Goal: Task Accomplishment & Management: Complete application form

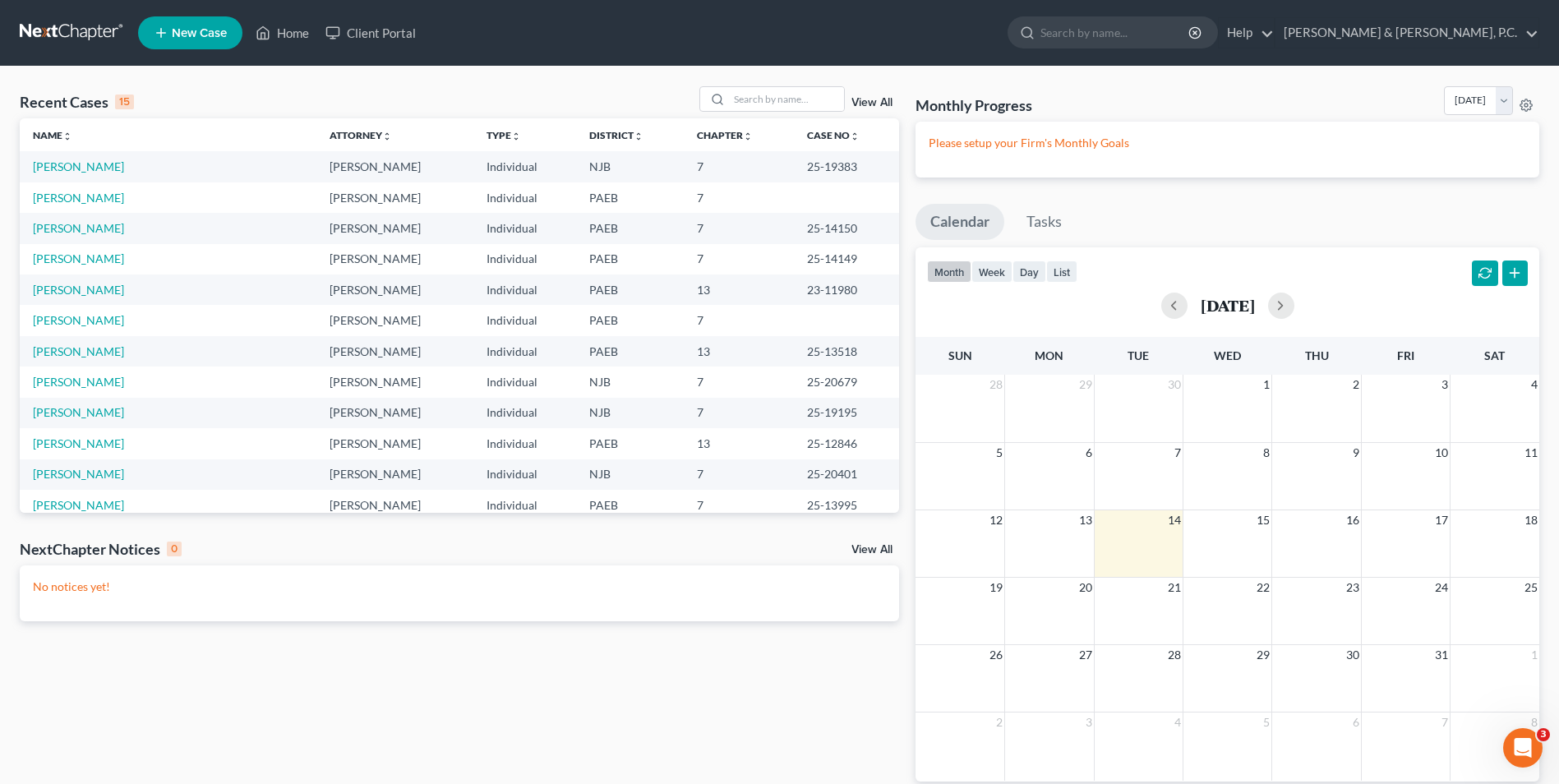
click at [191, 36] on span "New Case" at bounding box center [199, 34] width 55 height 13
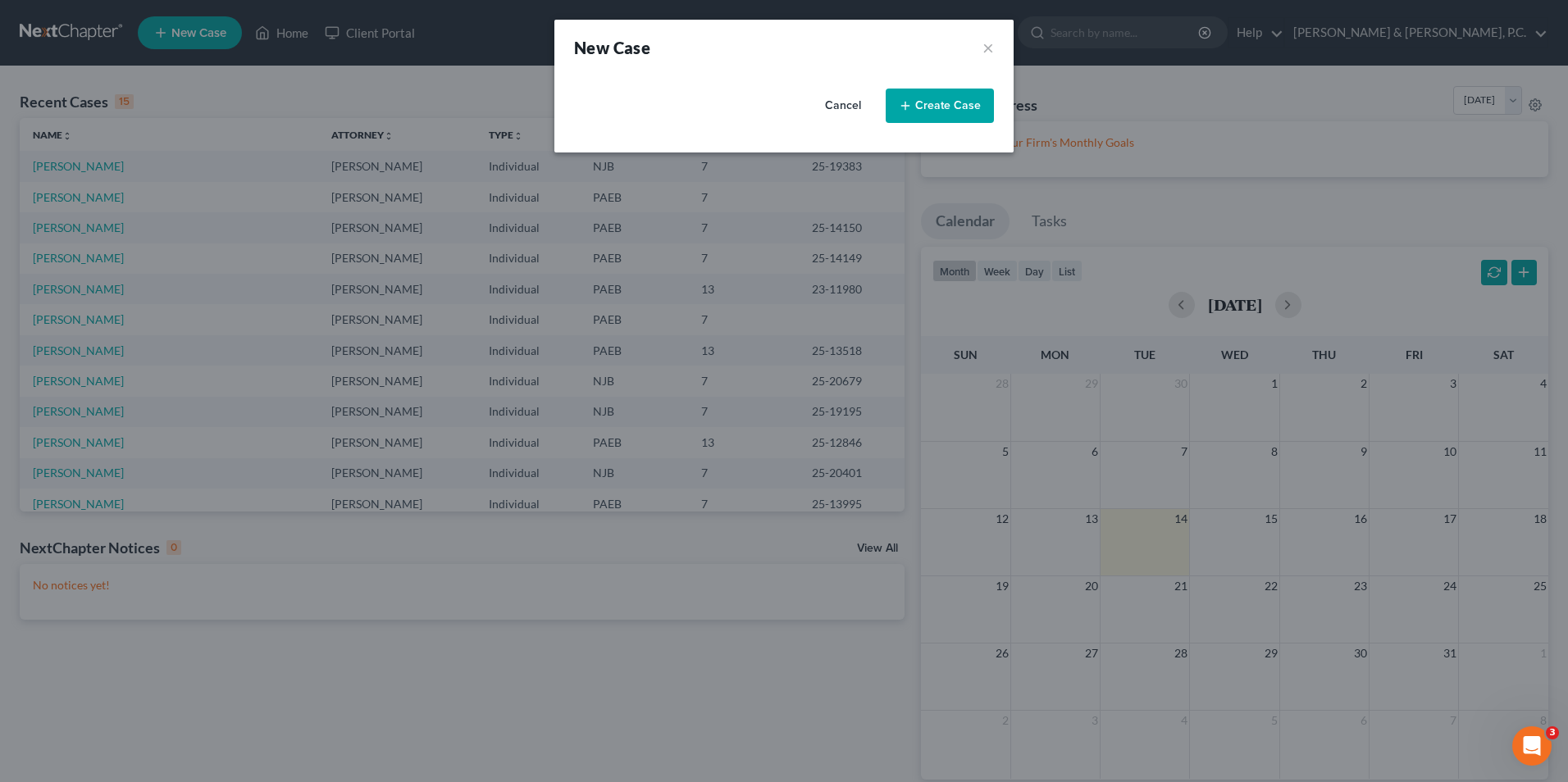
select select "51"
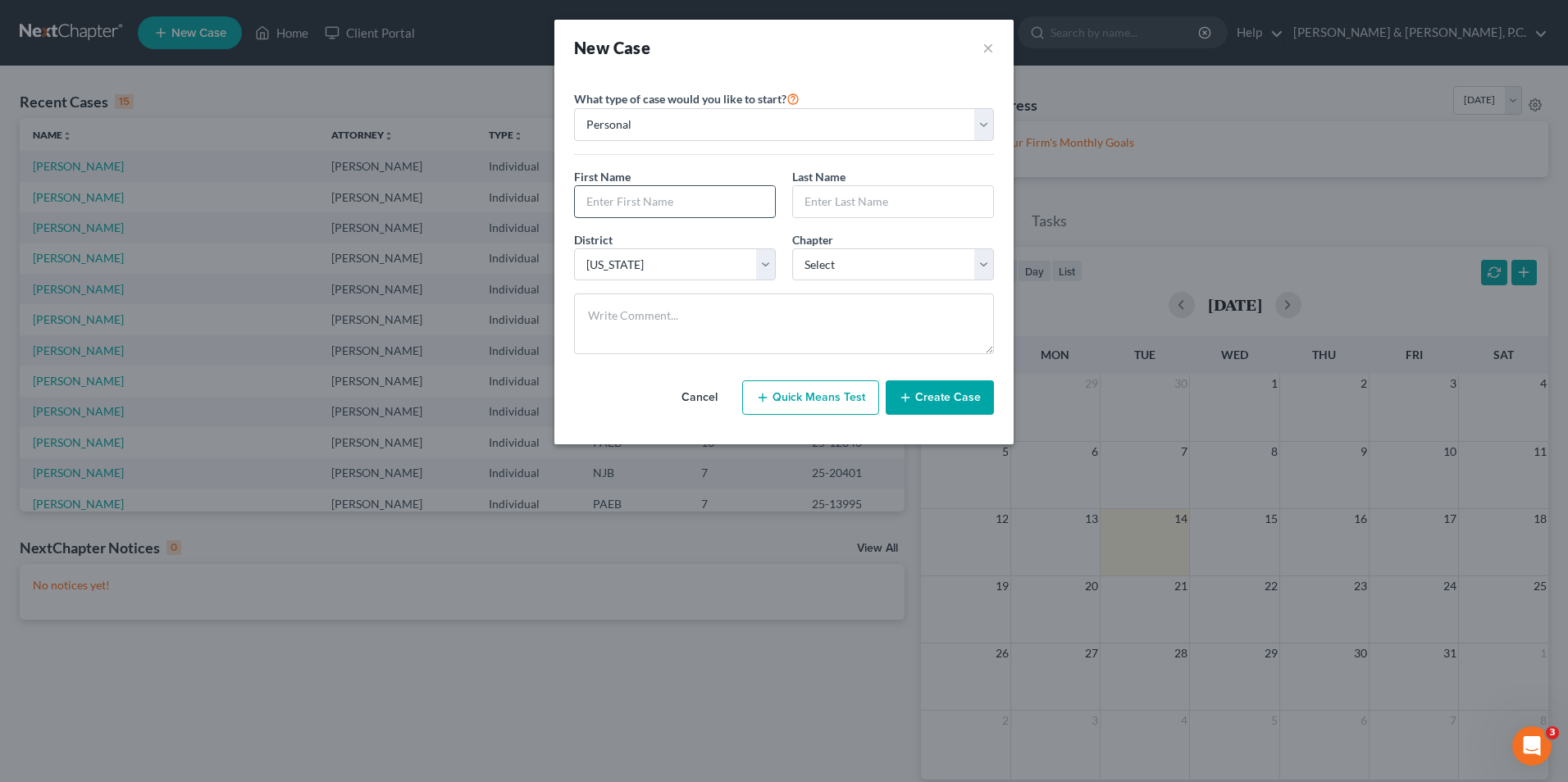
click at [698, 207] on input "text" at bounding box center [675, 202] width 200 height 31
type input "[PERSON_NAME]"
click at [848, 197] on input "text" at bounding box center [893, 202] width 200 height 31
type input "[PERSON_NAME]"
click at [957, 270] on select "Select 7 11 12 13" at bounding box center [893, 265] width 202 height 33
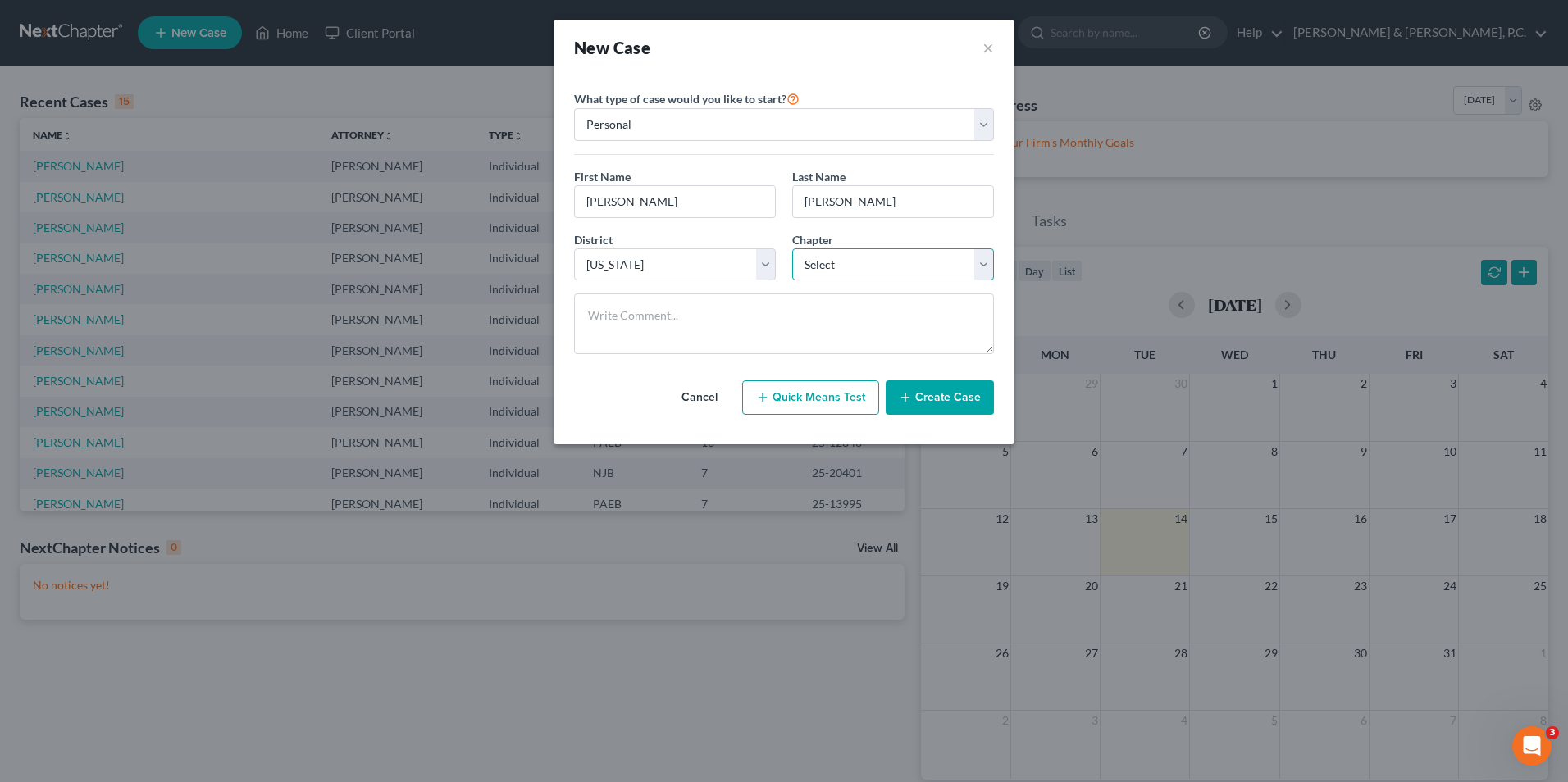
select select "0"
click at [792, 248] on select "Select 7 11 12 13" at bounding box center [893, 265] width 202 height 33
click at [955, 395] on button "Create Case" at bounding box center [940, 397] width 108 height 35
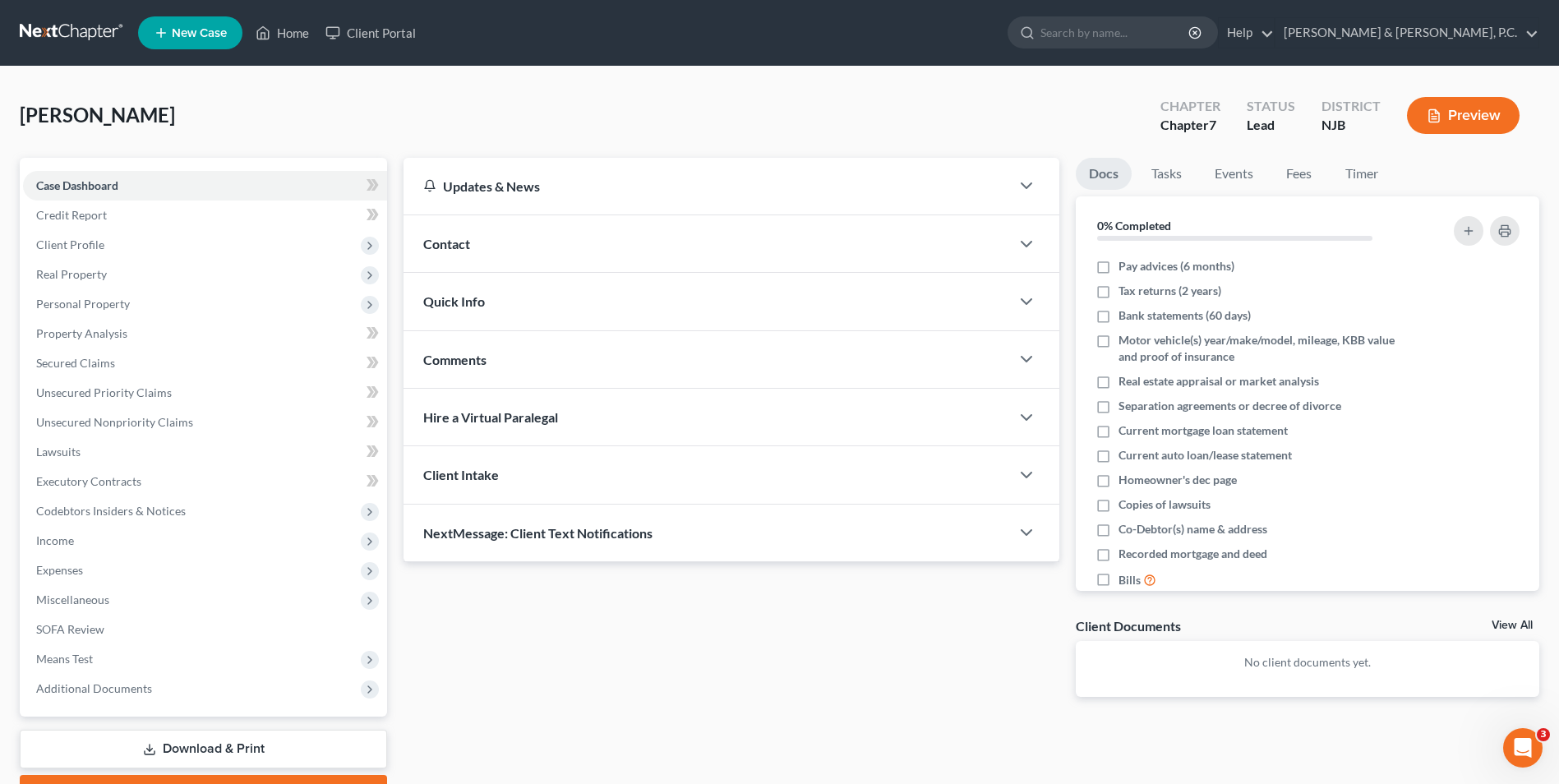
click at [463, 247] on span "Contact" at bounding box center [446, 243] width 46 height 15
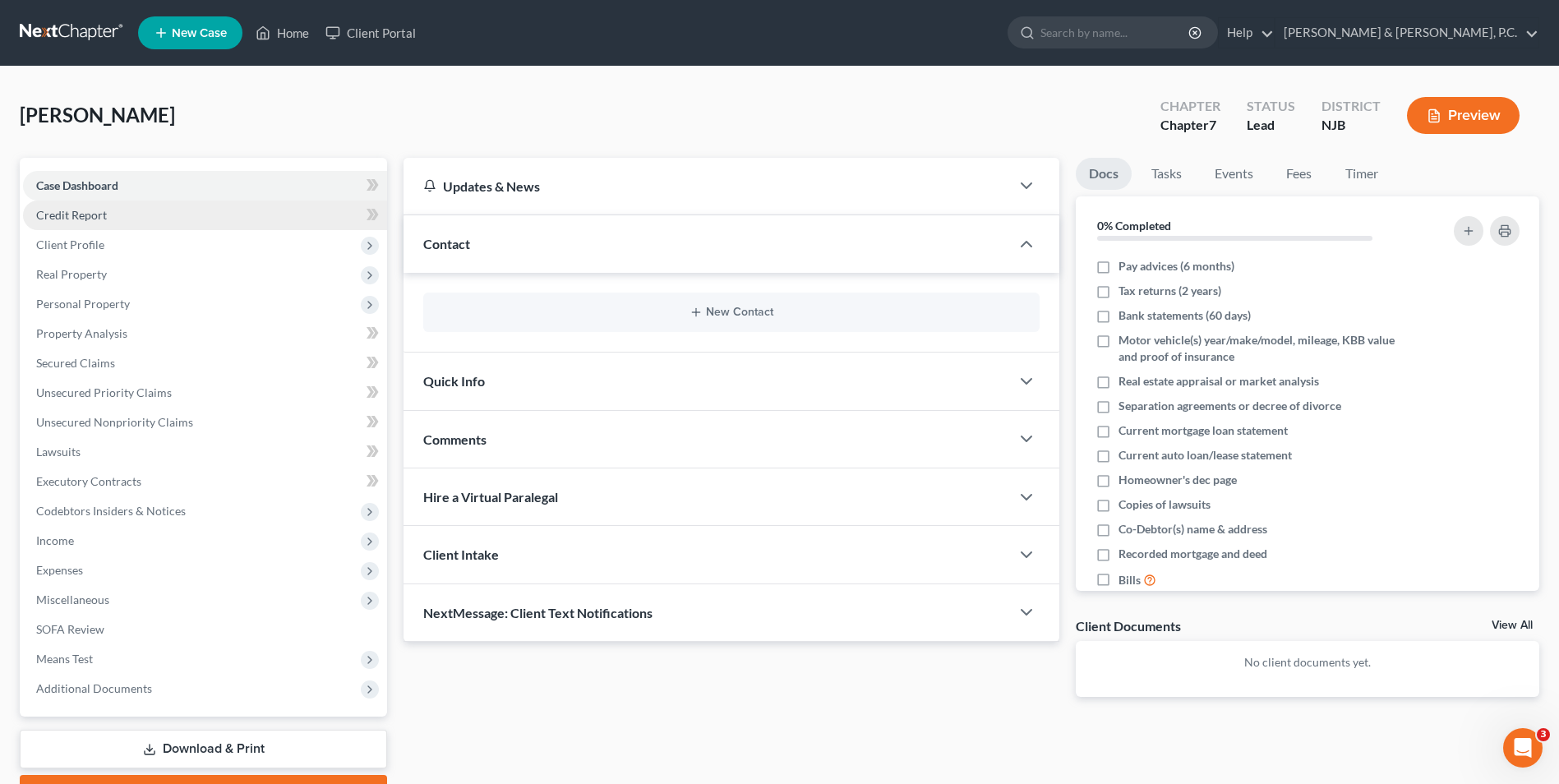
click at [88, 215] on span "Credit Report" at bounding box center [72, 214] width 71 height 14
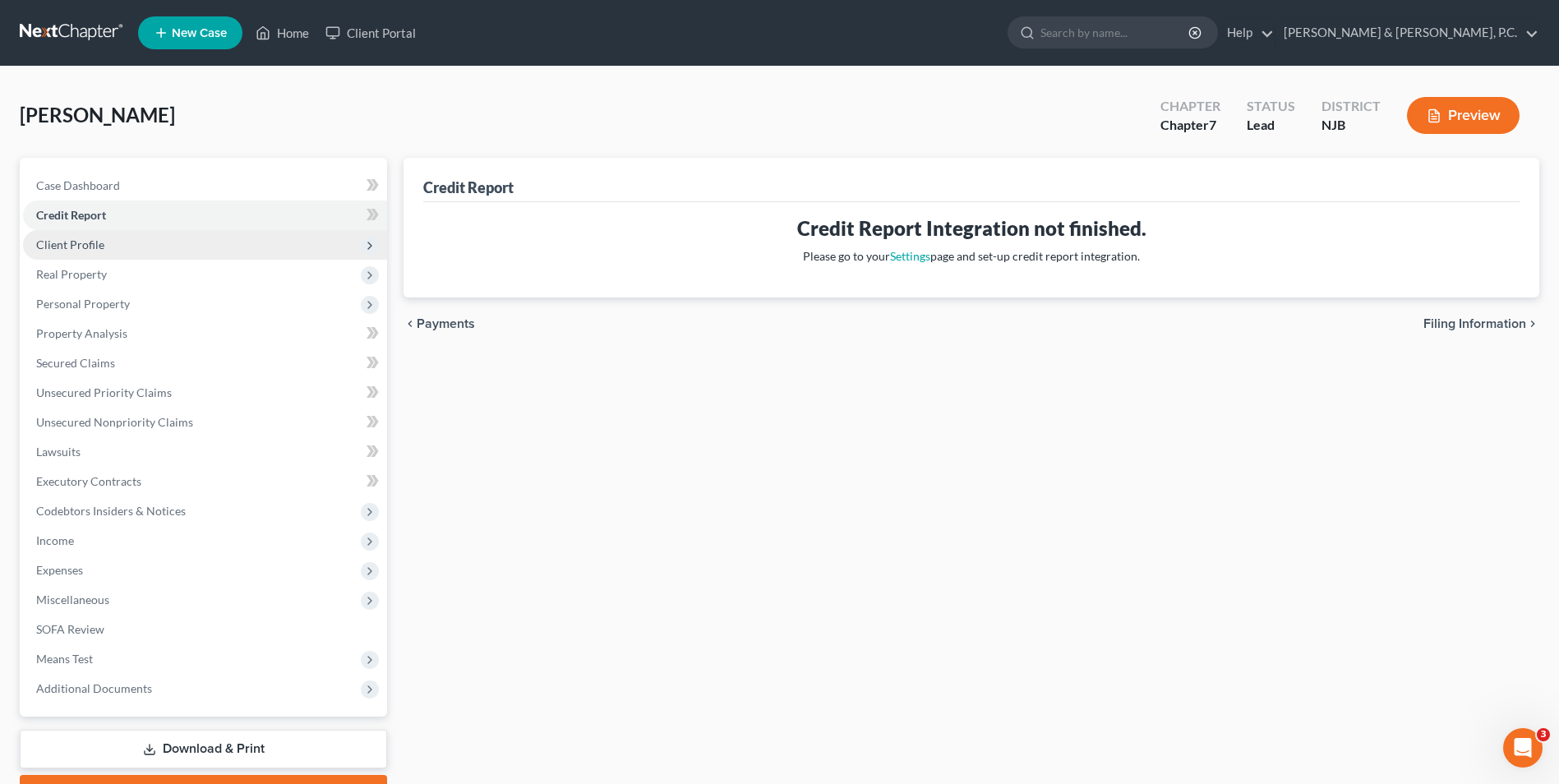
click at [78, 247] on span "Client Profile" at bounding box center [70, 244] width 68 height 14
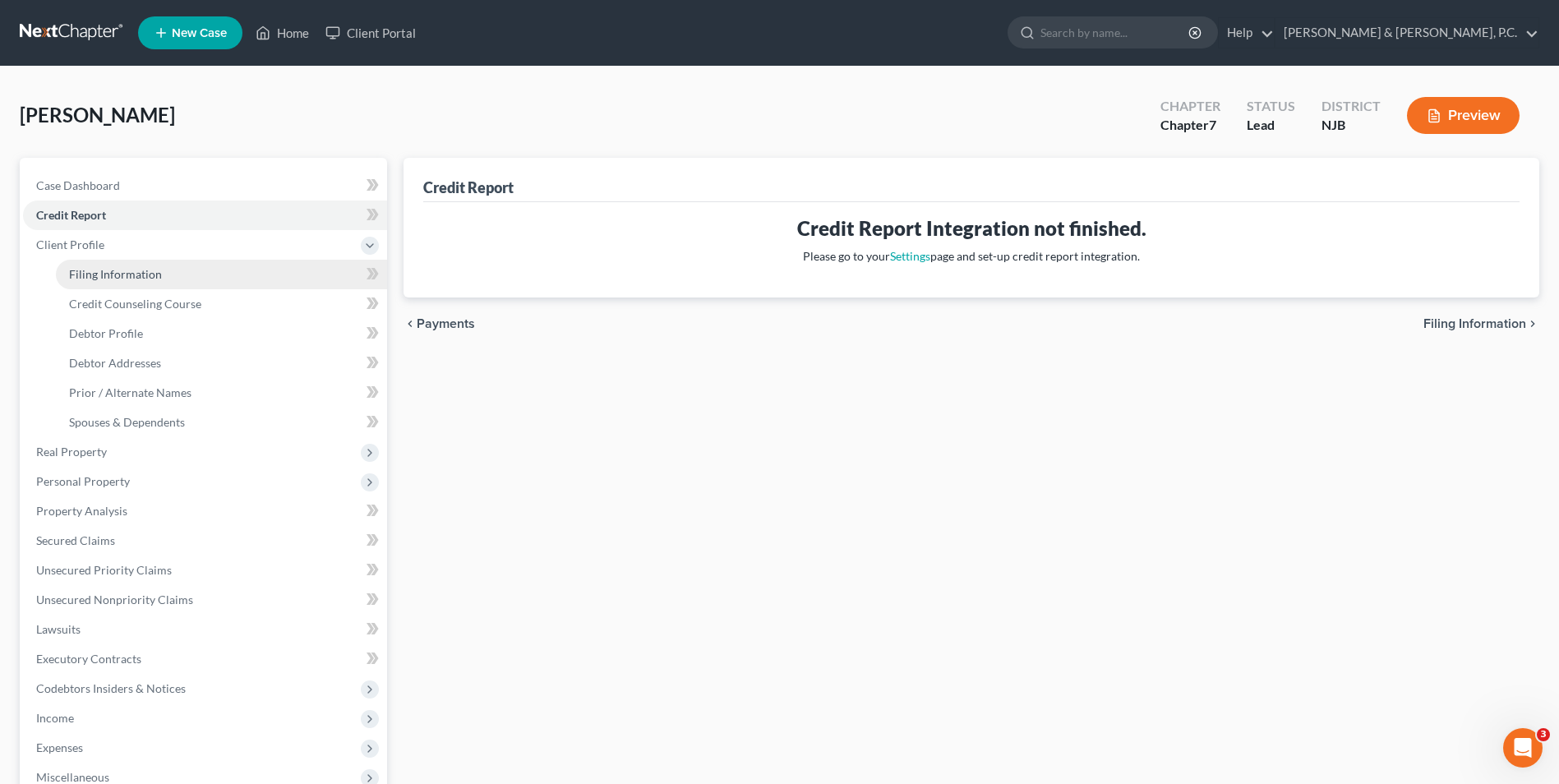
click at [113, 273] on span "Filing Information" at bounding box center [116, 273] width 93 height 14
select select "1"
select select "0"
select select "51"
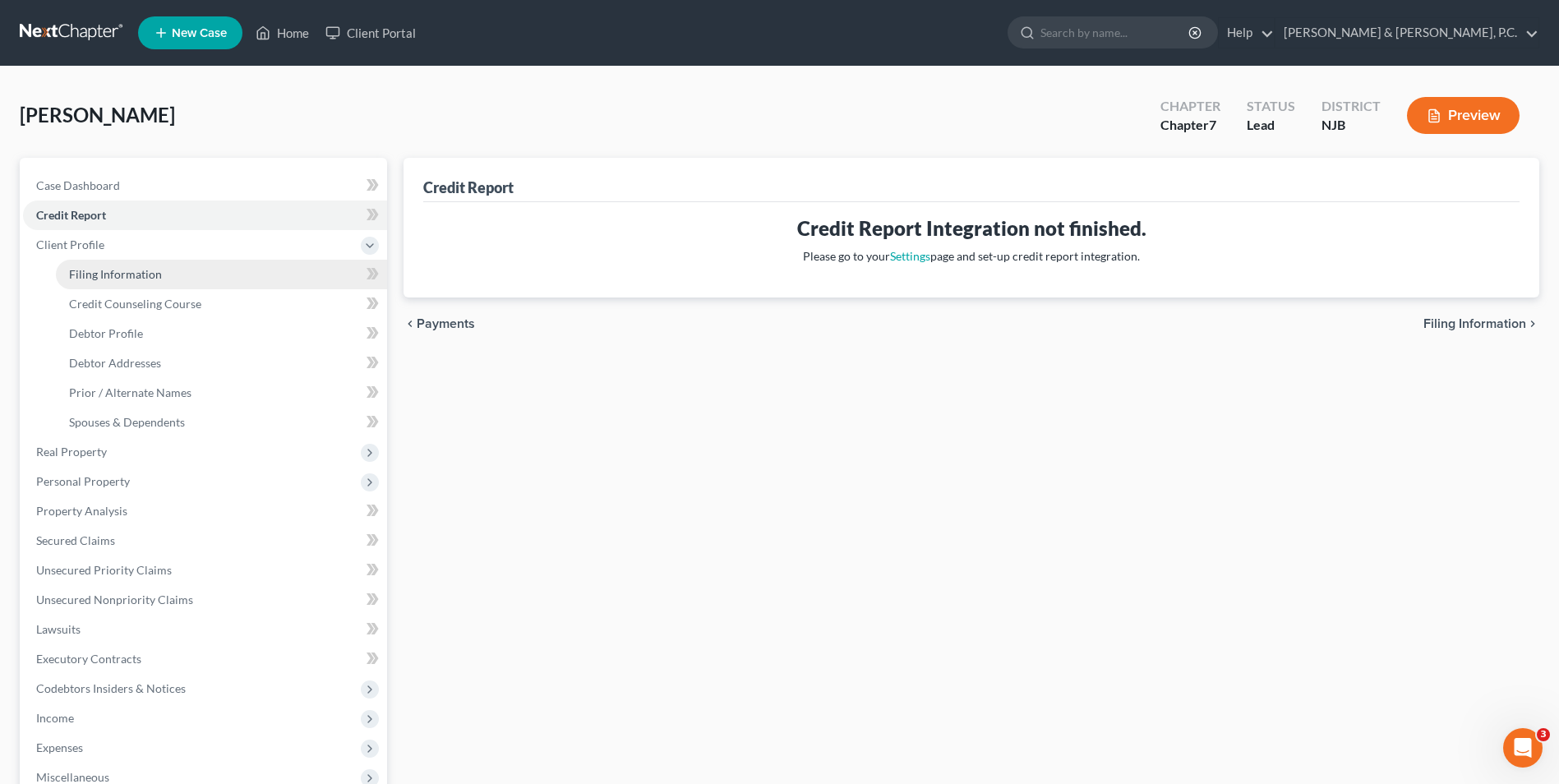
select select "33"
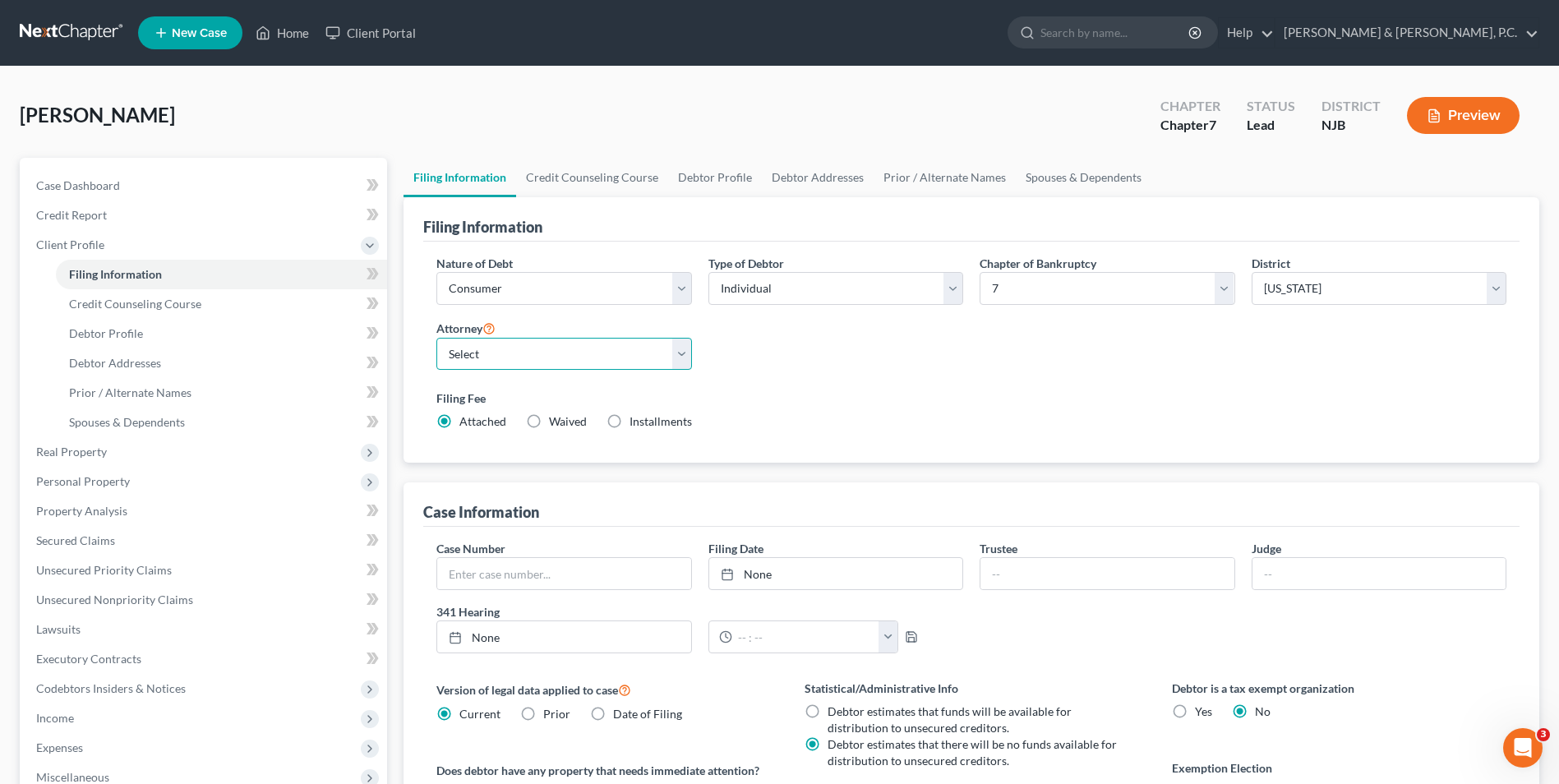
click at [682, 353] on select "Select [PERSON_NAME] - PA [PERSON_NAME] - NJB [PERSON_NAME] - PAEB [PERSON_NAME]" at bounding box center [563, 354] width 254 height 33
select select "1"
click at [437, 337] on select "Select [PERSON_NAME] - PA [PERSON_NAME] - NJB [PERSON_NAME] - PAEB [PERSON_NAME]" at bounding box center [563, 354] width 254 height 33
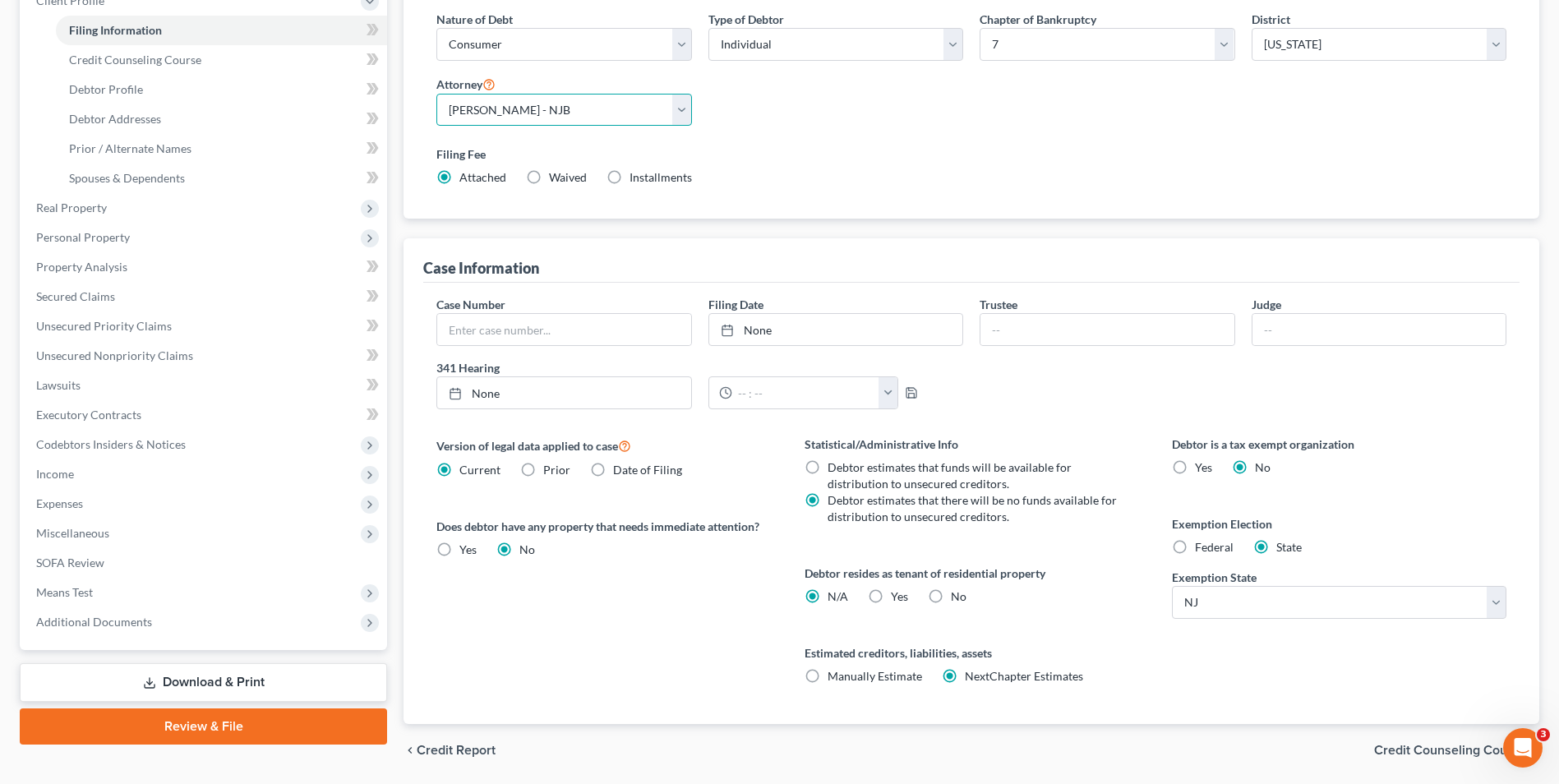
scroll to position [246, 0]
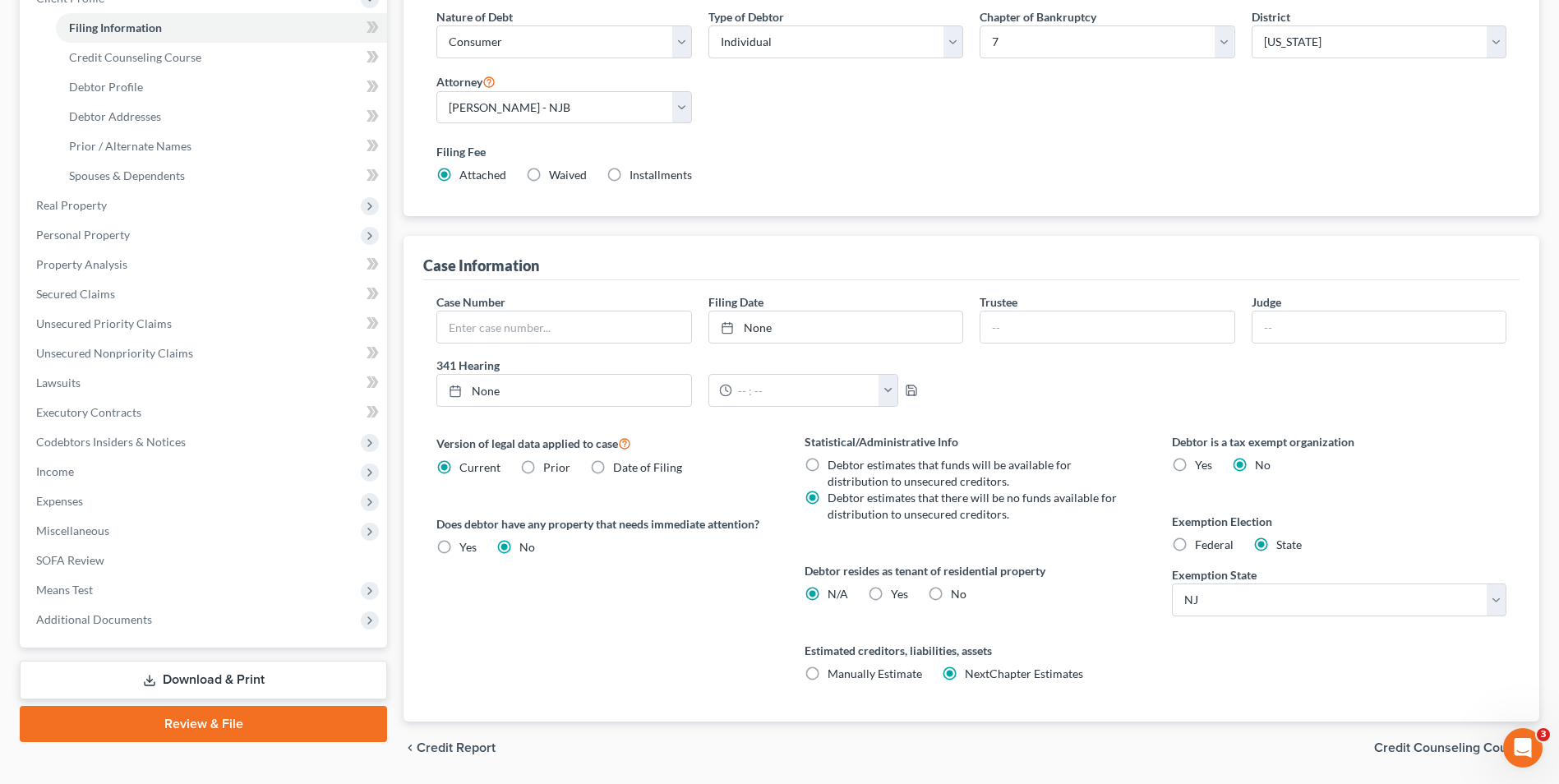
click at [1195, 548] on label "Federal" at bounding box center [1214, 545] width 38 height 16
click at [1202, 547] on input "Federal" at bounding box center [1207, 542] width 11 height 11
radio input "true"
radio input "false"
click at [891, 593] on label "Yes Yes" at bounding box center [899, 594] width 17 height 16
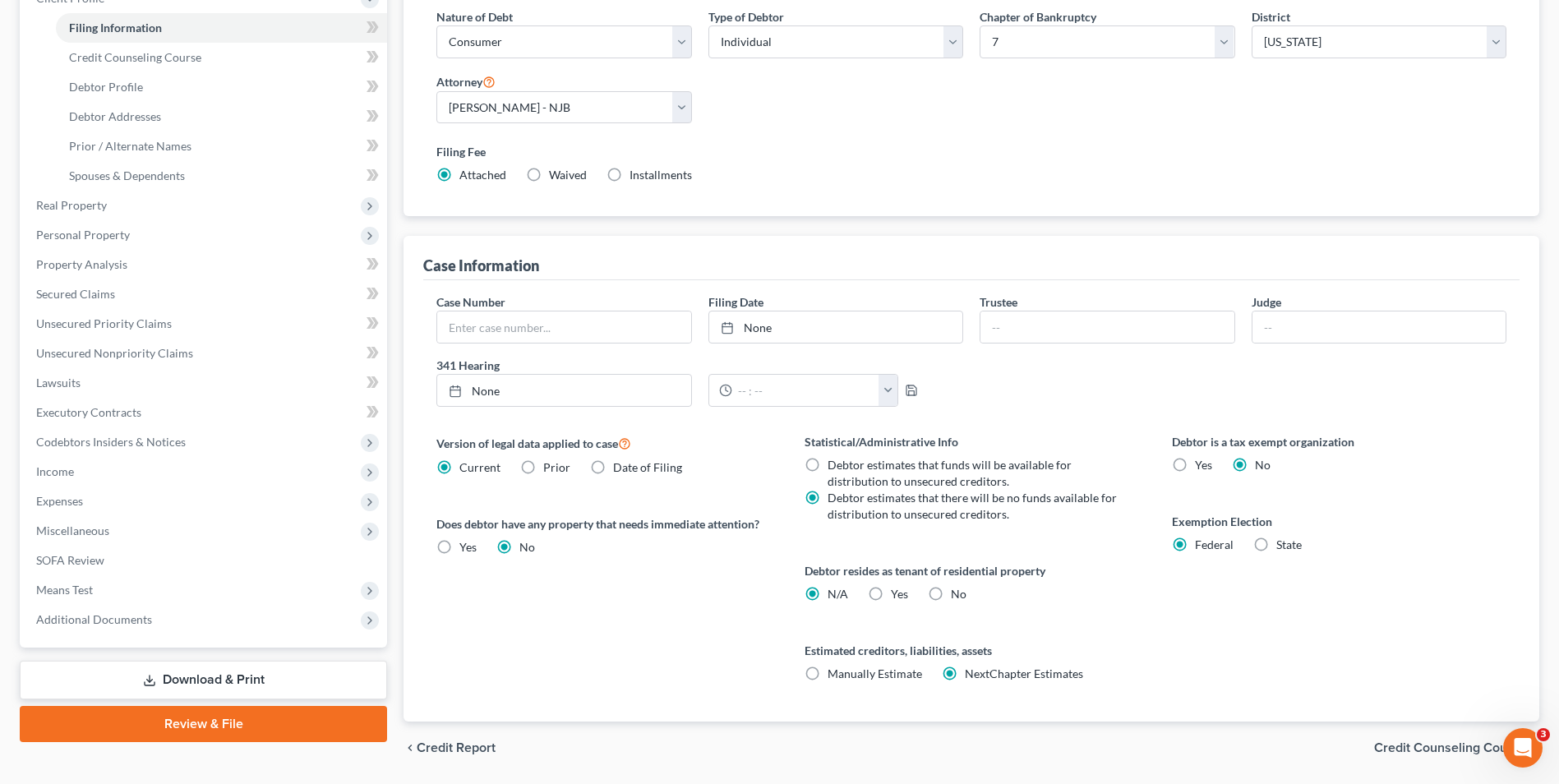
click at [897, 593] on input "Yes Yes" at bounding box center [903, 592] width 11 height 11
radio input "true"
radio input "false"
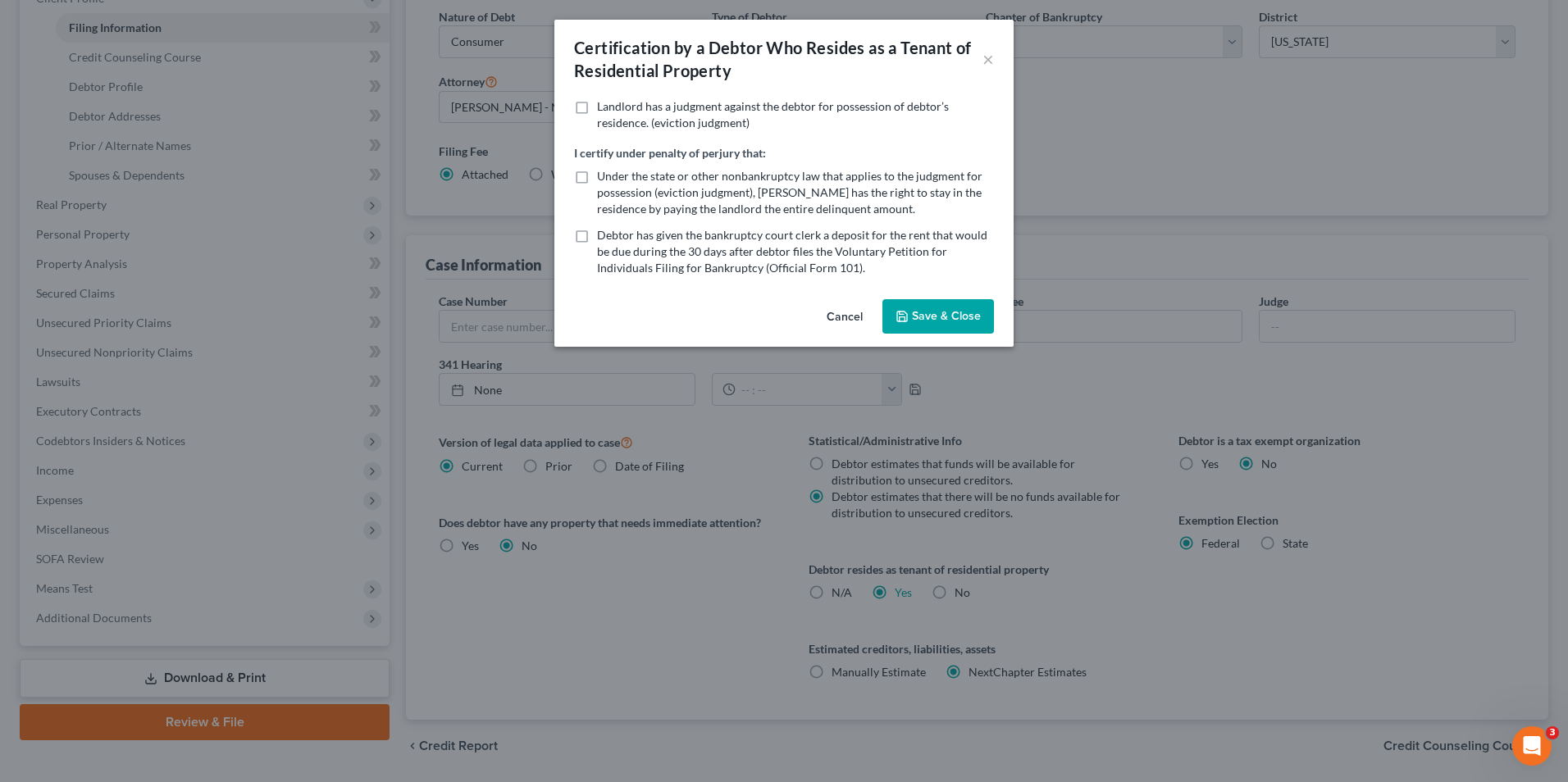
drag, startPoint x: 936, startPoint y: 316, endPoint x: 971, endPoint y: 406, distance: 96.6
click at [936, 317] on button "Save & Close" at bounding box center [938, 316] width 112 height 35
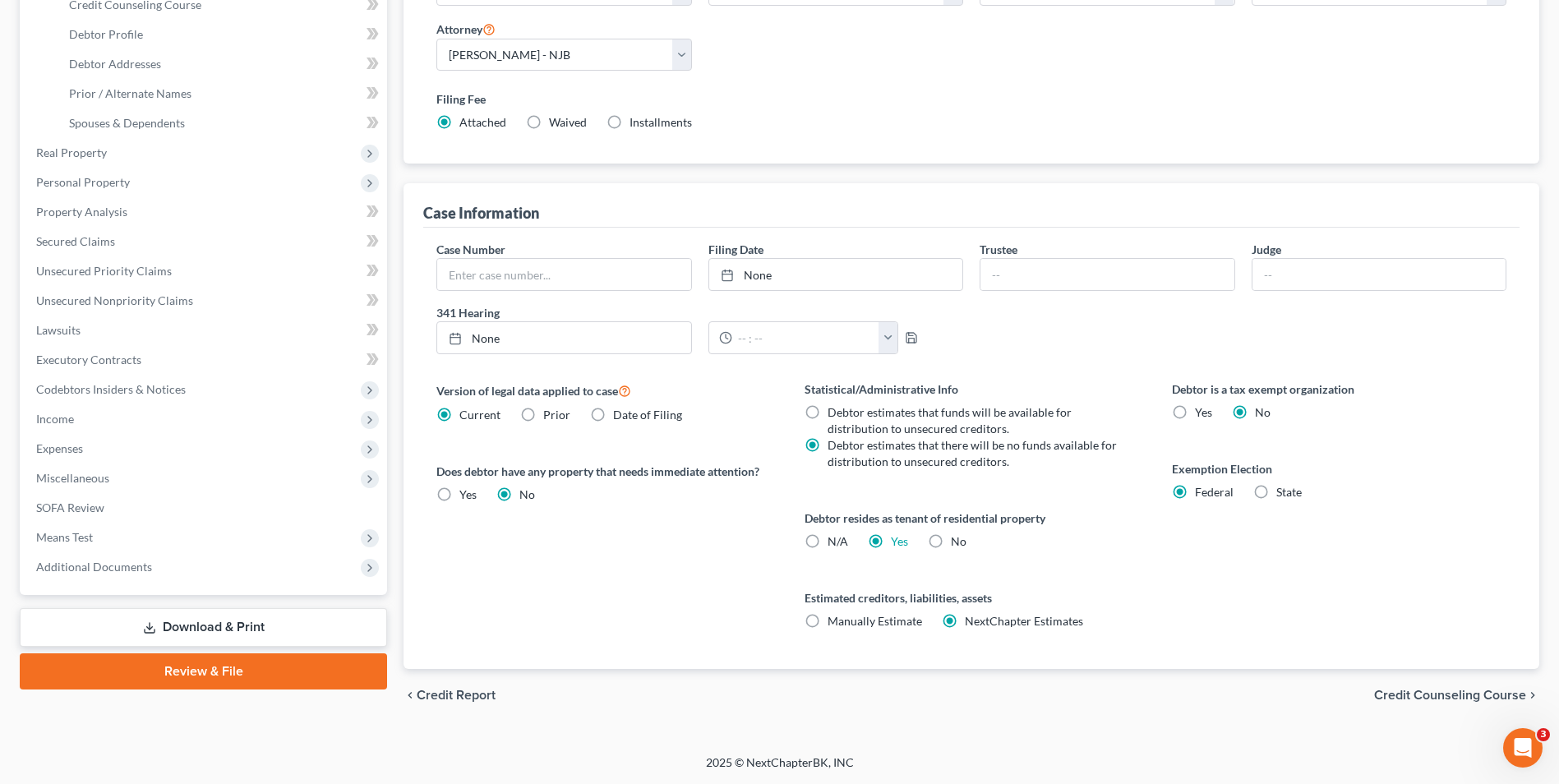
click at [1472, 696] on span "Credit Counseling Course" at bounding box center [1450, 695] width 152 height 13
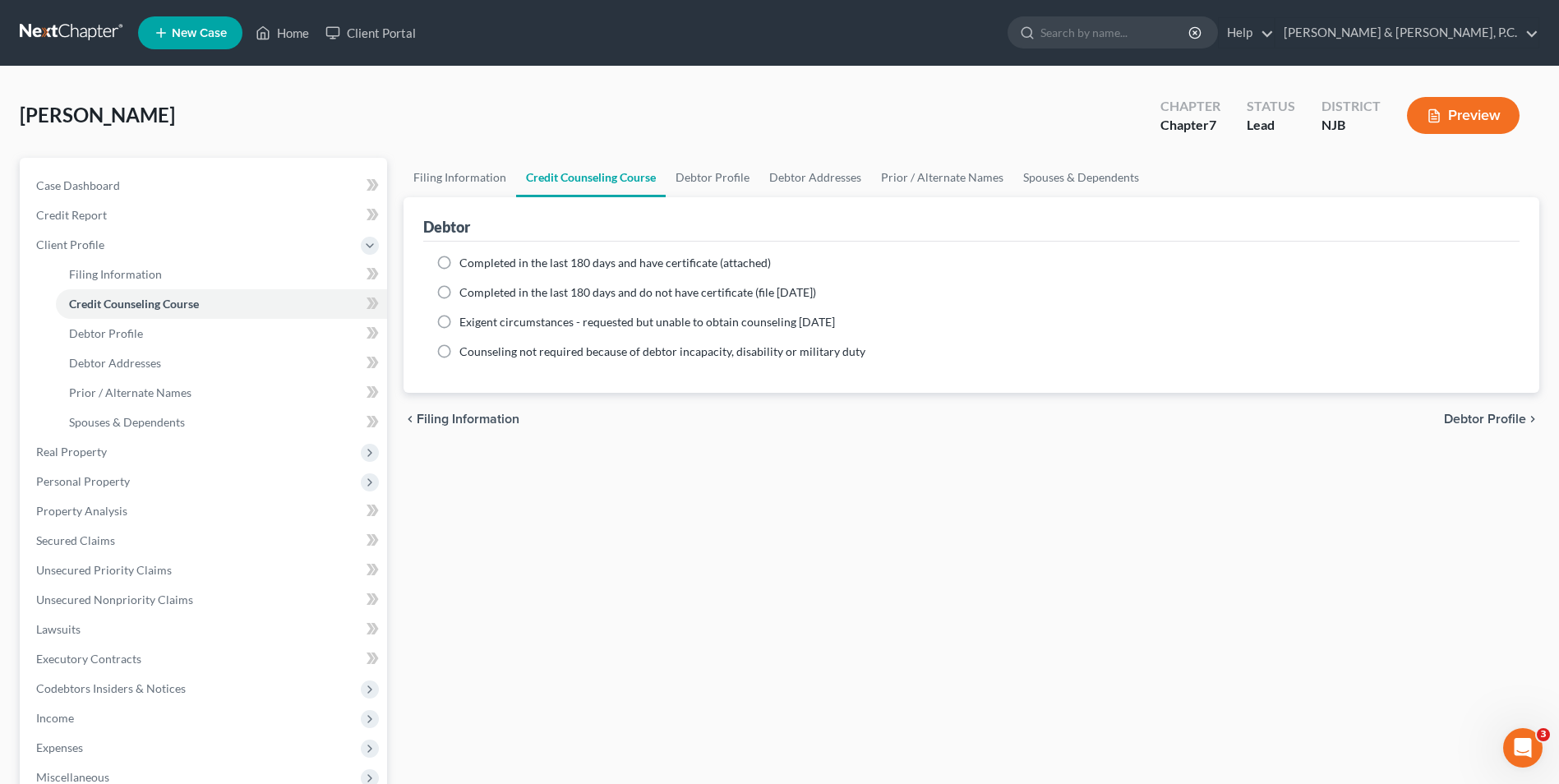
click at [459, 263] on label "Completed in the last 180 days and have certificate (attached)" at bounding box center [615, 263] width 312 height 16
click at [466, 263] on input "Completed in the last 180 days and have certificate (attached)" at bounding box center [471, 260] width 11 height 11
radio input "true"
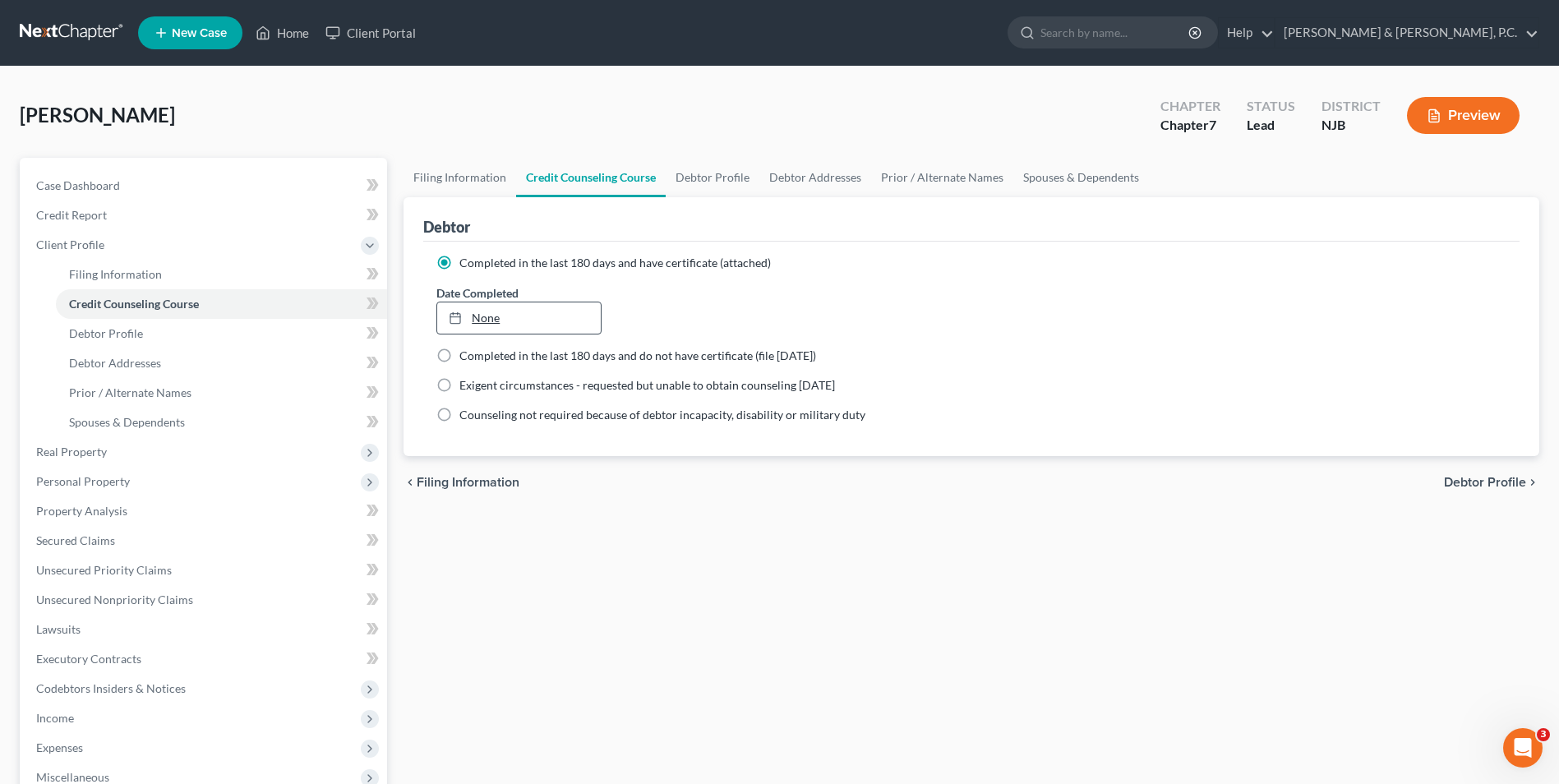
click at [550, 323] on link "None" at bounding box center [519, 318] width 162 height 31
type input "[DATE]"
click at [1475, 478] on span "Debtor Profile" at bounding box center [1485, 482] width 82 height 13
select select "0"
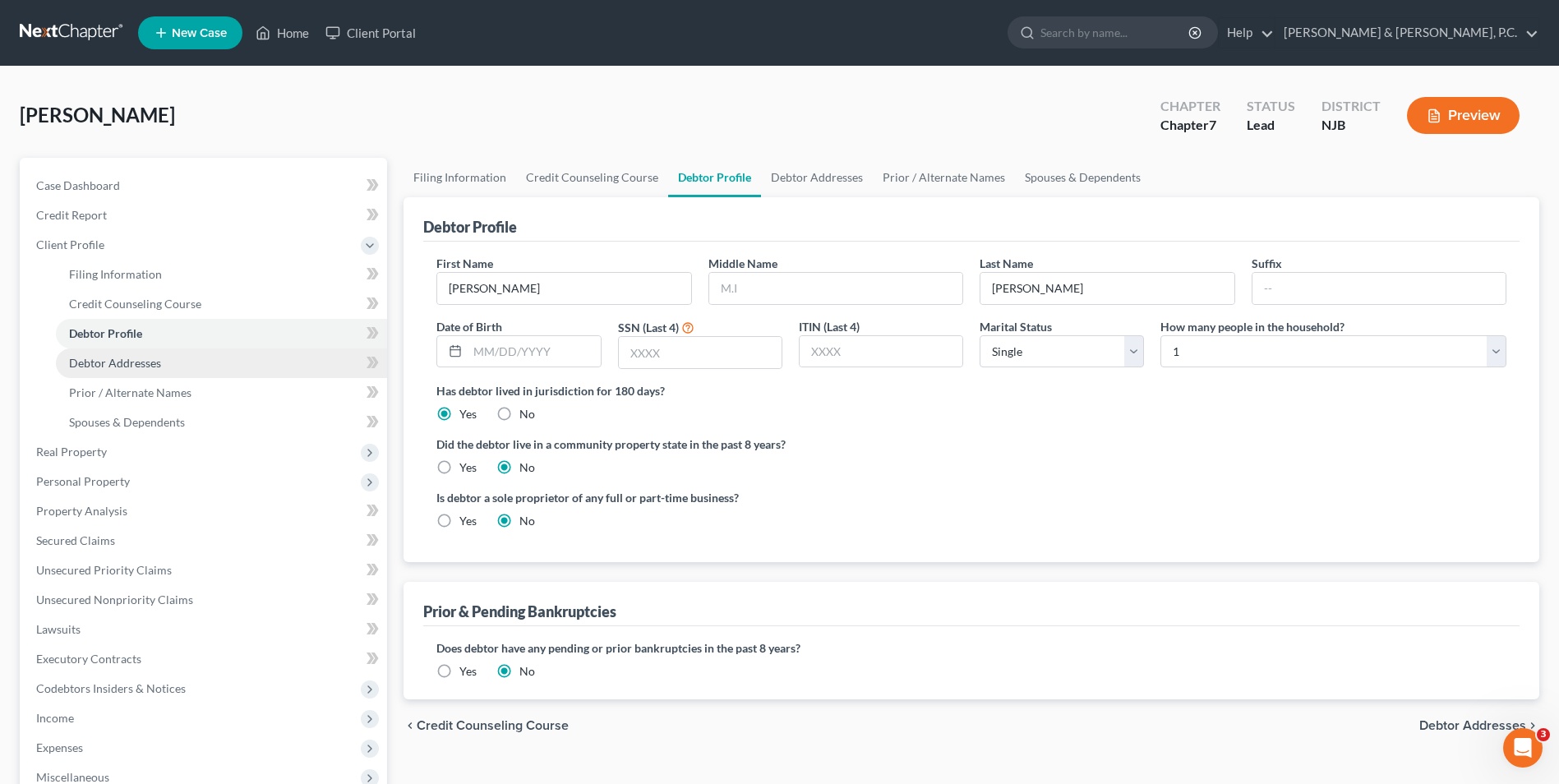
click at [133, 362] on span "Debtor Addresses" at bounding box center [115, 362] width 92 height 14
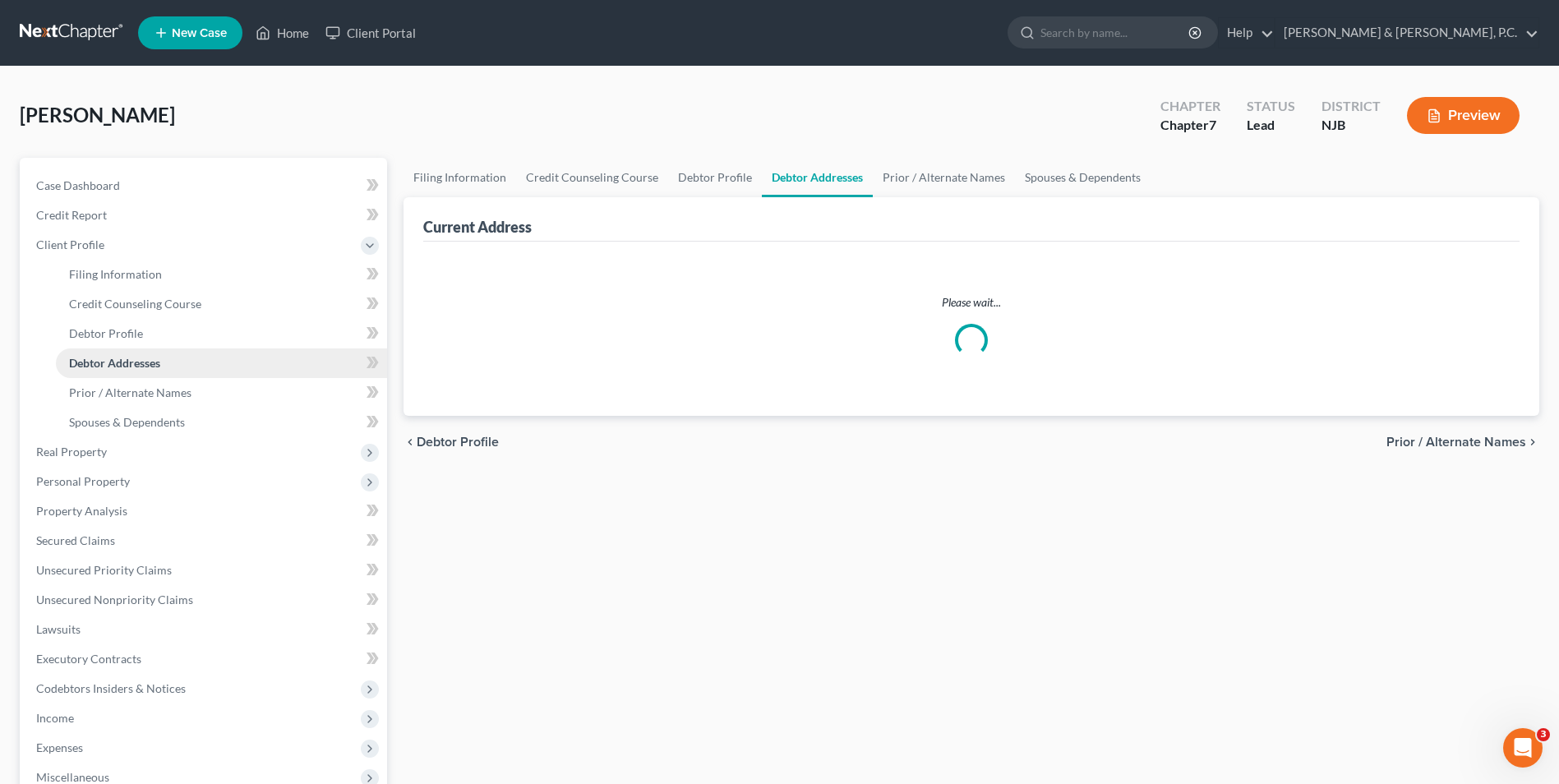
select select "0"
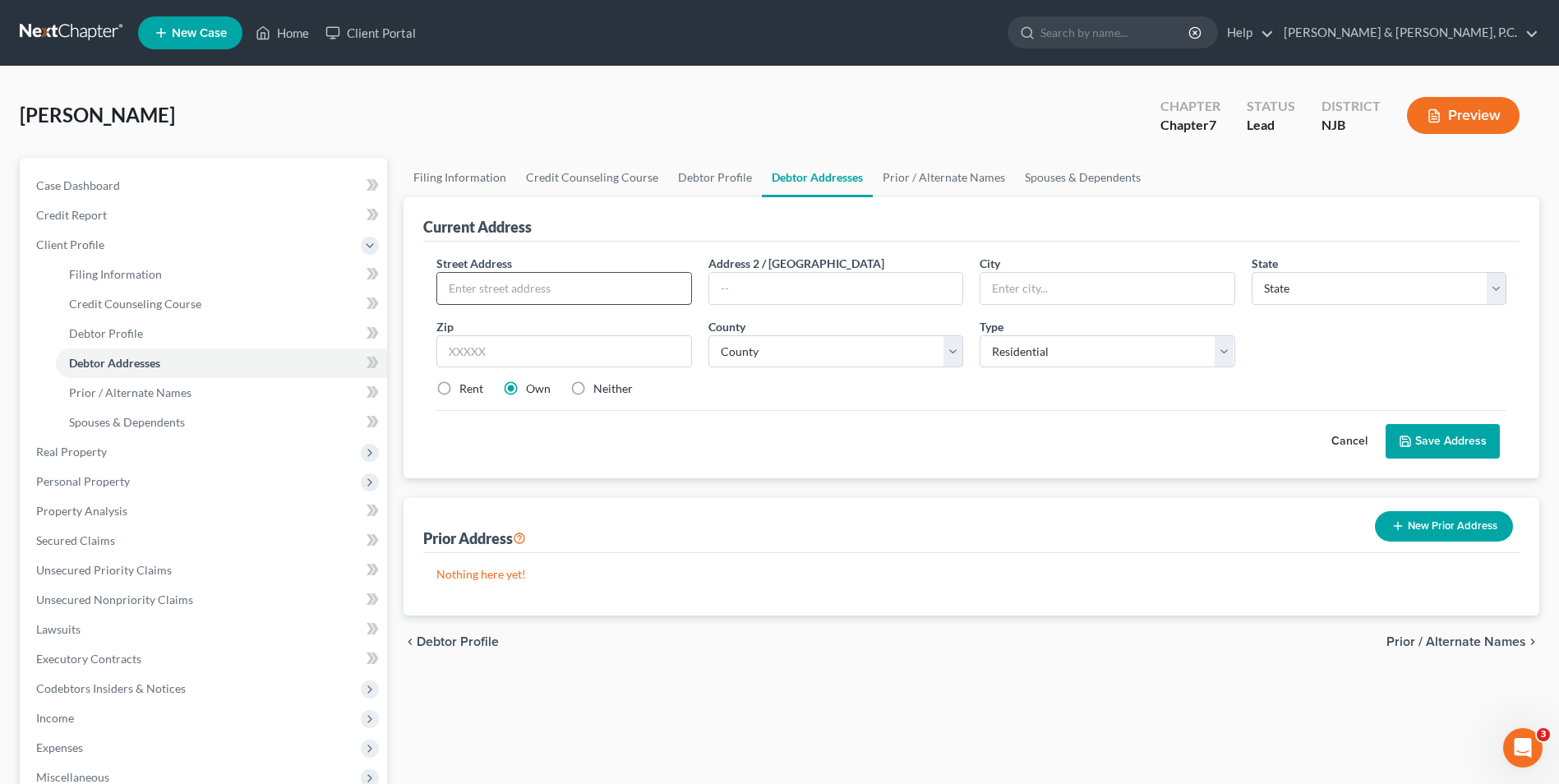
drag, startPoint x: 580, startPoint y: 296, endPoint x: 601, endPoint y: 281, distance: 25.8
click at [580, 296] on input "text" at bounding box center [564, 288] width 253 height 31
type input "[STREET_ADDRESS]"
type input "#1"
type input "Phillipsburg"
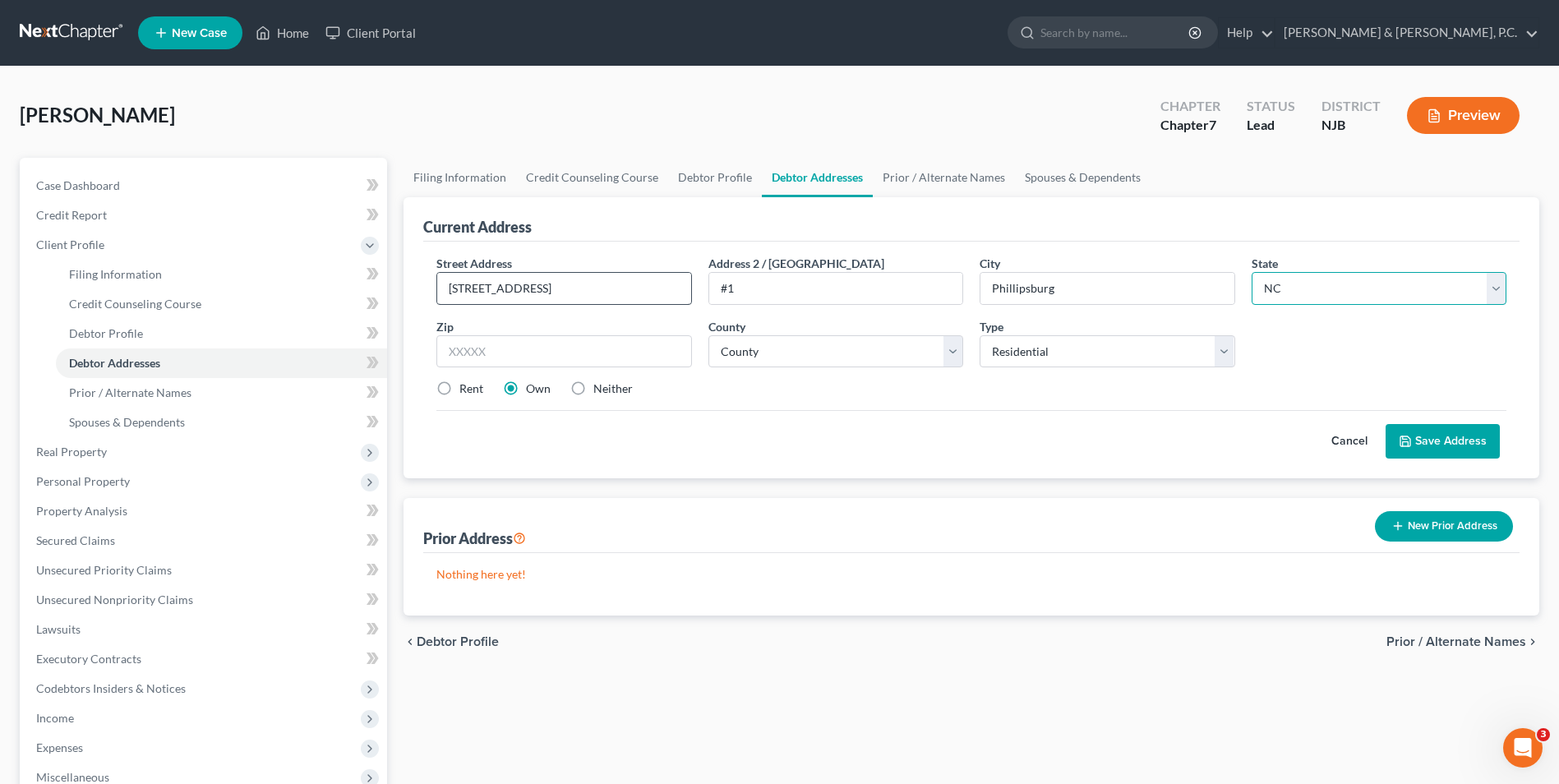
select select "33"
type input "08865"
click at [859, 345] on select "County [GEOGRAPHIC_DATA] [GEOGRAPHIC_DATA] [GEOGRAPHIC_DATA] [GEOGRAPHIC_DATA] …" at bounding box center [835, 352] width 254 height 33
select select "20"
click at [708, 335] on select "County [GEOGRAPHIC_DATA] [GEOGRAPHIC_DATA] [GEOGRAPHIC_DATA] [GEOGRAPHIC_DATA] …" at bounding box center [835, 352] width 254 height 33
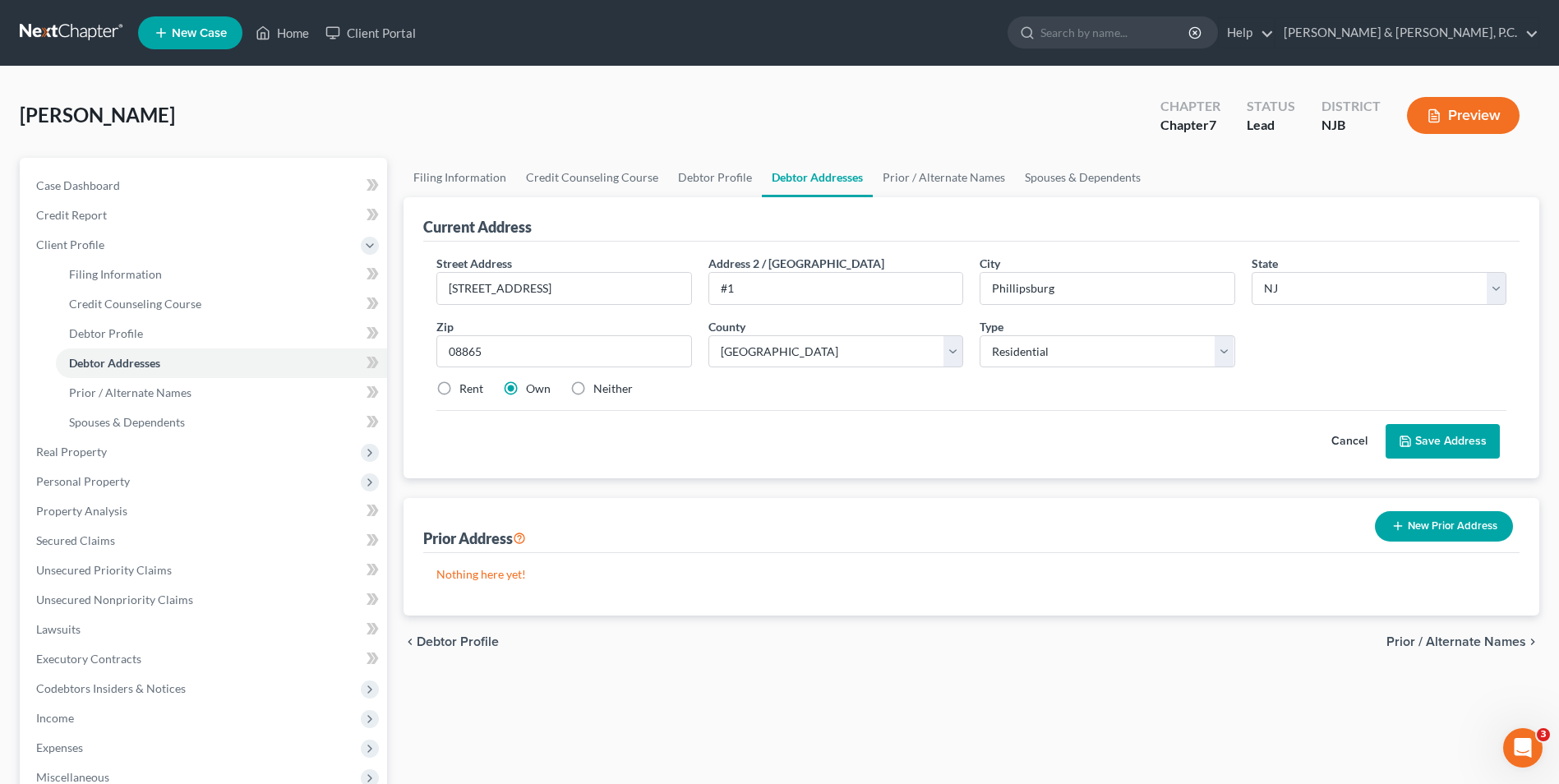
drag, startPoint x: 439, startPoint y: 392, endPoint x: 460, endPoint y: 394, distance: 21.1
click at [459, 391] on label "Rent" at bounding box center [471, 388] width 24 height 16
click at [466, 391] on input "Rent" at bounding box center [471, 386] width 11 height 11
radio input "true"
click at [1436, 442] on button "Save Address" at bounding box center [1442, 441] width 114 height 35
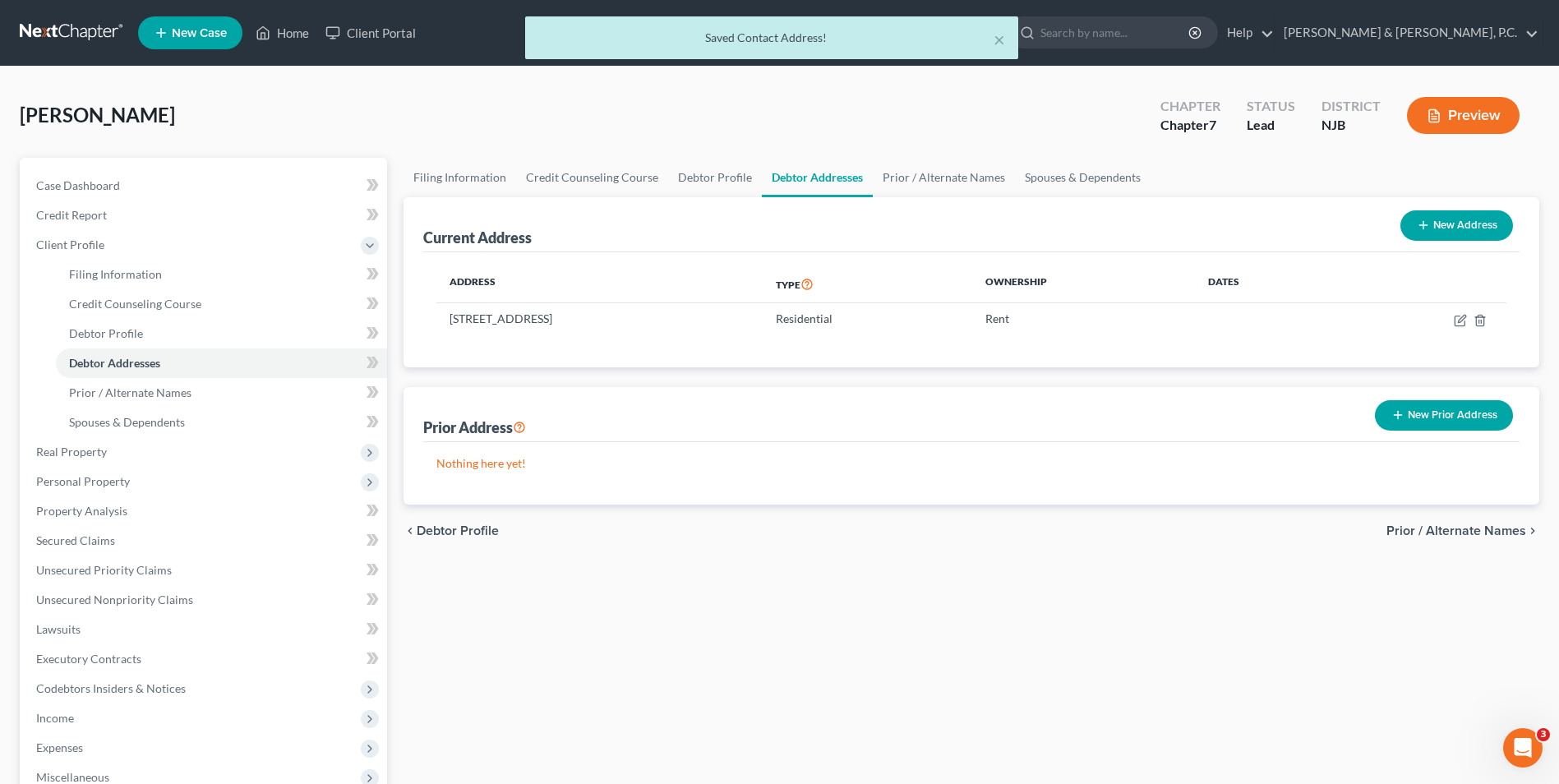
click at [1457, 417] on button "New Prior Address" at bounding box center [1443, 415] width 138 height 30
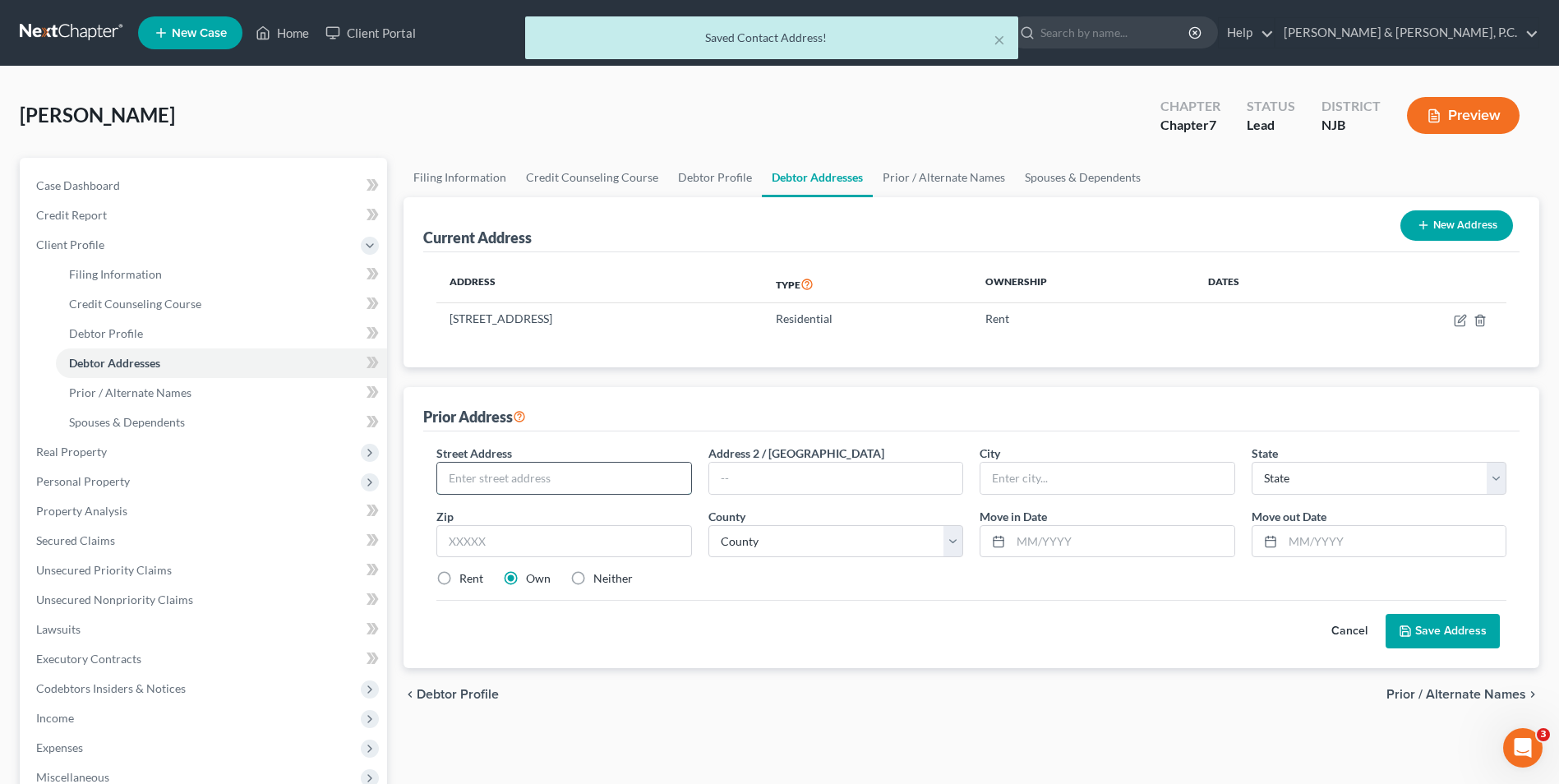
click at [594, 475] on input "text" at bounding box center [564, 479] width 253 height 31
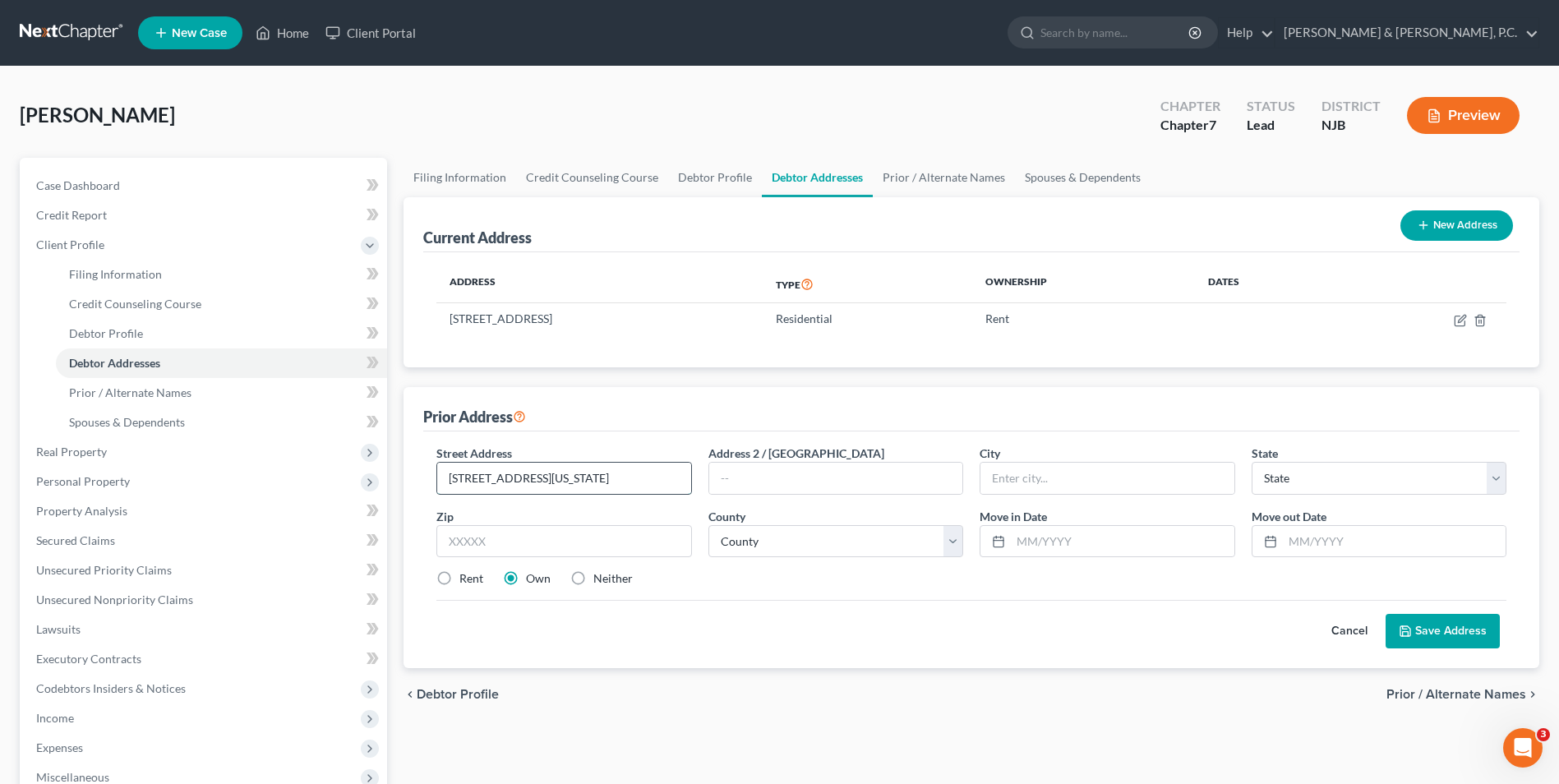
type input "[STREET_ADDRESS][US_STATE]"
type input "Phillipsburg"
select select "33"
type input "08865"
click at [949, 537] on select "County [GEOGRAPHIC_DATA] [GEOGRAPHIC_DATA] [GEOGRAPHIC_DATA] [GEOGRAPHIC_DATA] …" at bounding box center [835, 542] width 254 height 33
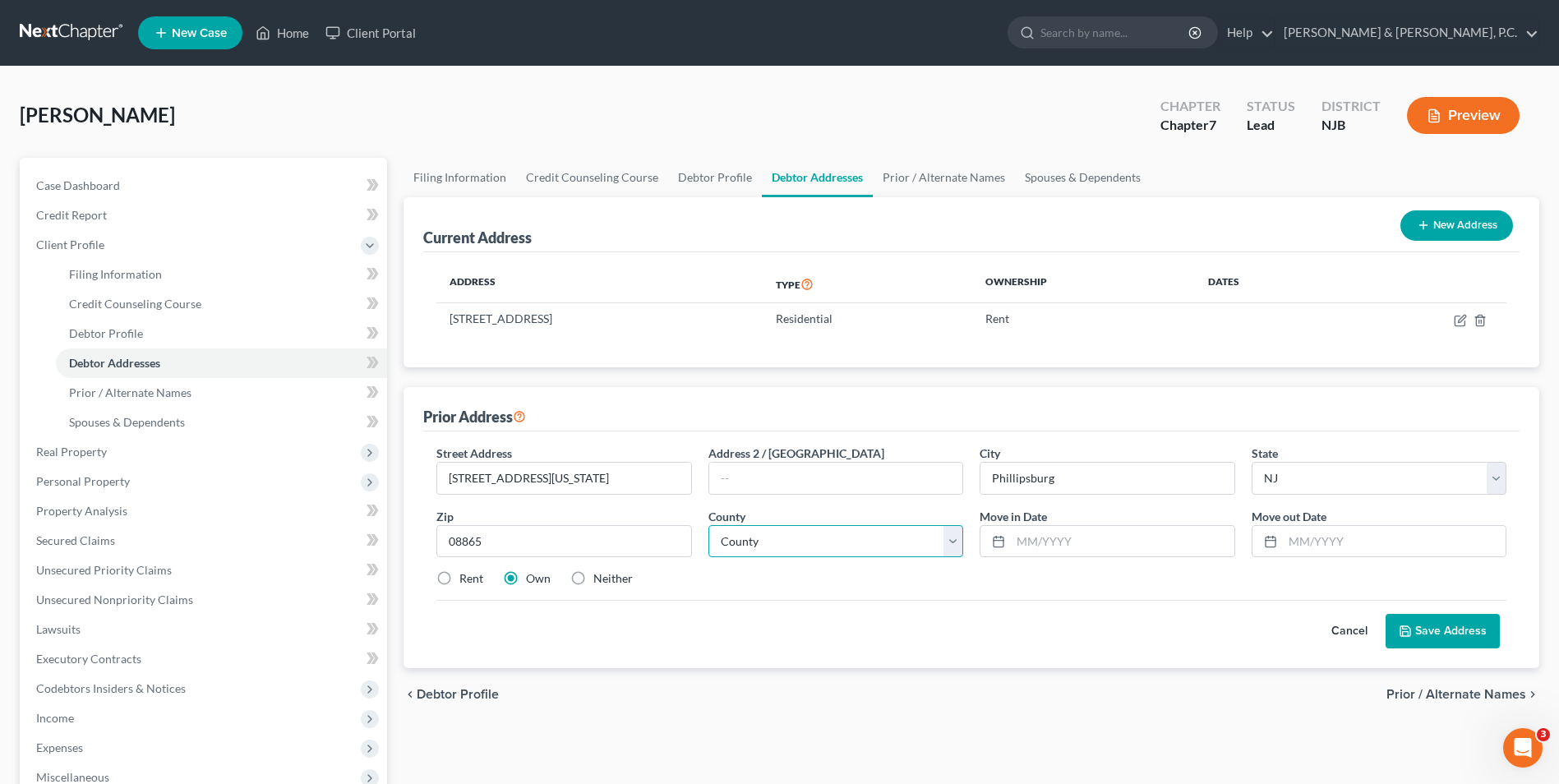
select select "20"
click at [708, 525] on select "County [GEOGRAPHIC_DATA] [GEOGRAPHIC_DATA] [GEOGRAPHIC_DATA] [GEOGRAPHIC_DATA] …" at bounding box center [835, 542] width 254 height 33
click at [1054, 543] on input "text" at bounding box center [1122, 542] width 222 height 31
type input "[DATE]"
click at [1294, 549] on input "text" at bounding box center [1394, 542] width 222 height 31
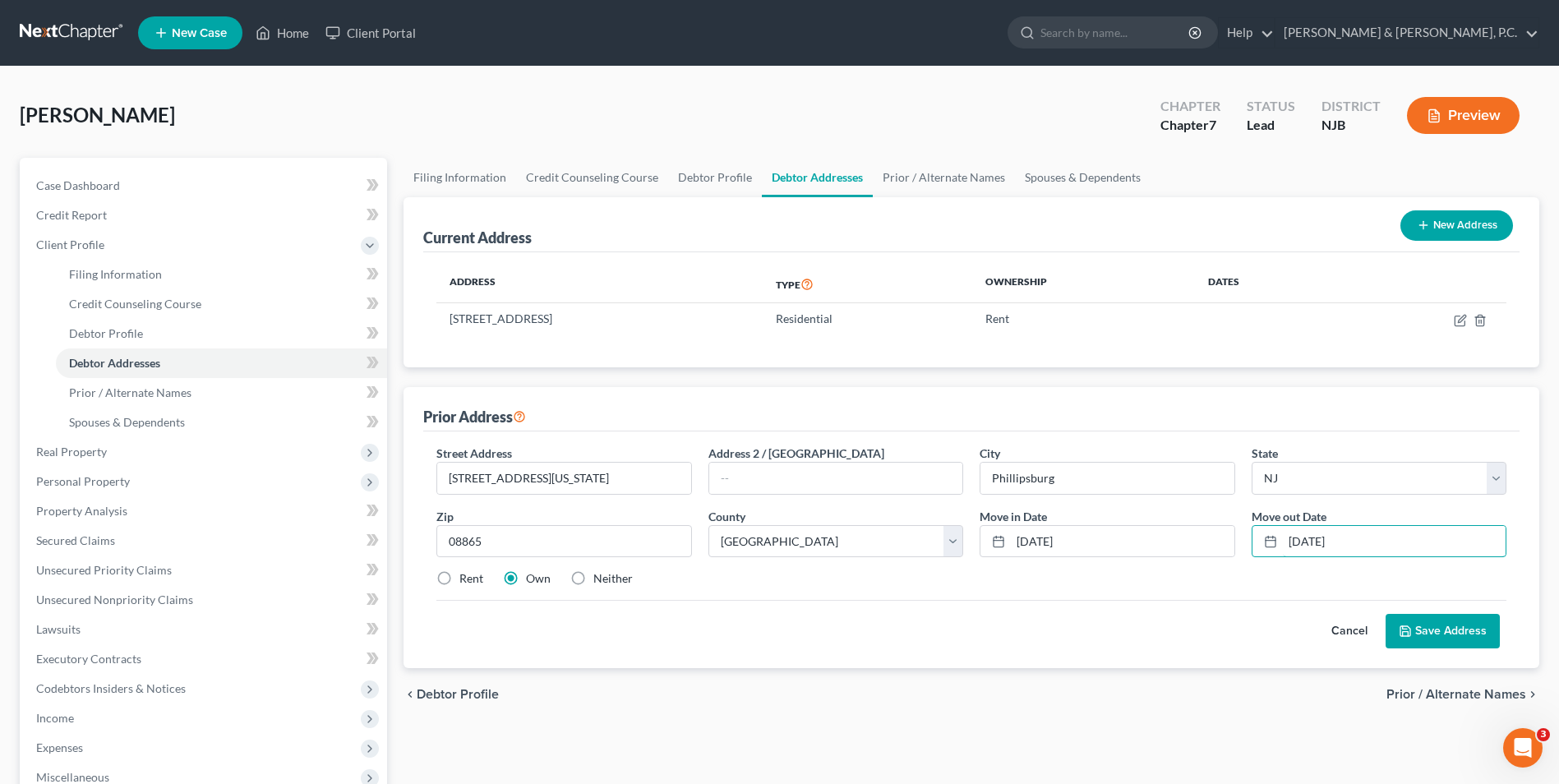
type input "[DATE]"
drag, startPoint x: 439, startPoint y: 579, endPoint x: 525, endPoint y: 595, distance: 87.5
click at [459, 578] on label "Rent" at bounding box center [471, 579] width 24 height 16
click at [466, 578] on input "Rent" at bounding box center [471, 576] width 11 height 11
radio input "true"
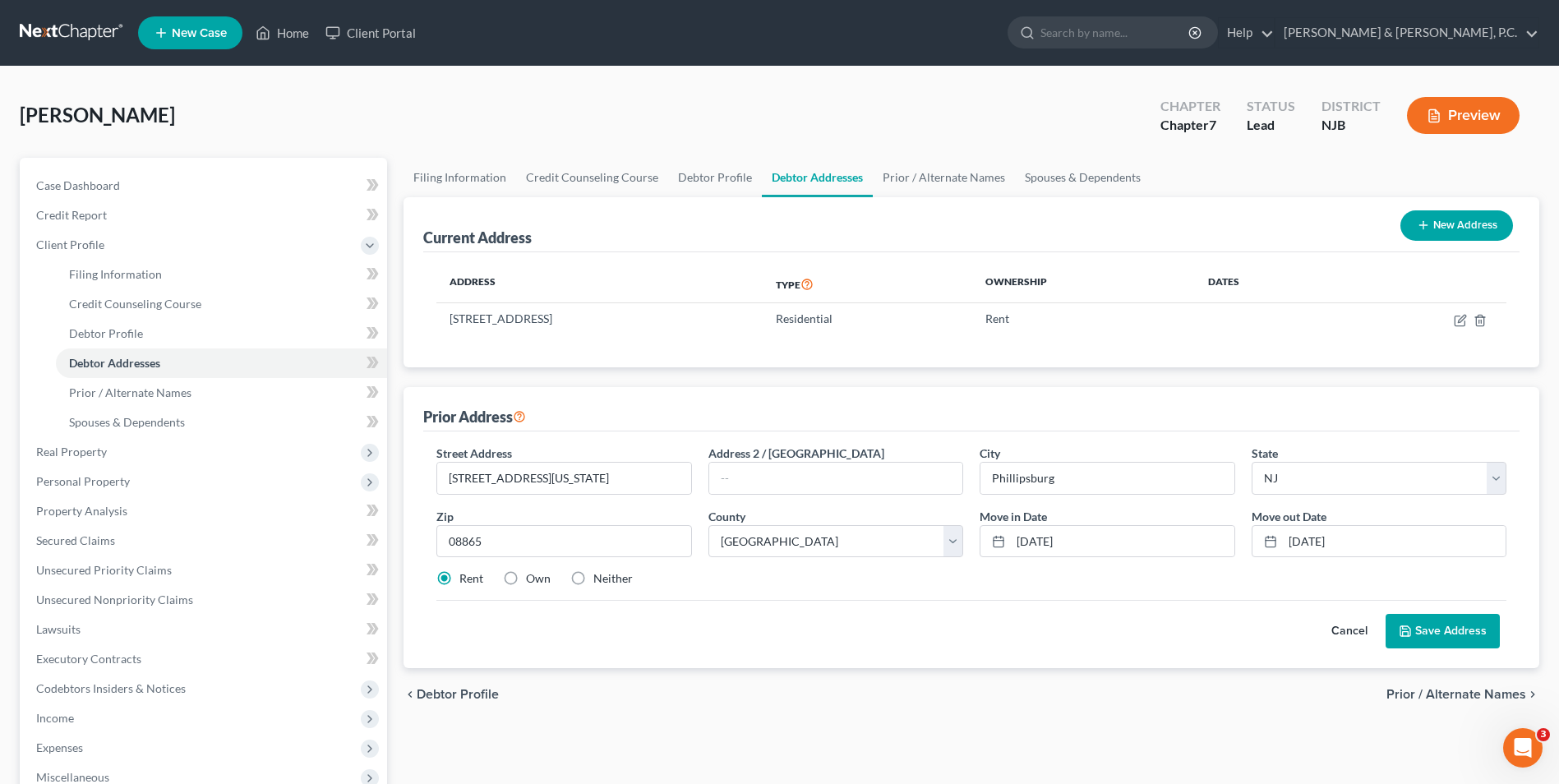
click at [1432, 638] on button "Save Address" at bounding box center [1442, 631] width 114 height 35
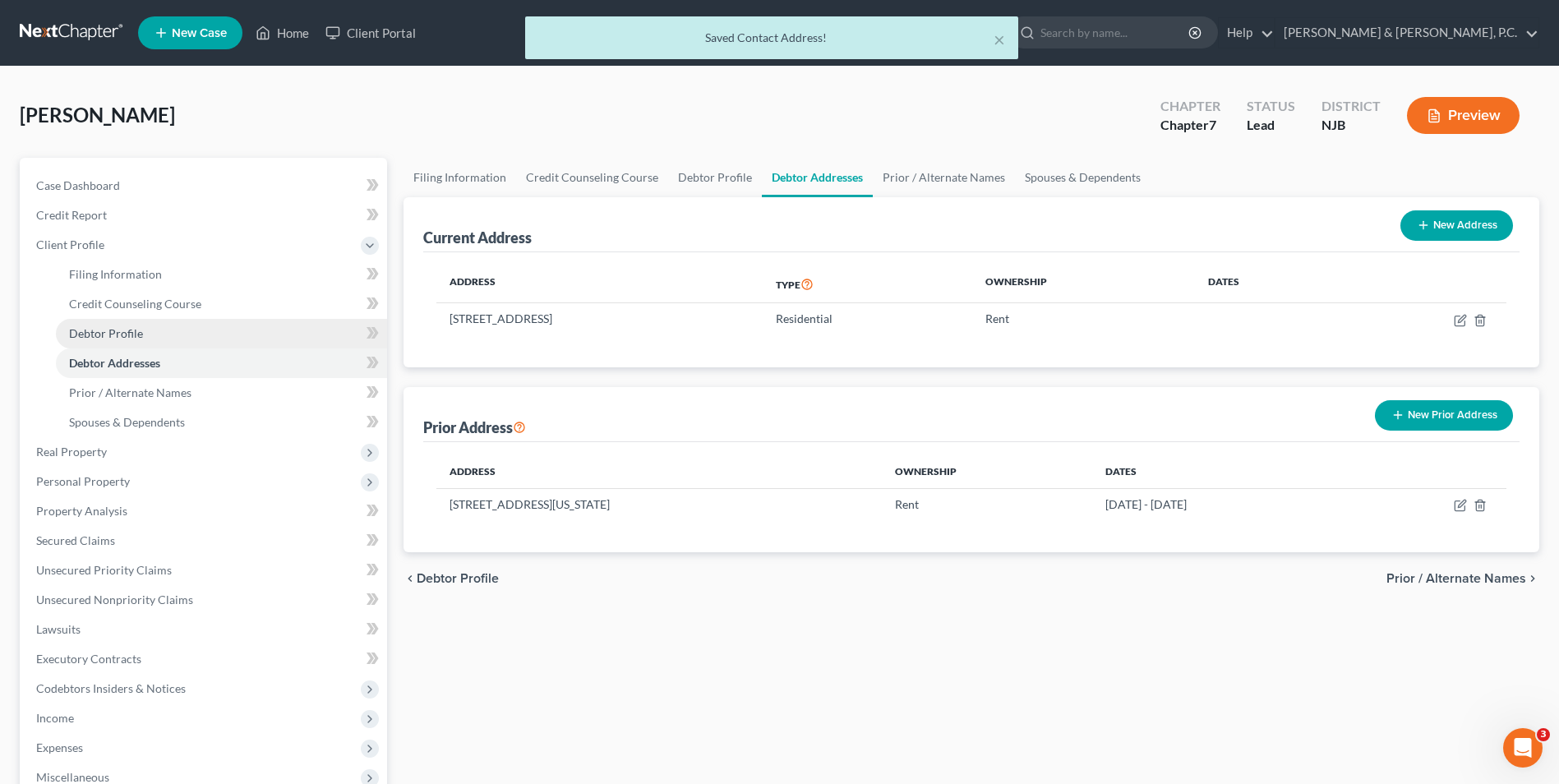
click at [173, 331] on link "Debtor Profile" at bounding box center [221, 334] width 331 height 29
select select "0"
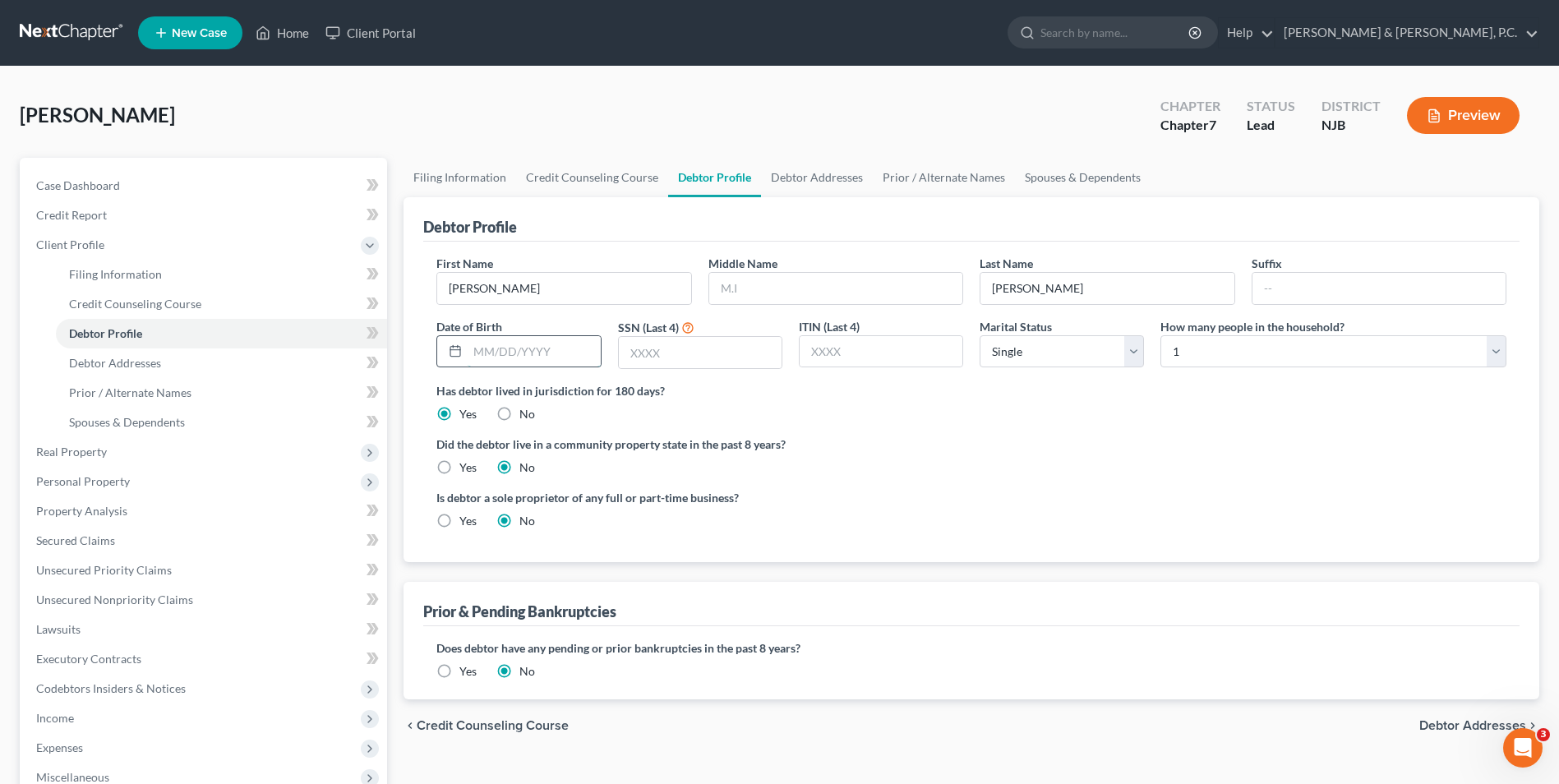
click at [478, 346] on input "text" at bounding box center [533, 352] width 132 height 31
type input "[DATE]"
click at [728, 357] on input "text" at bounding box center [700, 353] width 162 height 31
click at [1127, 350] on select "Select Single Married Separated Divorced Widowed" at bounding box center [1062, 352] width 164 height 33
select select "2"
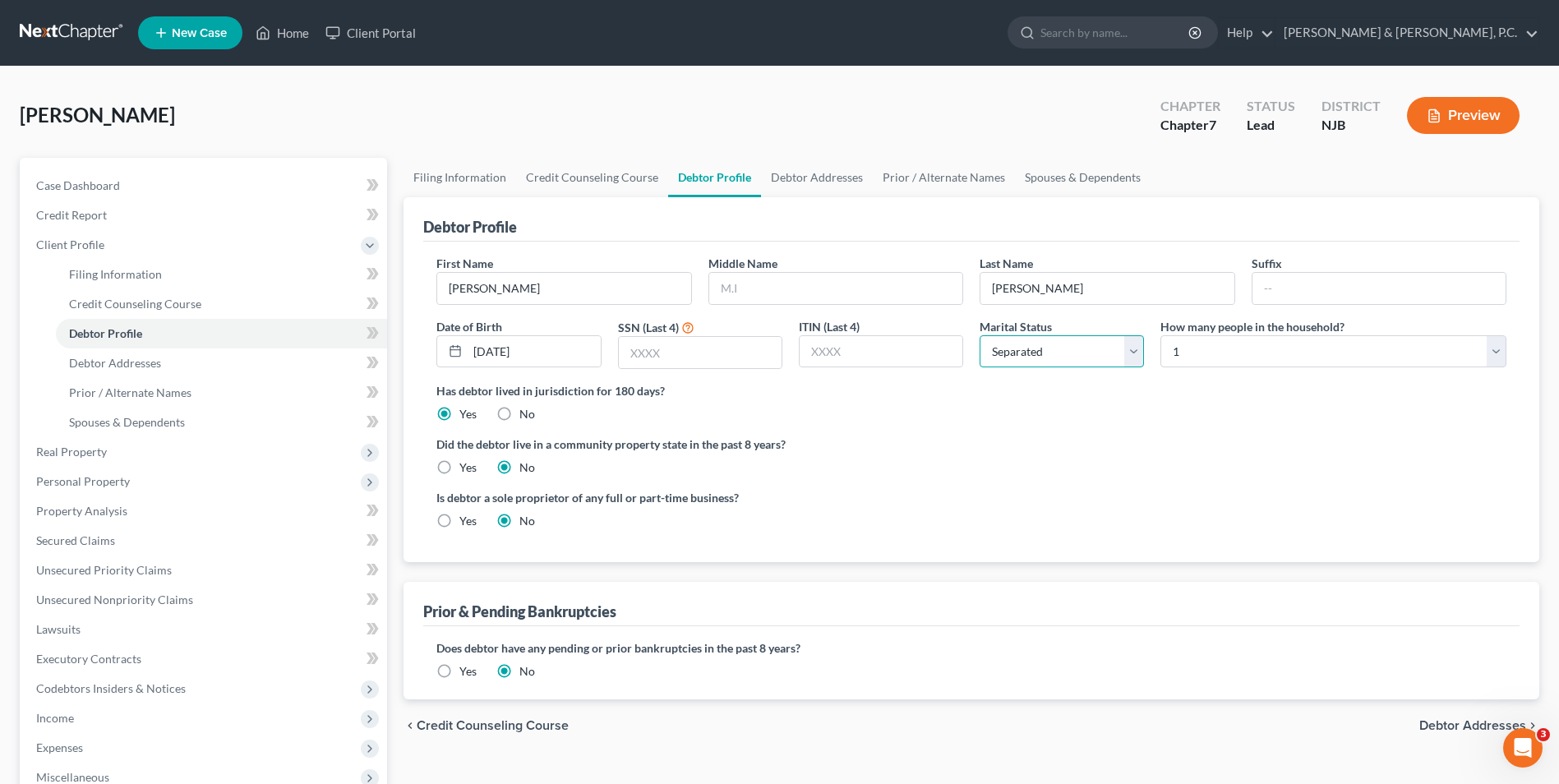
click at [980, 335] on select "Select Single Married Separated Divorced Widowed" at bounding box center [1062, 352] width 164 height 33
click at [719, 356] on input "text" at bounding box center [700, 353] width 162 height 31
type input "0365"
click at [740, 299] on input "text" at bounding box center [836, 288] width 253 height 31
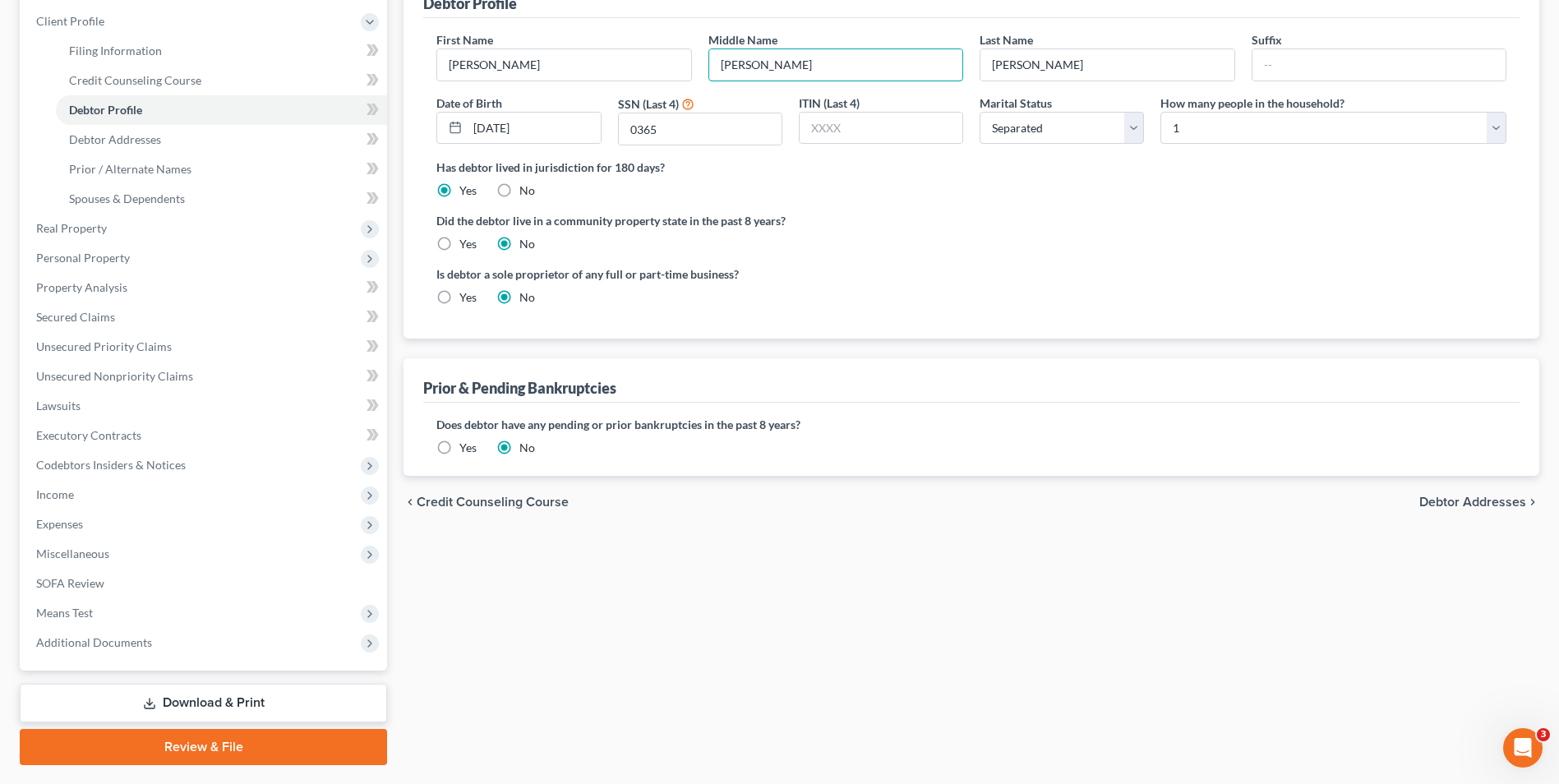
scroll to position [246, 0]
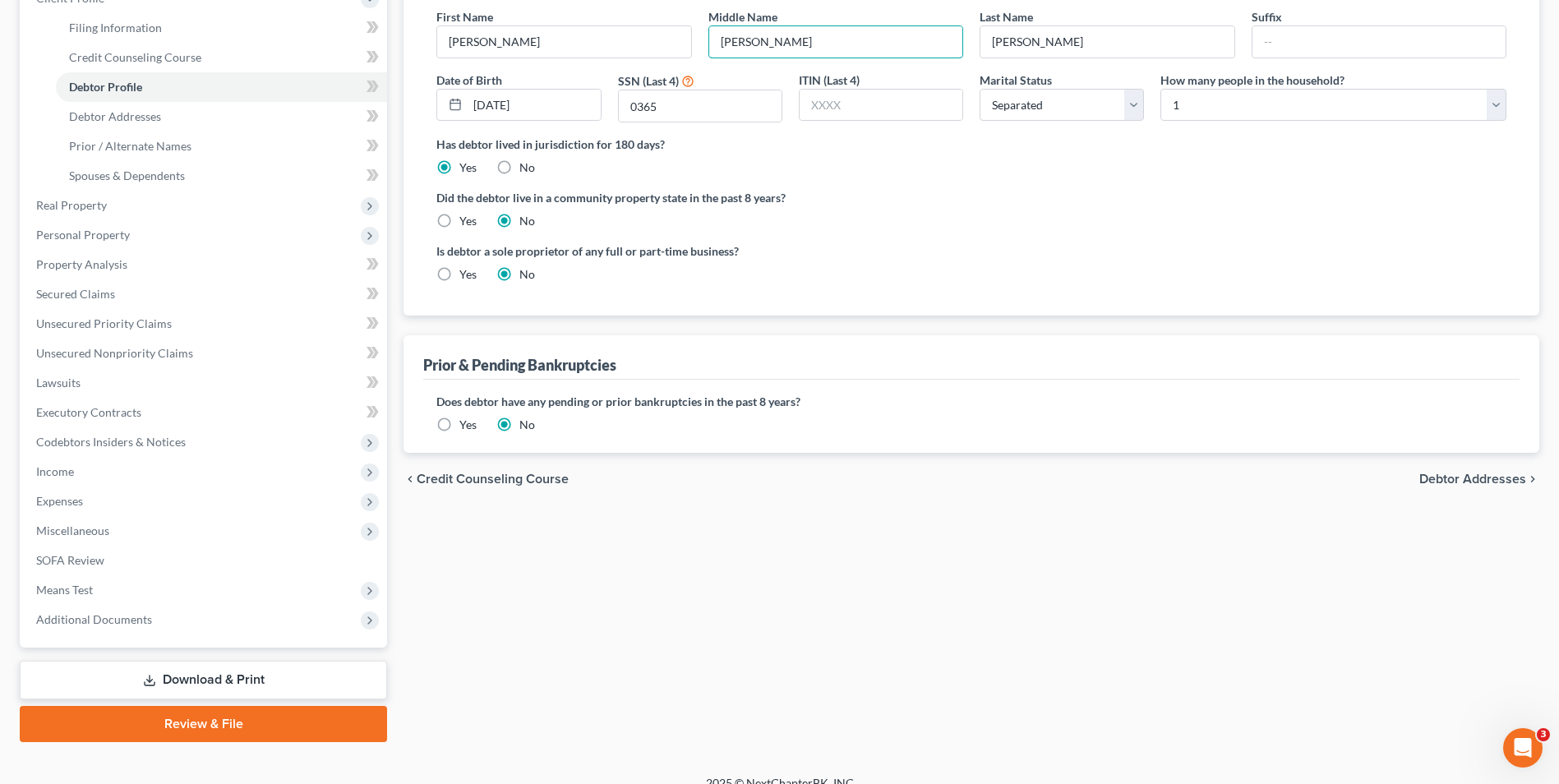
type input "[PERSON_NAME]"
click at [1445, 480] on span "Debtor Addresses" at bounding box center [1472, 479] width 107 height 13
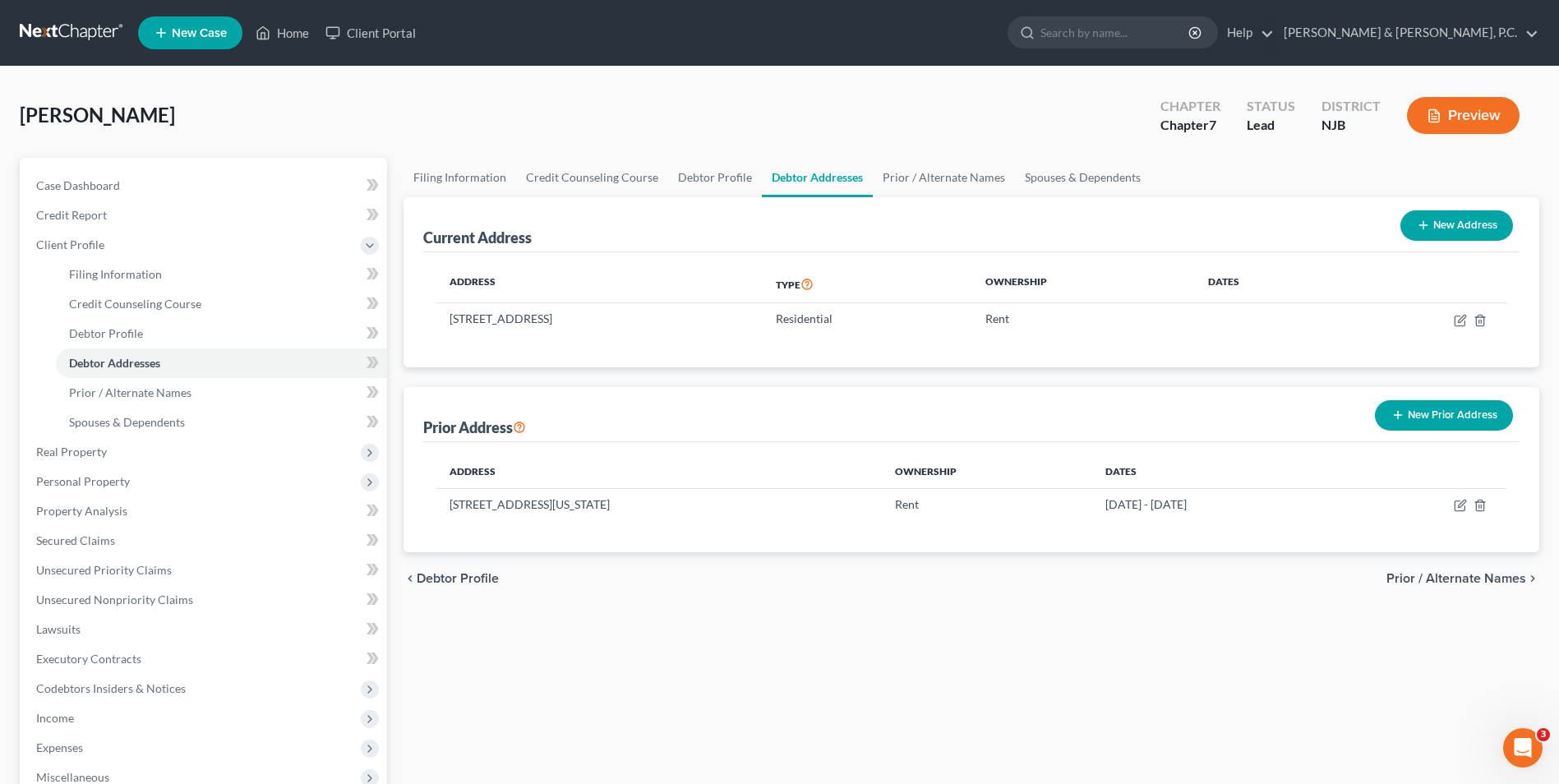
click at [1445, 580] on span "Prior / Alternate Names" at bounding box center [1456, 578] width 139 height 13
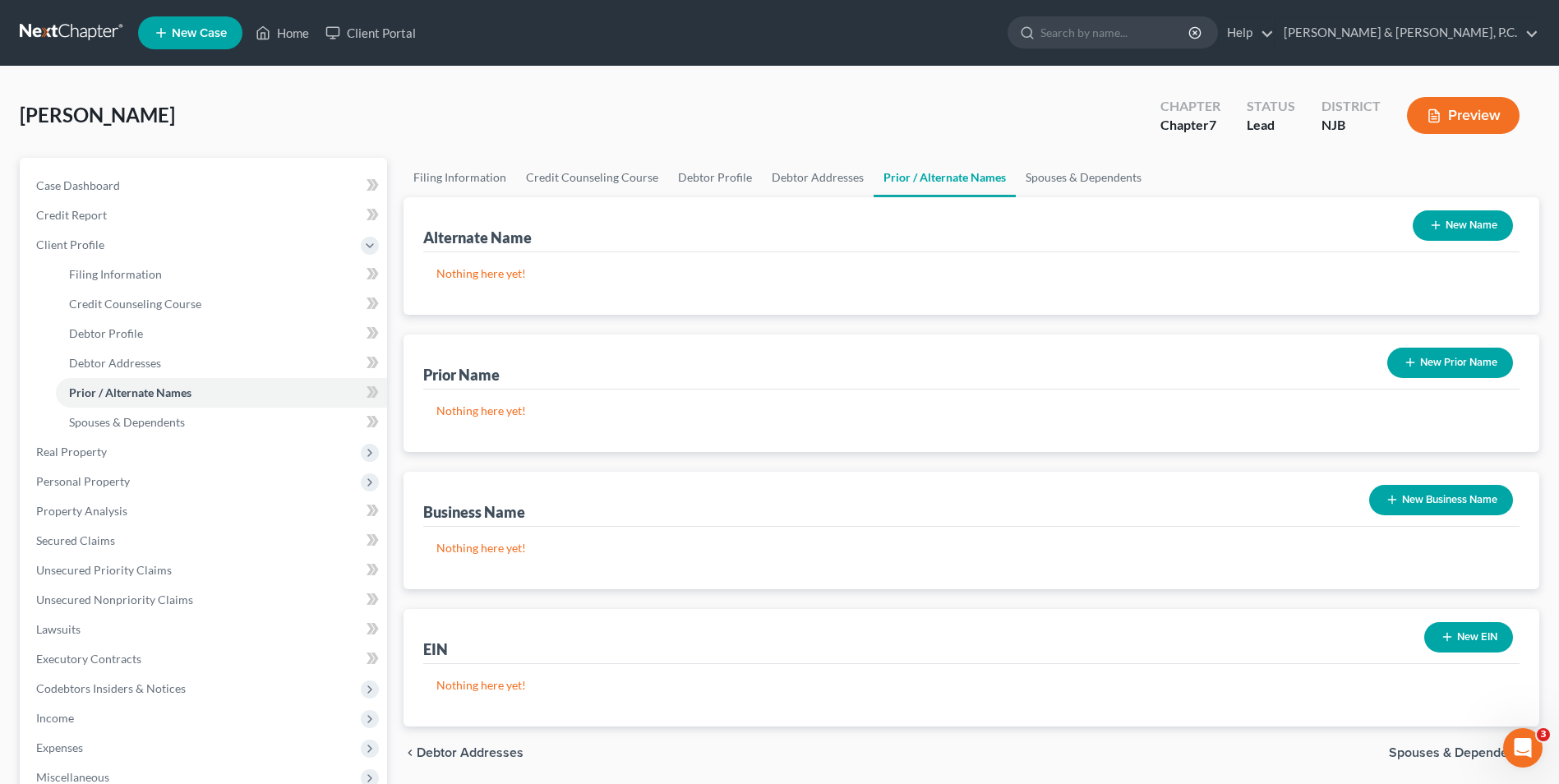
click at [1456, 755] on span "Spouses & Dependents" at bounding box center [1457, 753] width 138 height 13
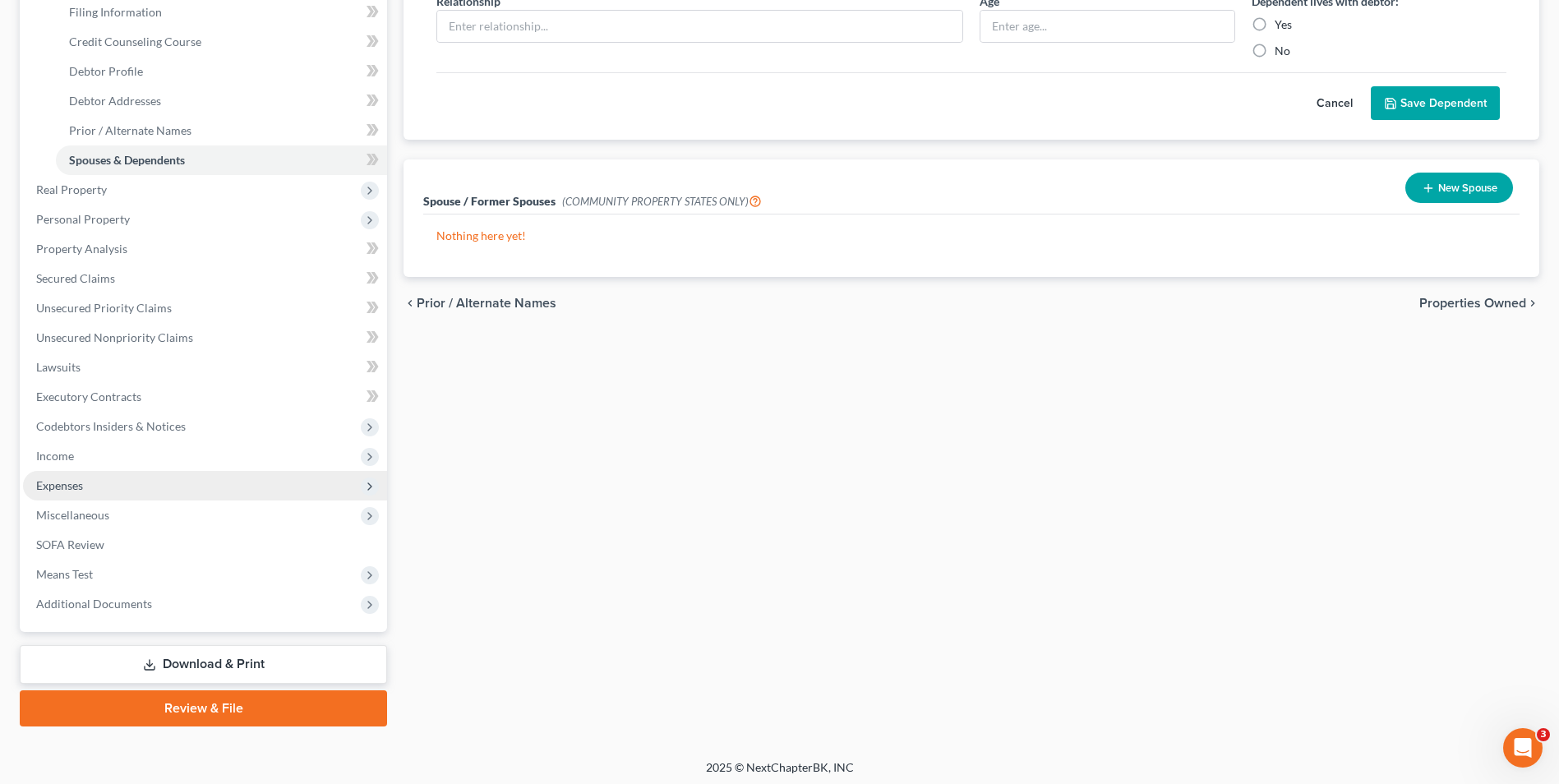
scroll to position [267, 0]
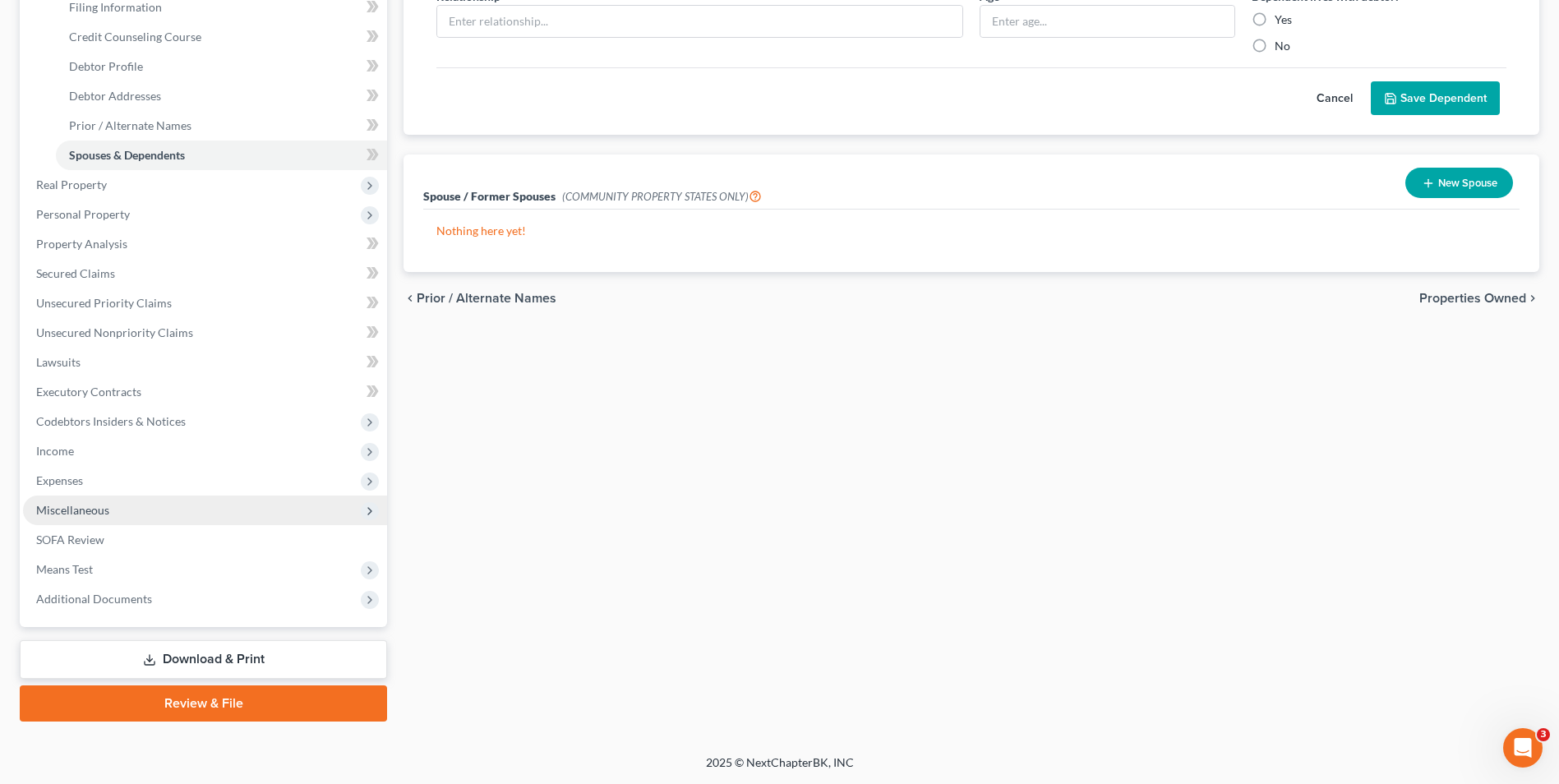
click at [113, 518] on span "Miscellaneous" at bounding box center [204, 511] width 364 height 29
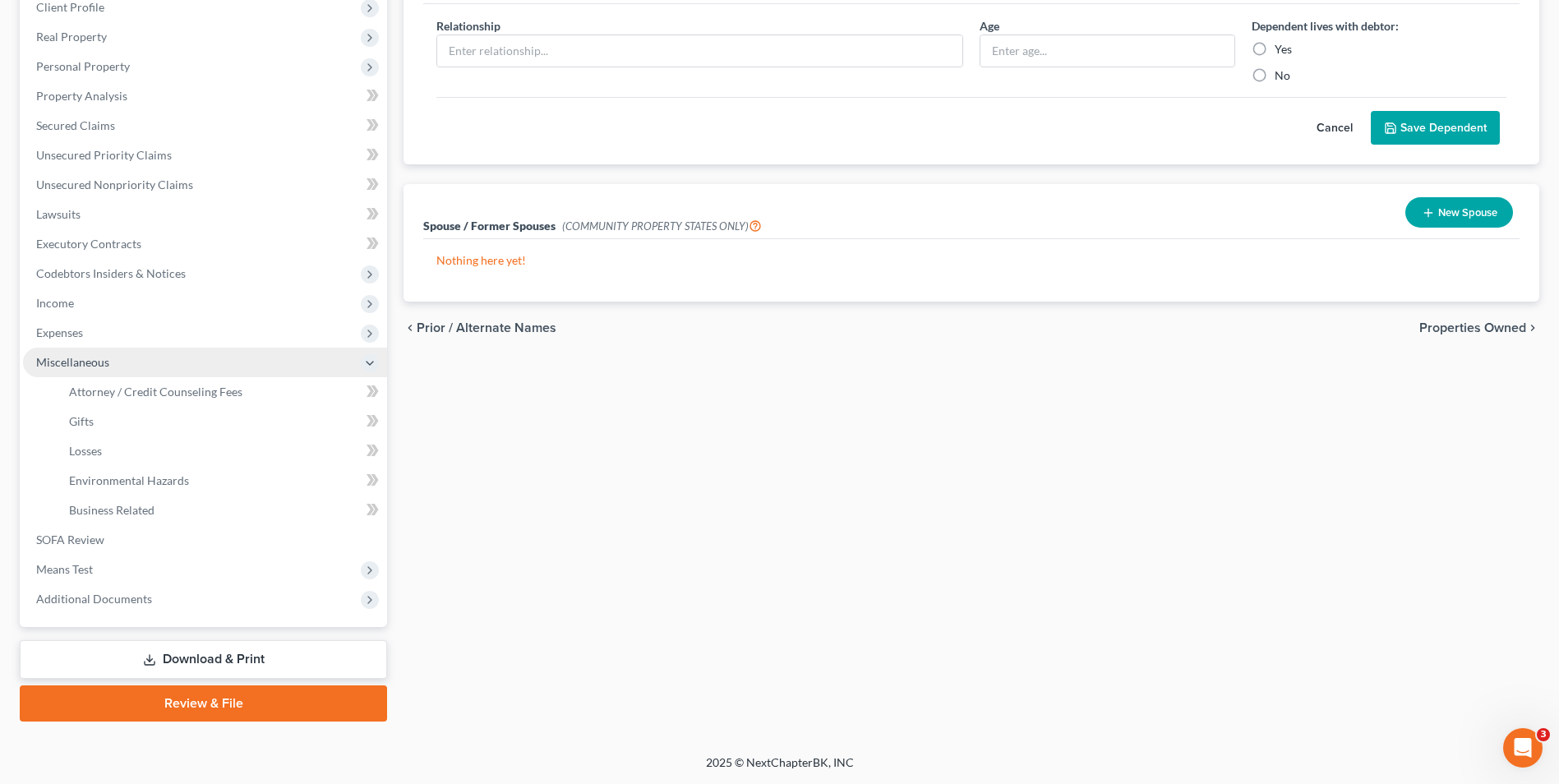
scroll to position [238, 0]
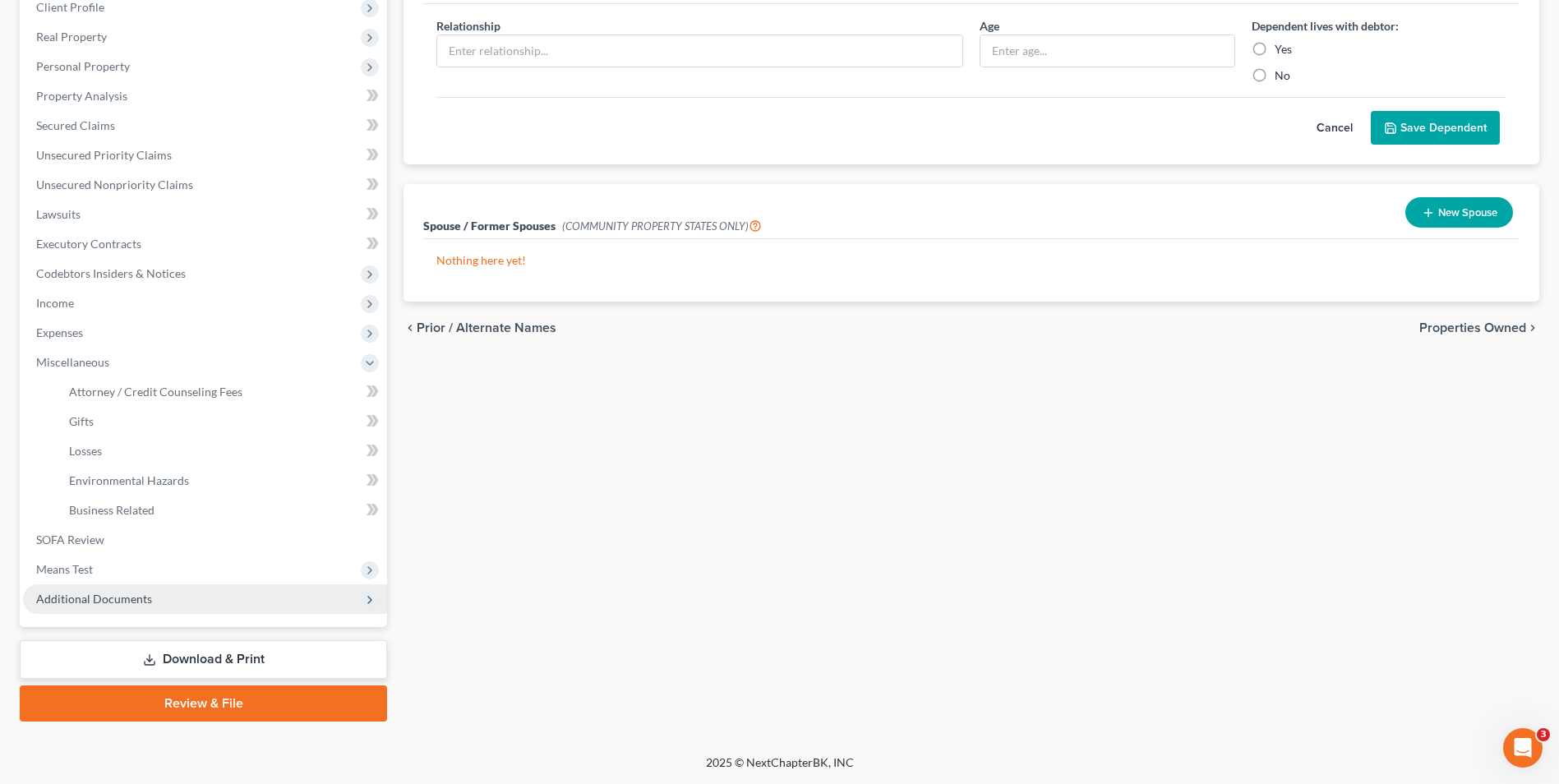
click at [106, 607] on span "Additional Documents" at bounding box center [204, 599] width 364 height 29
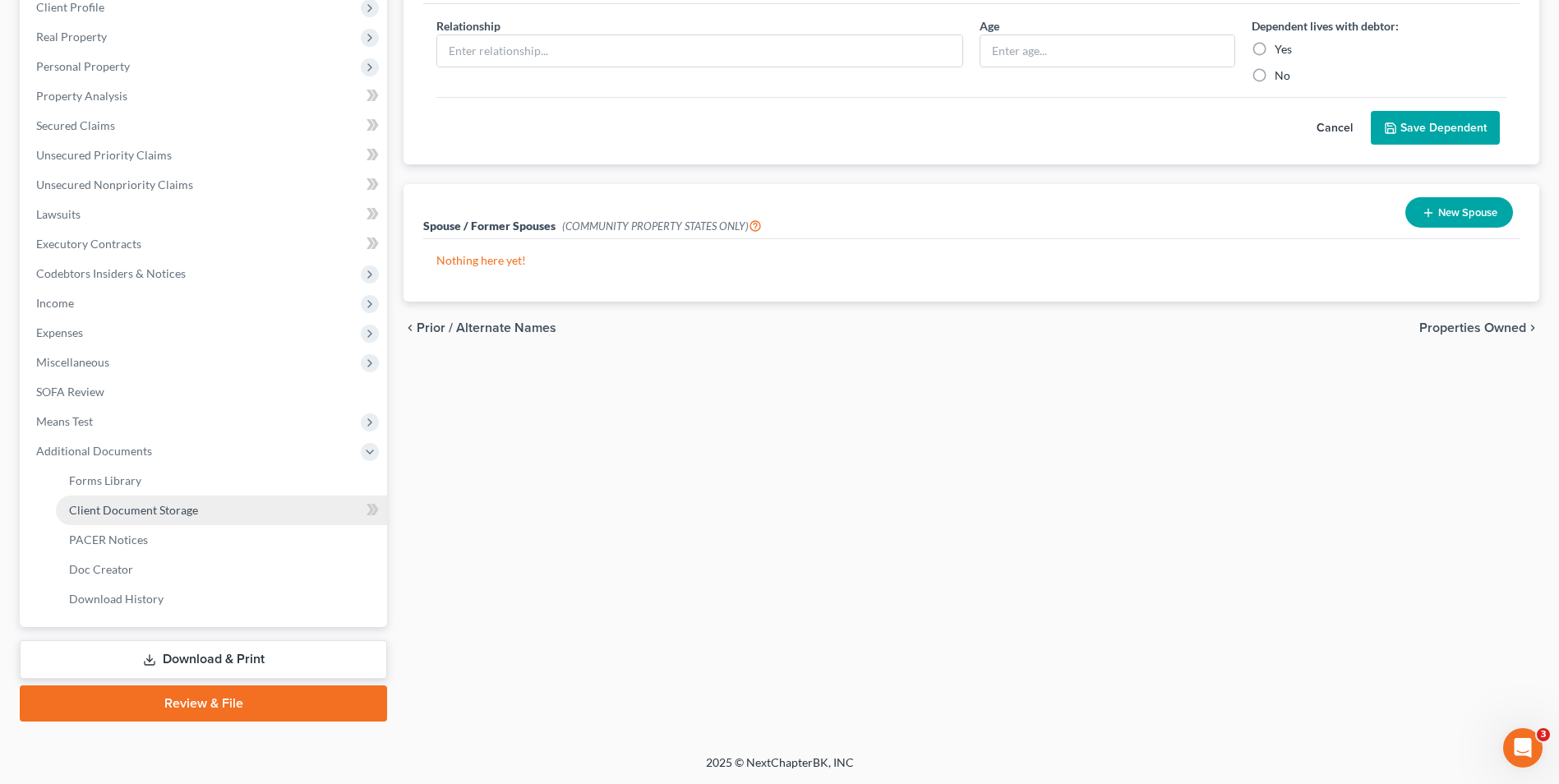
click at [128, 515] on span "Client Document Storage" at bounding box center [134, 510] width 129 height 14
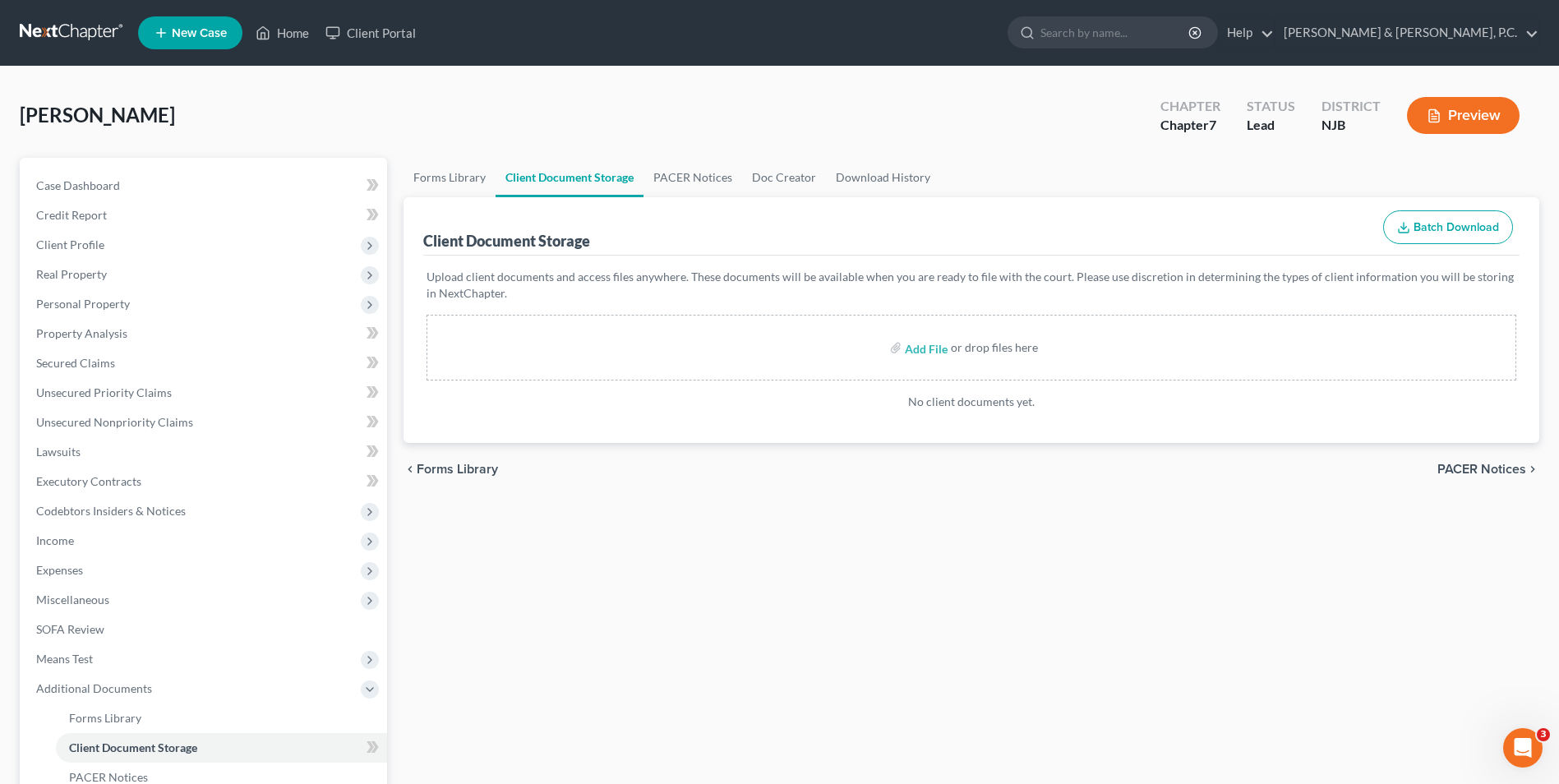
click at [904, 347] on label "Add File" at bounding box center [927, 350] width 46 height 29
click at [938, 351] on input "file" at bounding box center [924, 347] width 39 height 29
type input "C:\fakepath\cc cert.pdf"
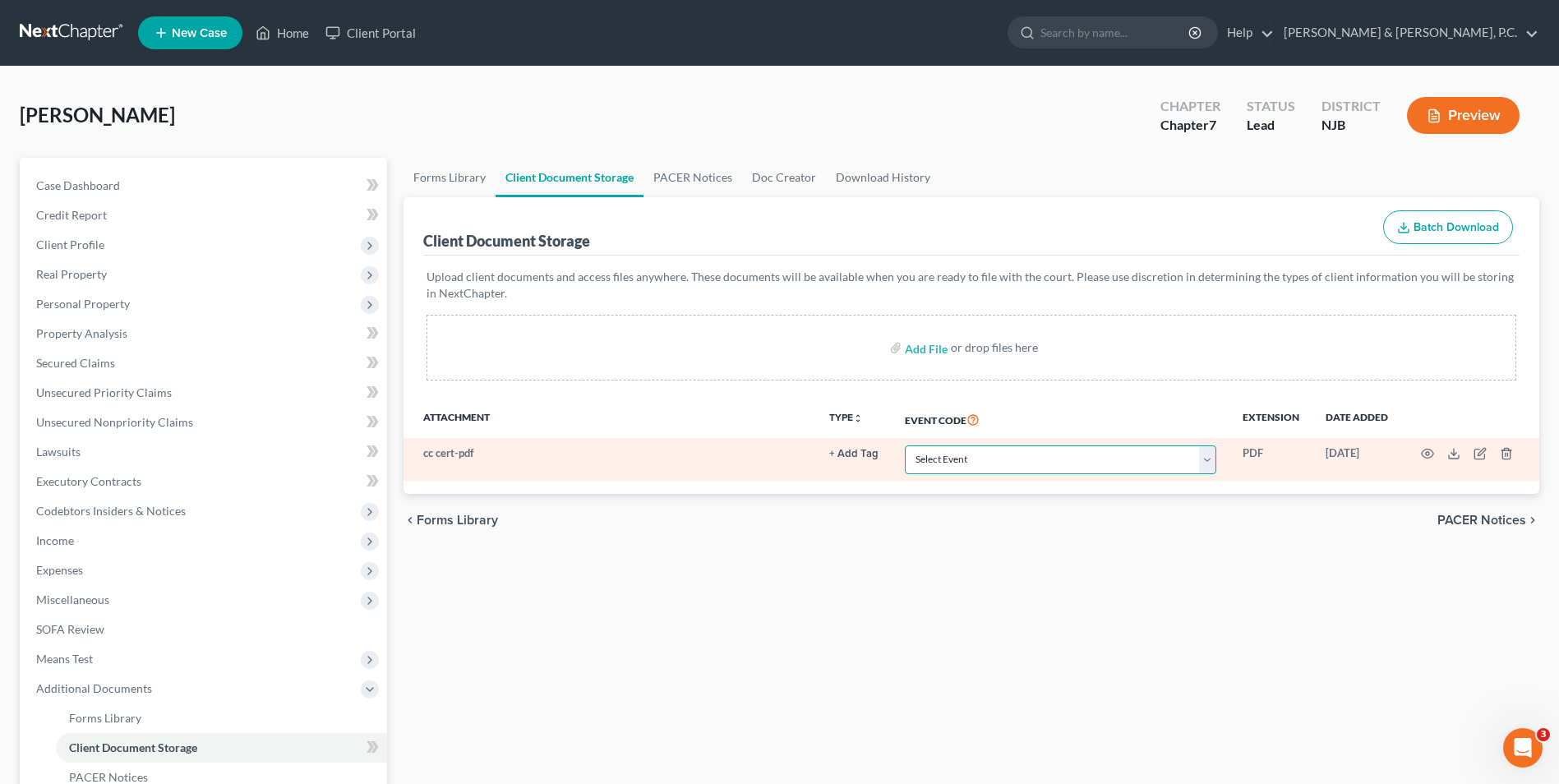
click at [1206, 455] on select "Select Event 20 Largest Unsecured Creditors Amended Attorney Compensation State…" at bounding box center [1060, 460] width 312 height 29
select select "9"
click at [904, 446] on select "Select Event 20 Largest Unsecured Creditors Amended Attorney Compensation State…" at bounding box center [1060, 460] width 312 height 29
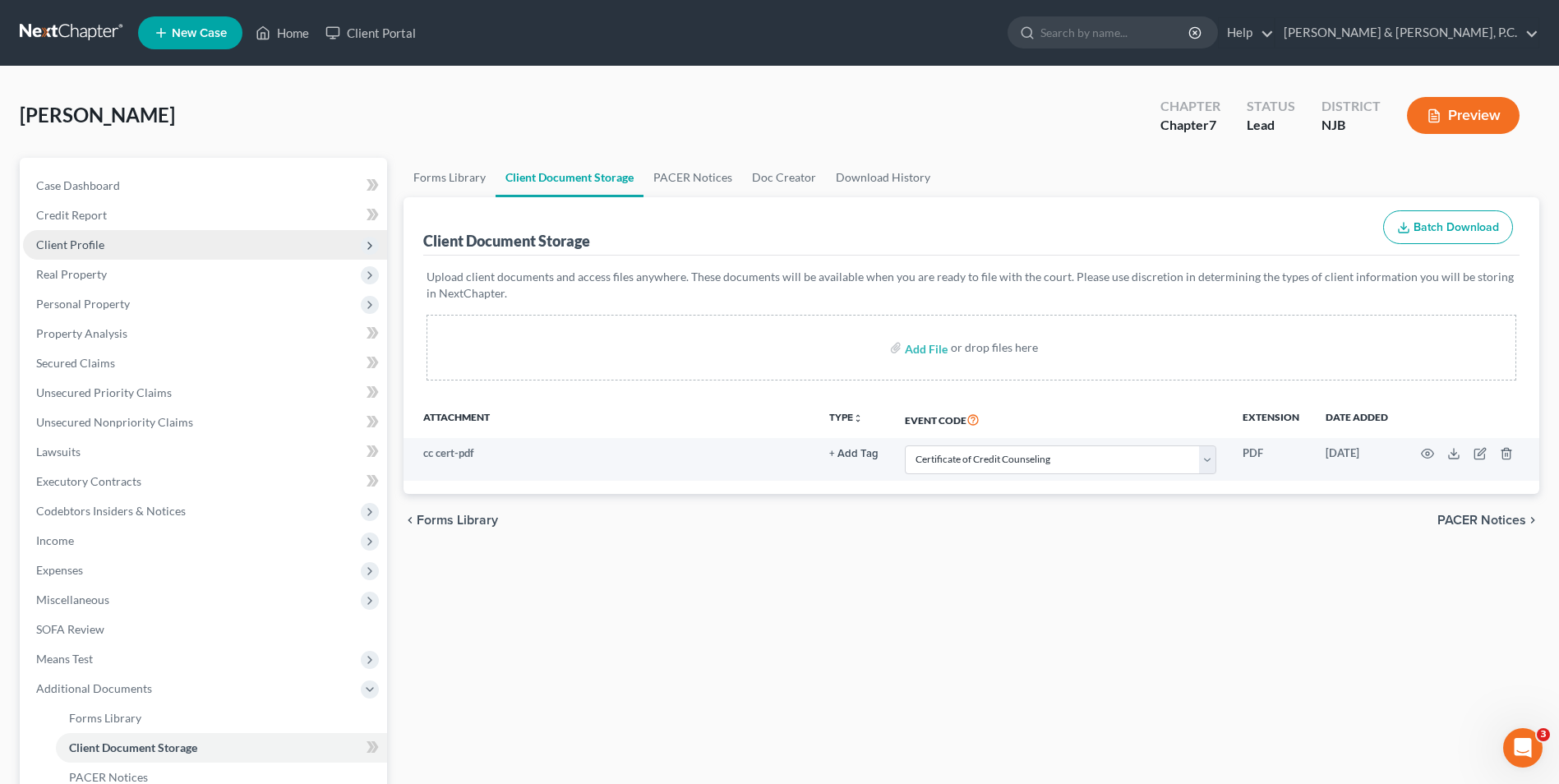
click at [84, 247] on span "Client Profile" at bounding box center [70, 244] width 68 height 14
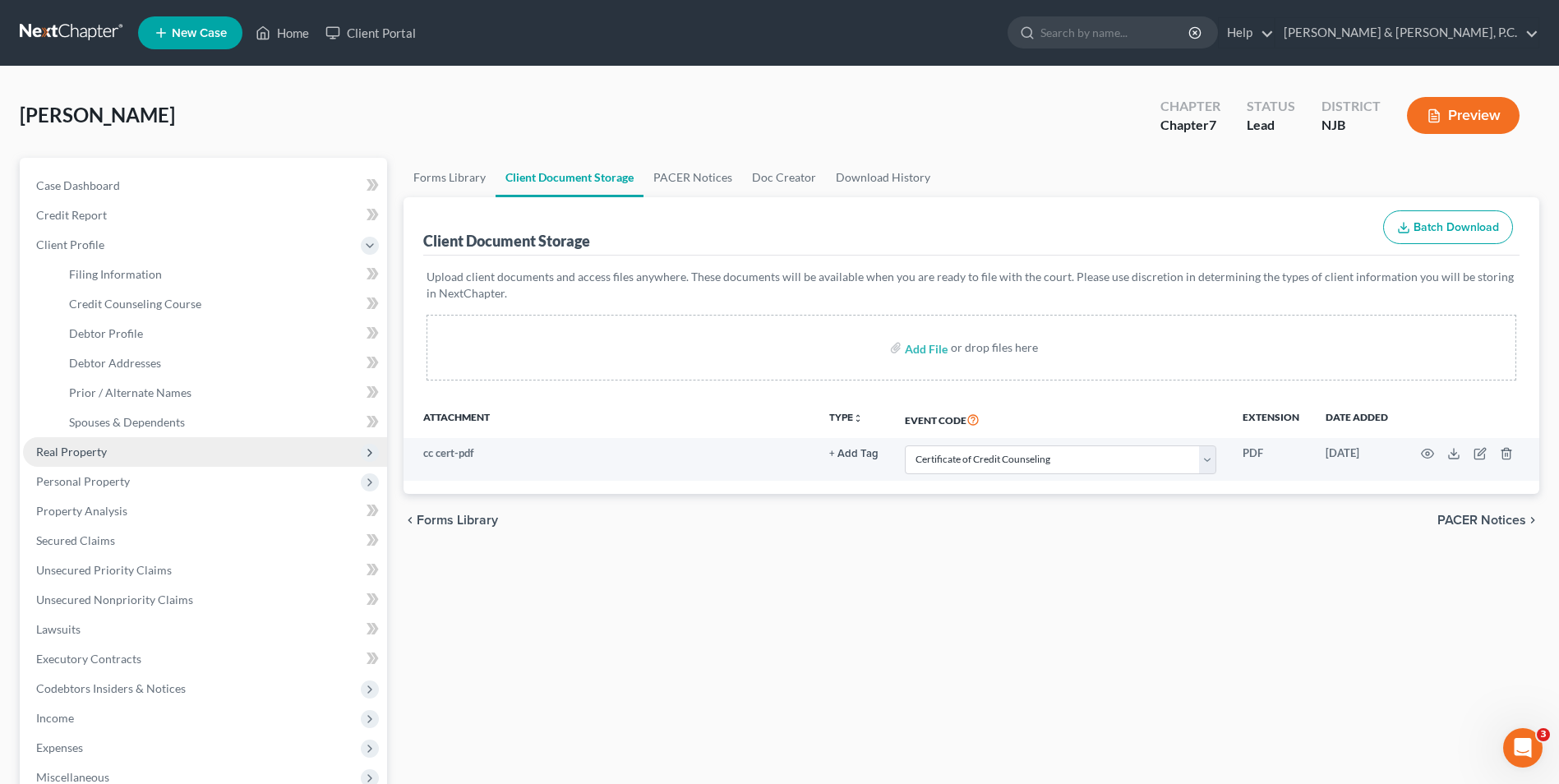
click at [111, 452] on span "Real Property" at bounding box center [204, 452] width 364 height 29
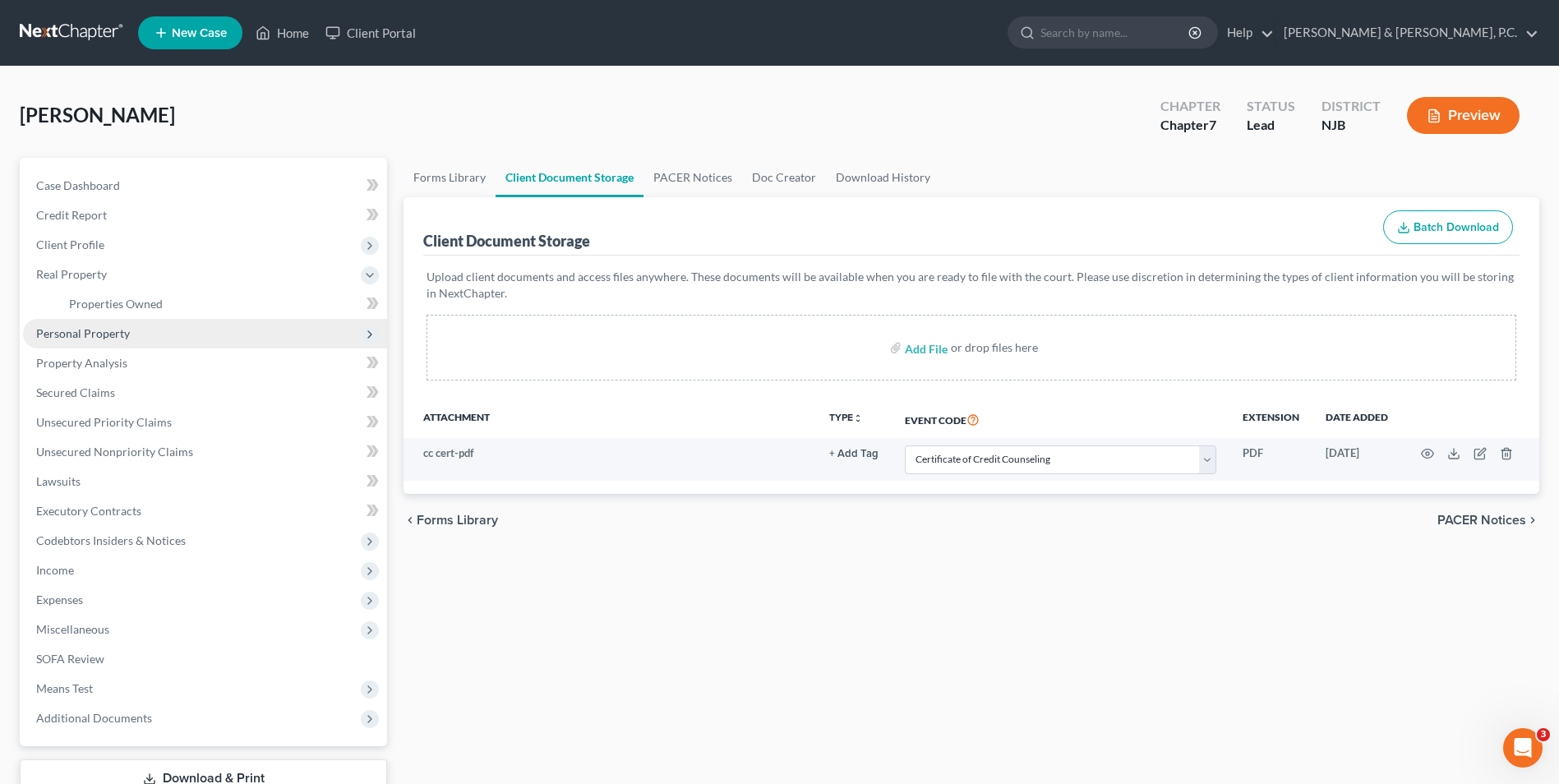
click at [96, 332] on span "Personal Property" at bounding box center [83, 333] width 94 height 14
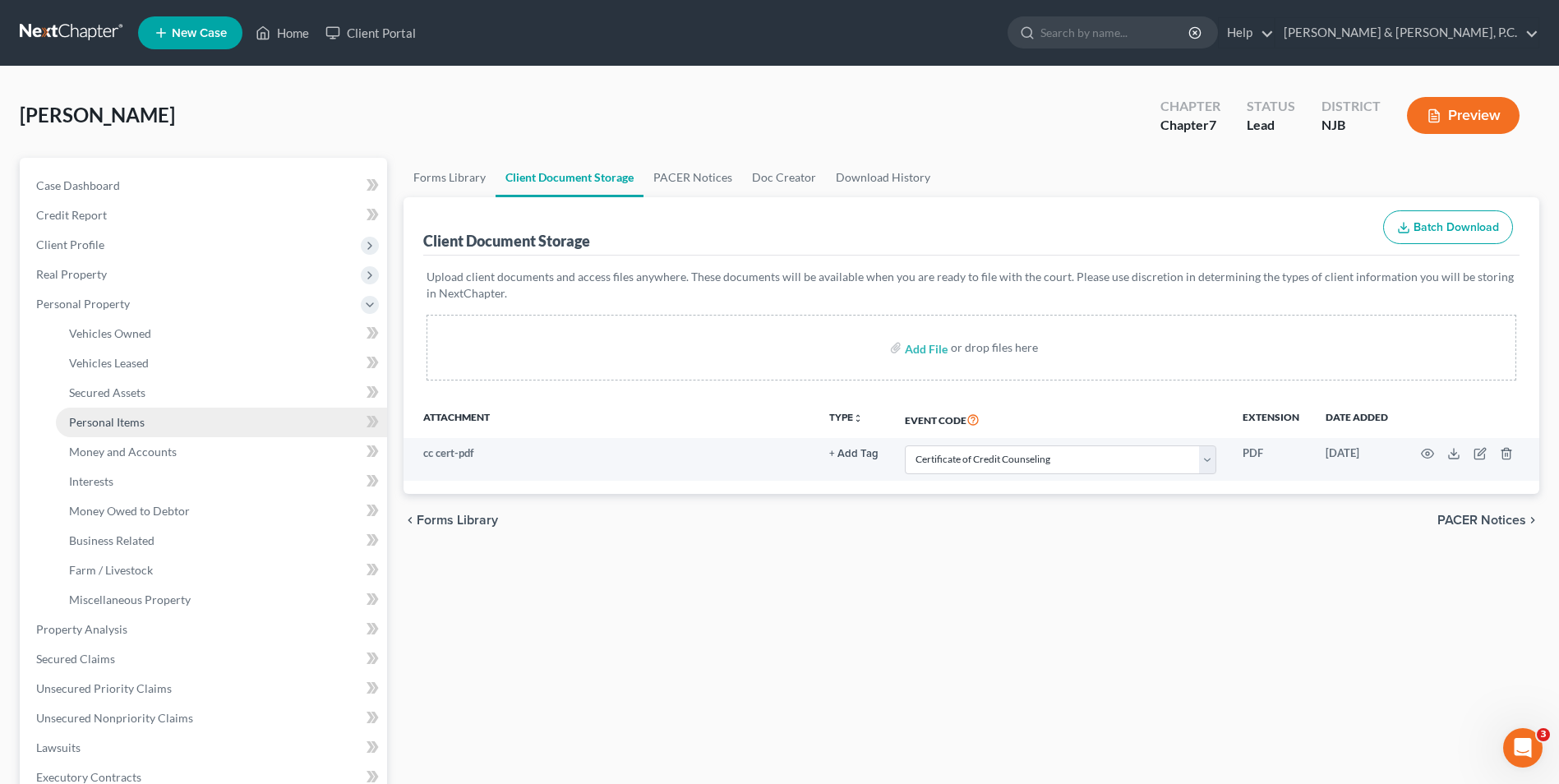
click at [124, 424] on span "Personal Items" at bounding box center [107, 421] width 76 height 14
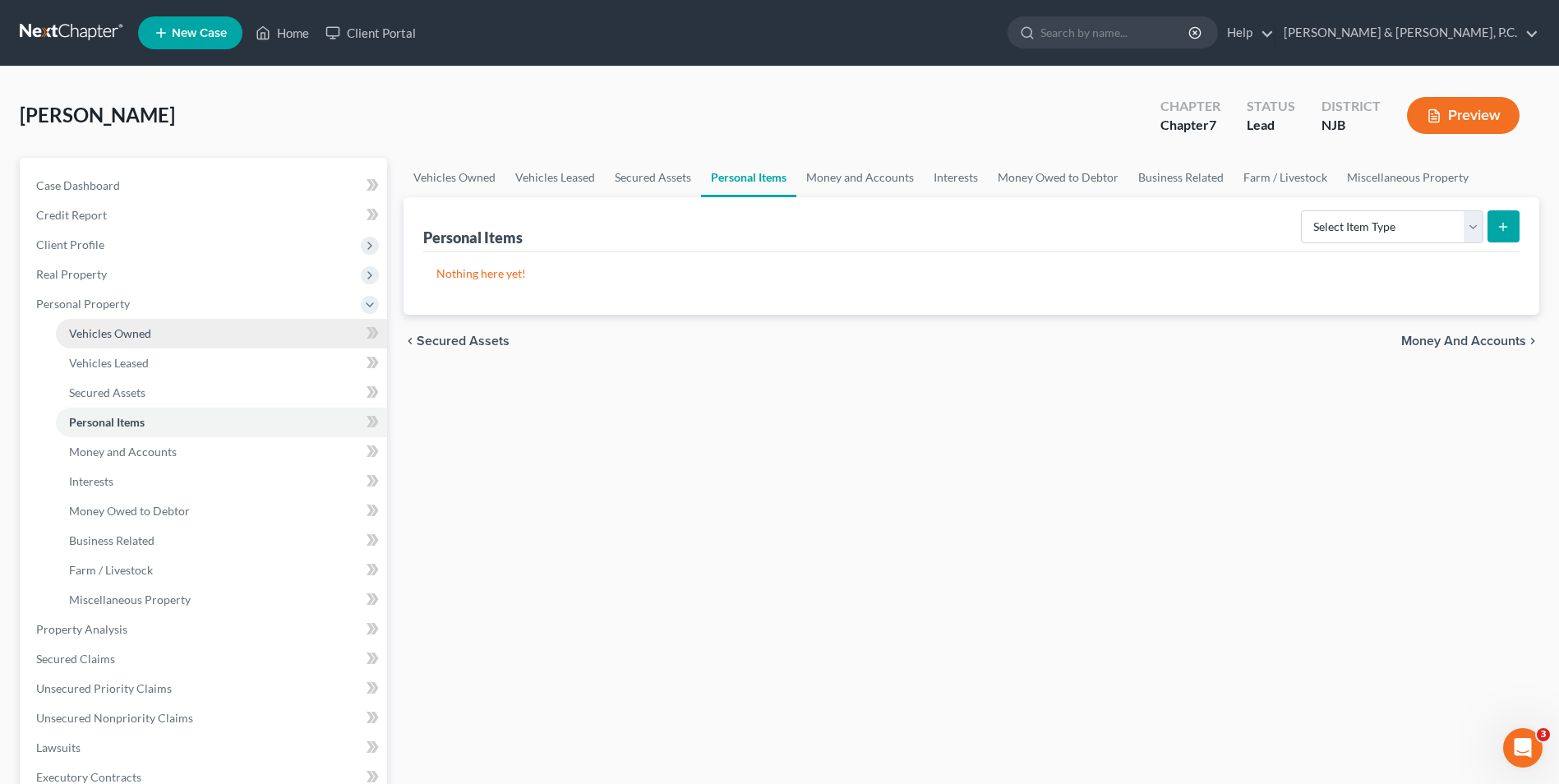
click at [176, 340] on link "Vehicles Owned" at bounding box center [221, 334] width 331 height 29
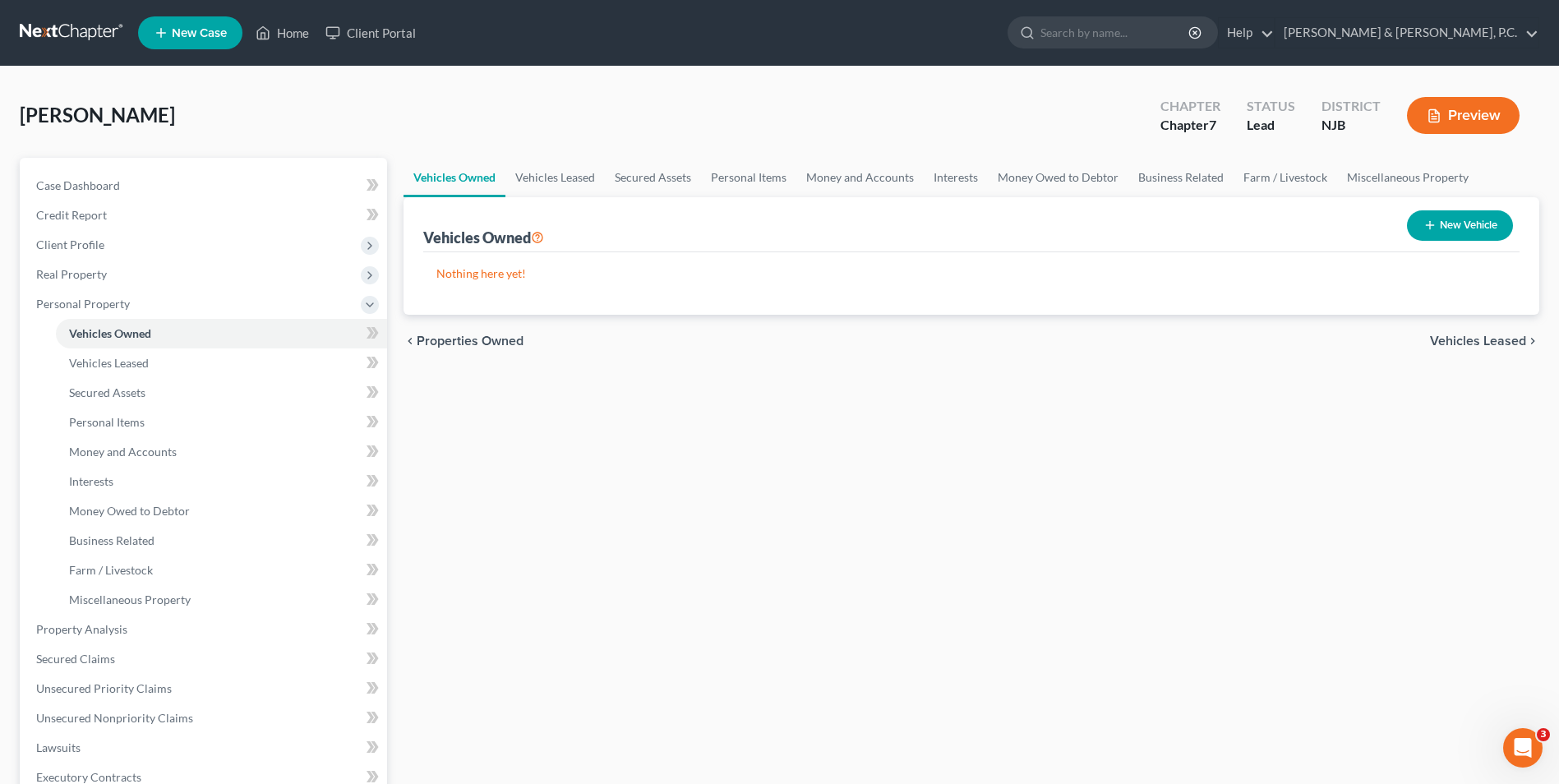
click at [1474, 231] on button "New Vehicle" at bounding box center [1460, 225] width 106 height 30
select select "0"
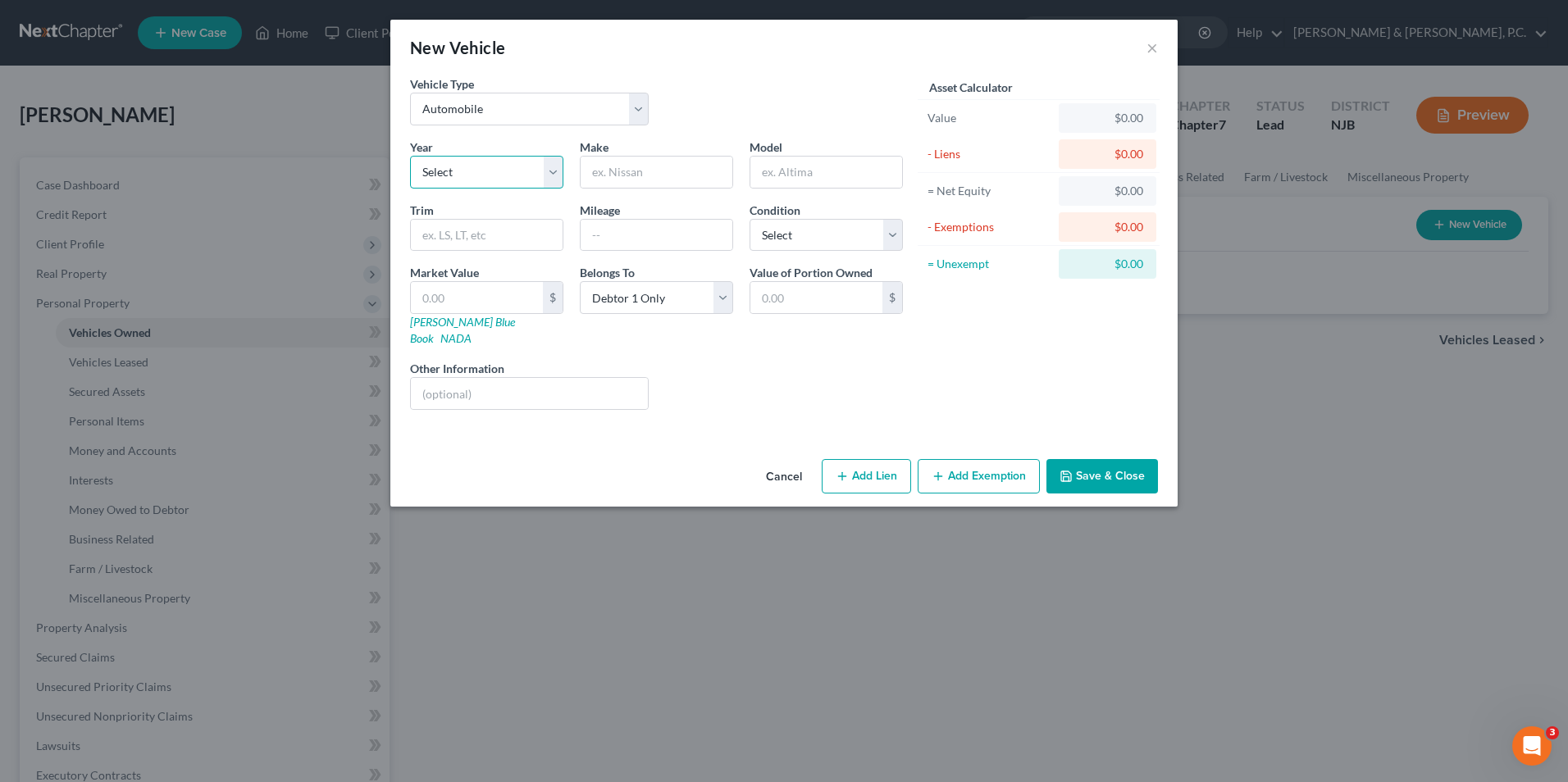
click at [555, 171] on select "Select 2026 2025 2024 2023 2022 2021 2020 2019 2018 2017 2016 2015 2014 2013 20…" at bounding box center [487, 172] width 154 height 33
select select "12"
click at [410, 155] on select "Select 2026 2025 2024 2023 2022 2021 2020 2019 2018 2017 2016 2015 2014 2013 20…" at bounding box center [487, 172] width 154 height 33
drag, startPoint x: 633, startPoint y: 171, endPoint x: 668, endPoint y: 154, distance: 38.9
click at [633, 171] on input "text" at bounding box center [656, 172] width 152 height 31
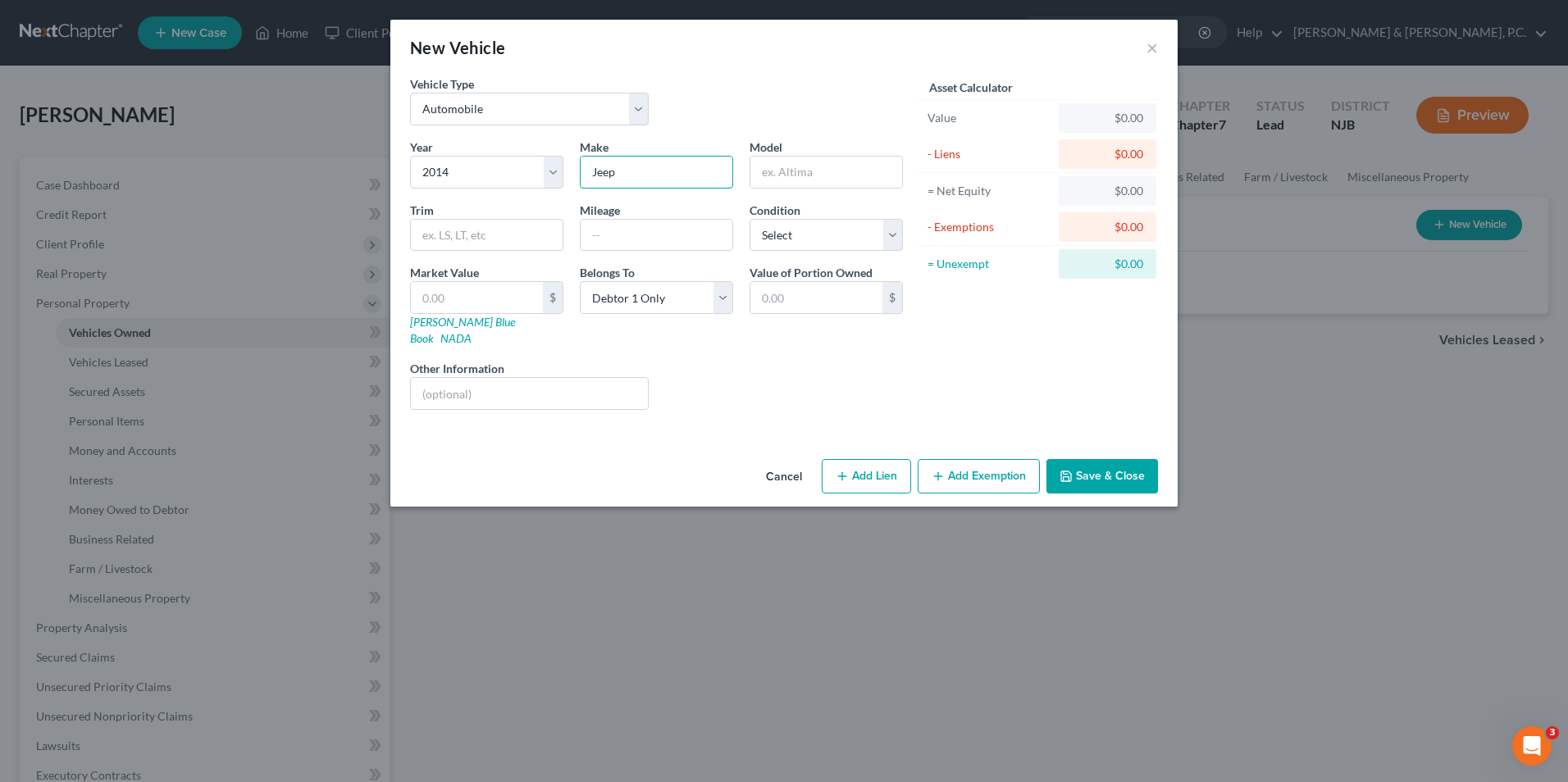
type input "Jeep"
type input "Patriot"
click at [617, 242] on input "text" at bounding box center [656, 236] width 152 height 31
type input "178000"
click at [889, 241] on select "Select Excellent Very Good Good Fair Poor" at bounding box center [826, 236] width 154 height 33
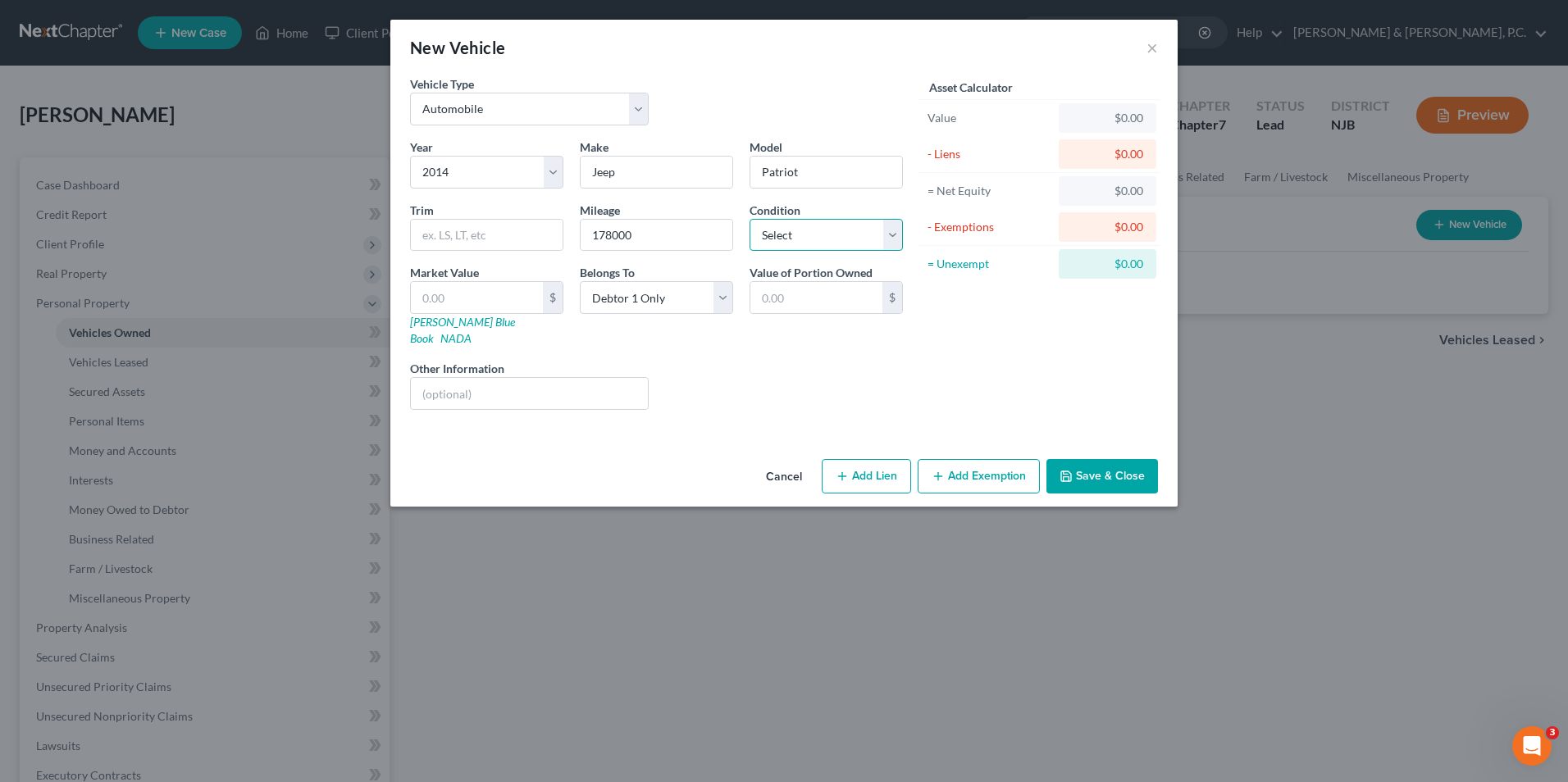
select select "4"
click at [749, 219] on select "Select Excellent Very Good Good Fair Poor" at bounding box center [826, 236] width 154 height 33
click at [505, 308] on input "text" at bounding box center [477, 297] width 132 height 31
type input "3"
type input "3.00"
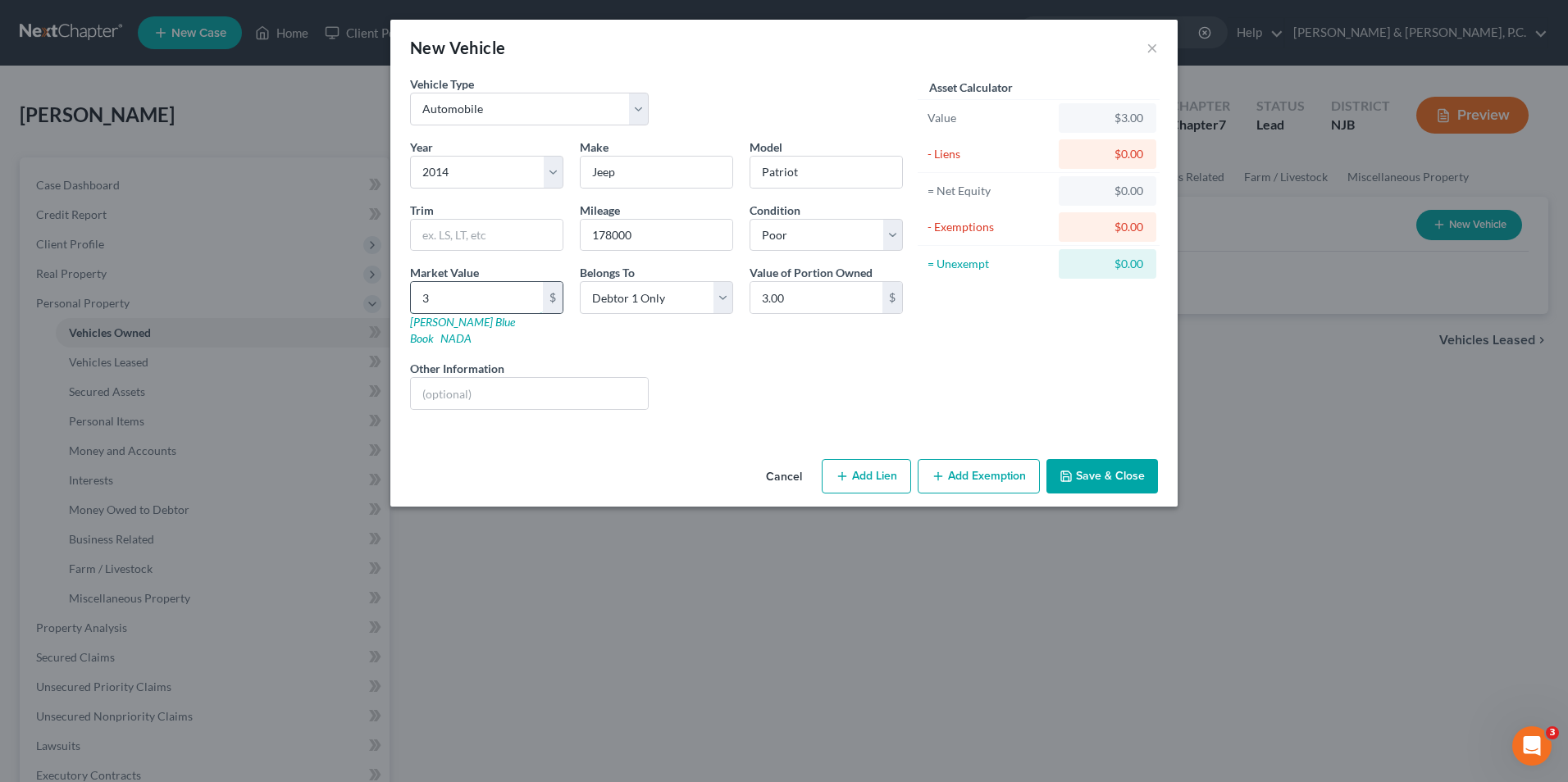
type input "33"
type input "33.00"
type input "334"
type input "334.00"
type input "3342"
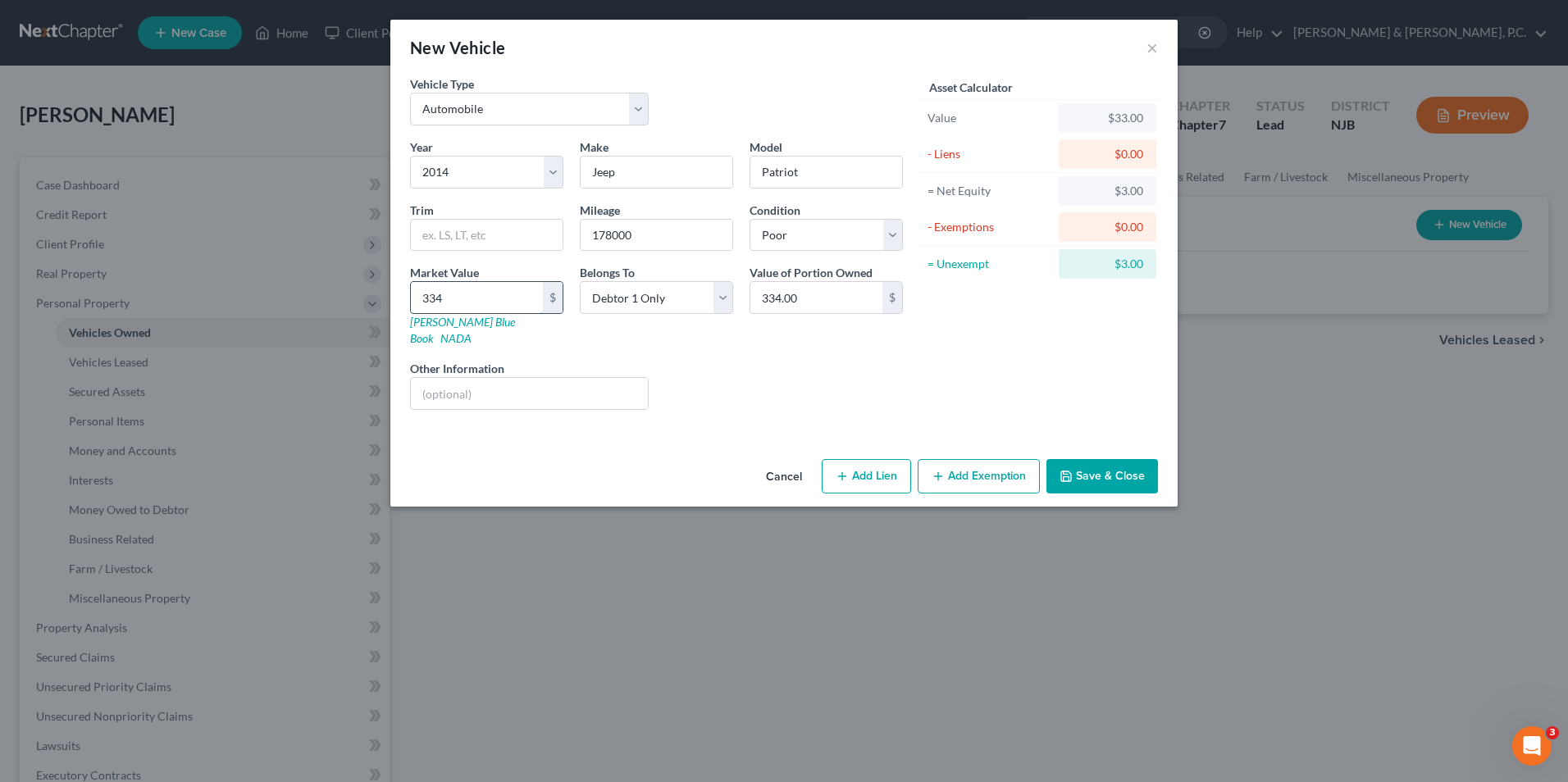
type input "3,342.00"
type input "3,342"
click at [1099, 460] on button "Save & Close" at bounding box center [1101, 476] width 112 height 35
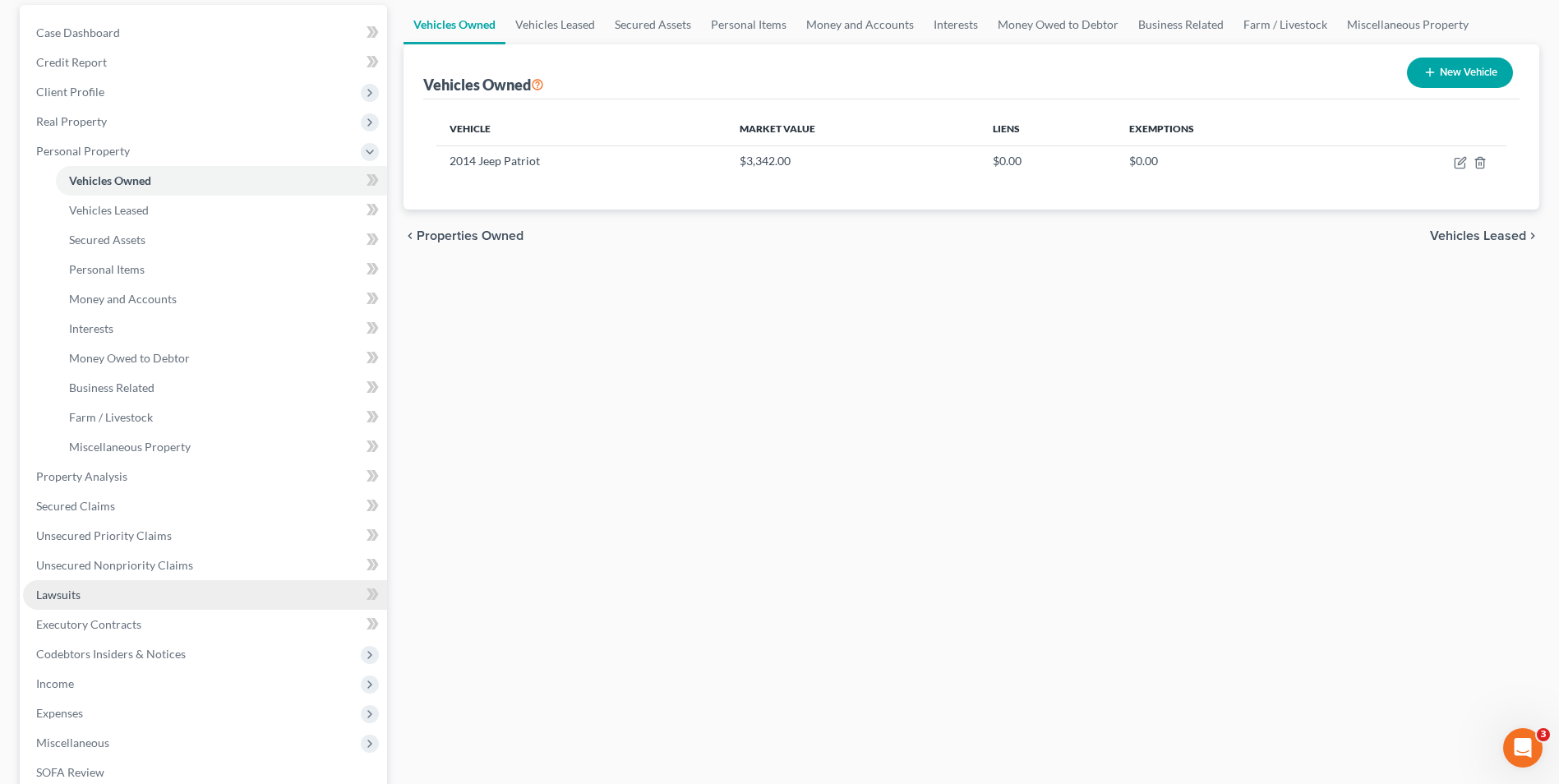
scroll to position [164, 0]
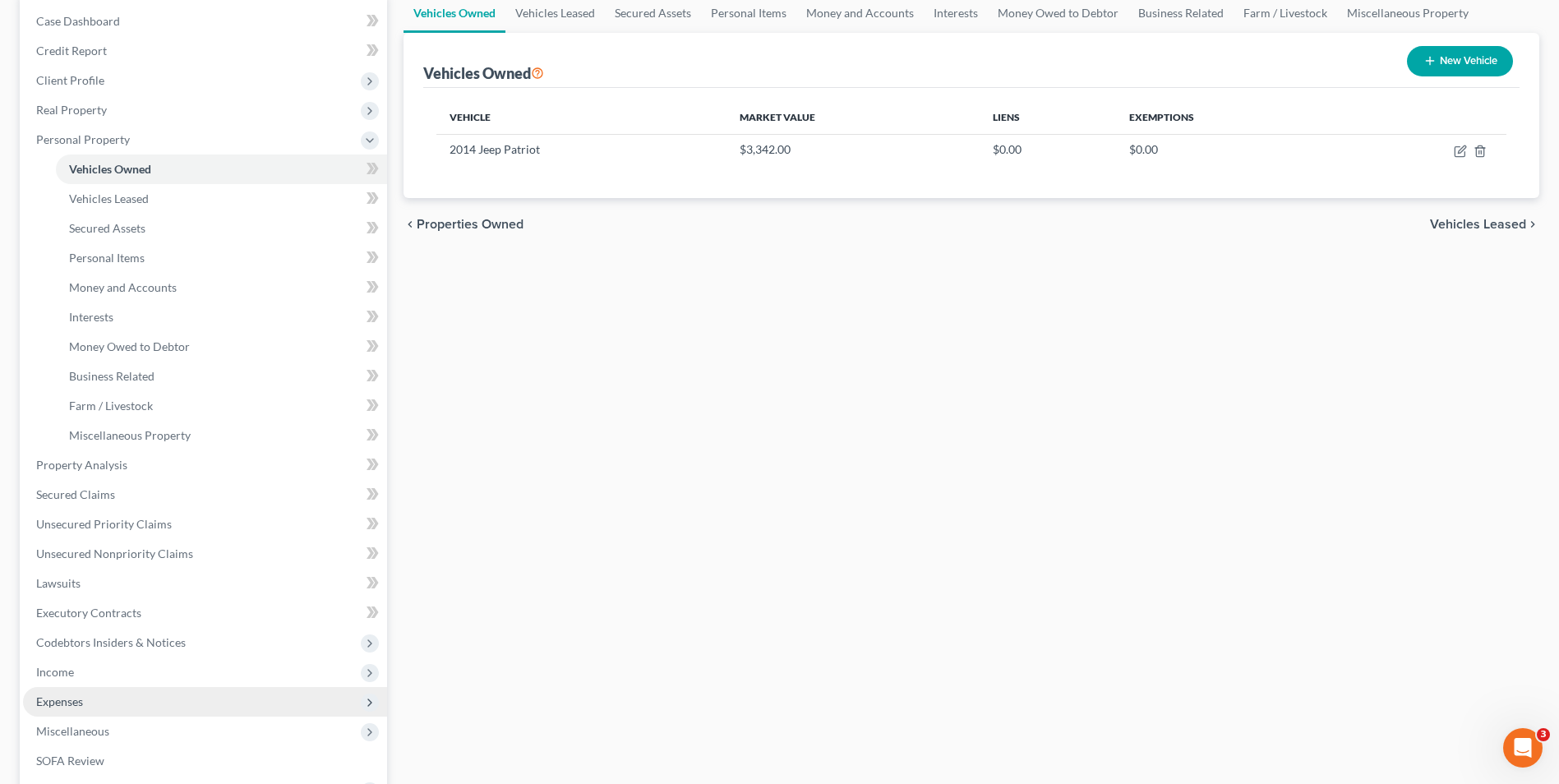
click at [91, 703] on span "Expenses" at bounding box center [204, 702] width 364 height 29
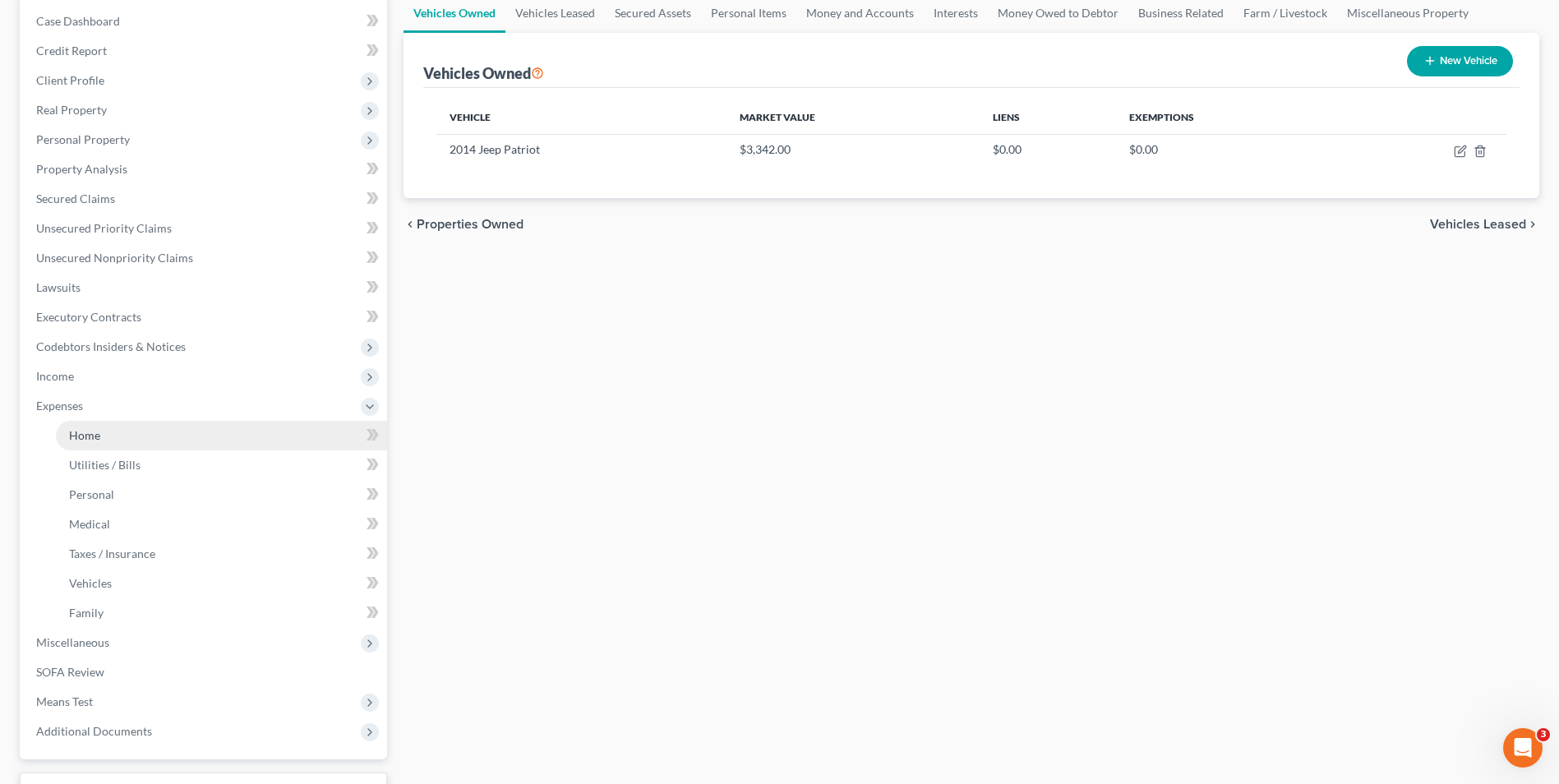
click at [129, 429] on link "Home" at bounding box center [221, 436] width 331 height 29
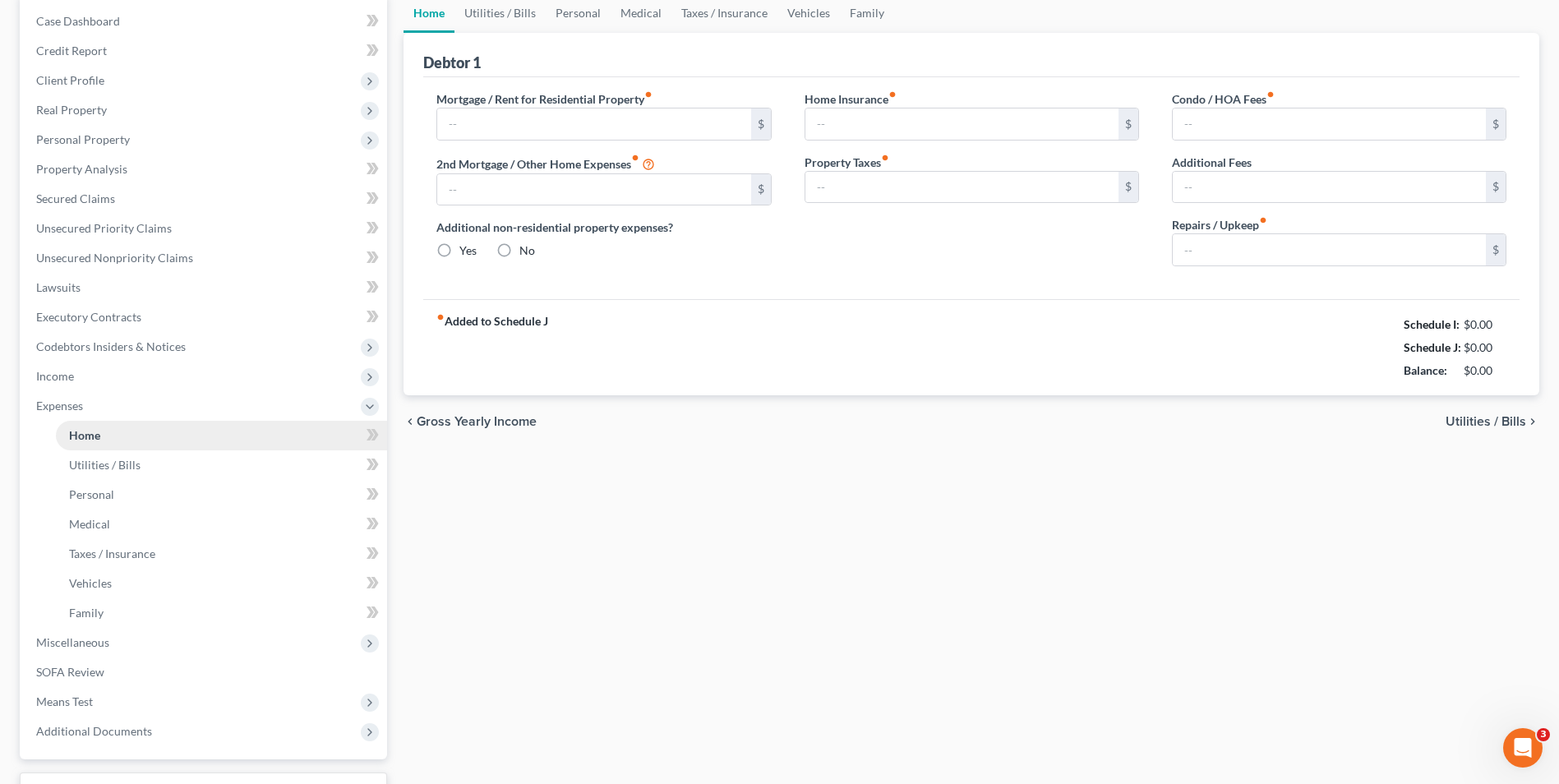
scroll to position [7, 0]
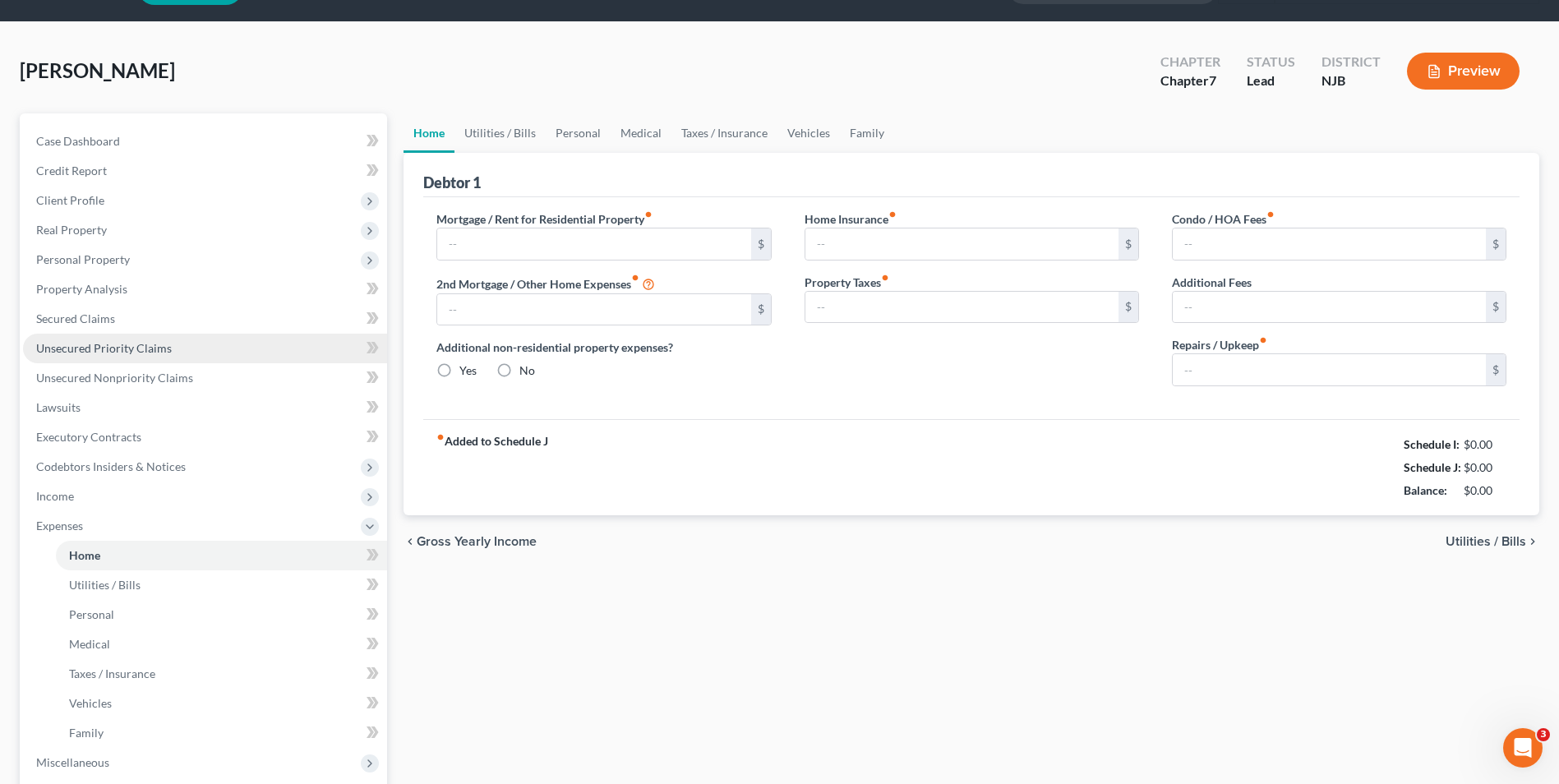
type input "0.00"
radio input "true"
type input "0.00"
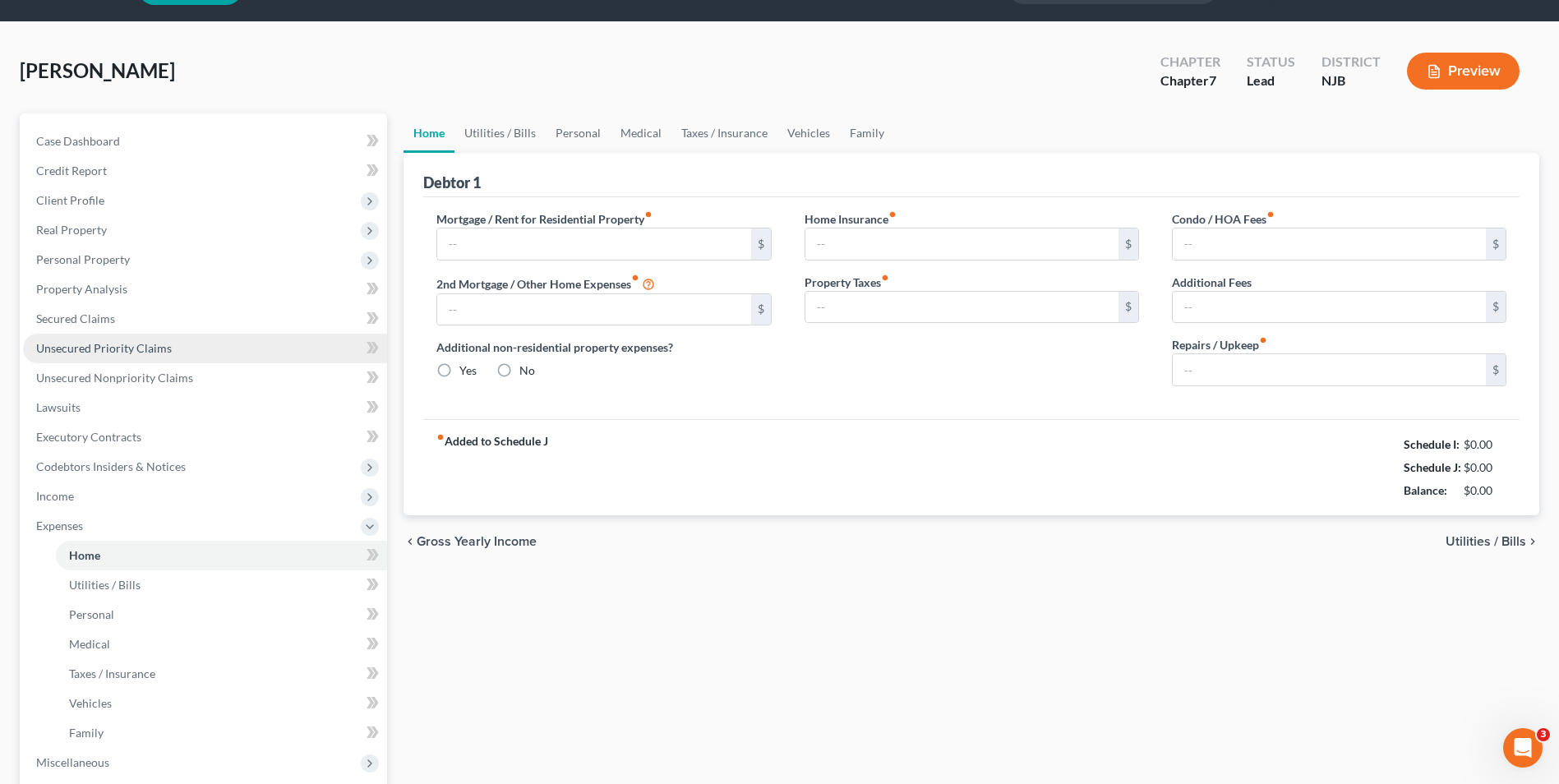
type input "0.00"
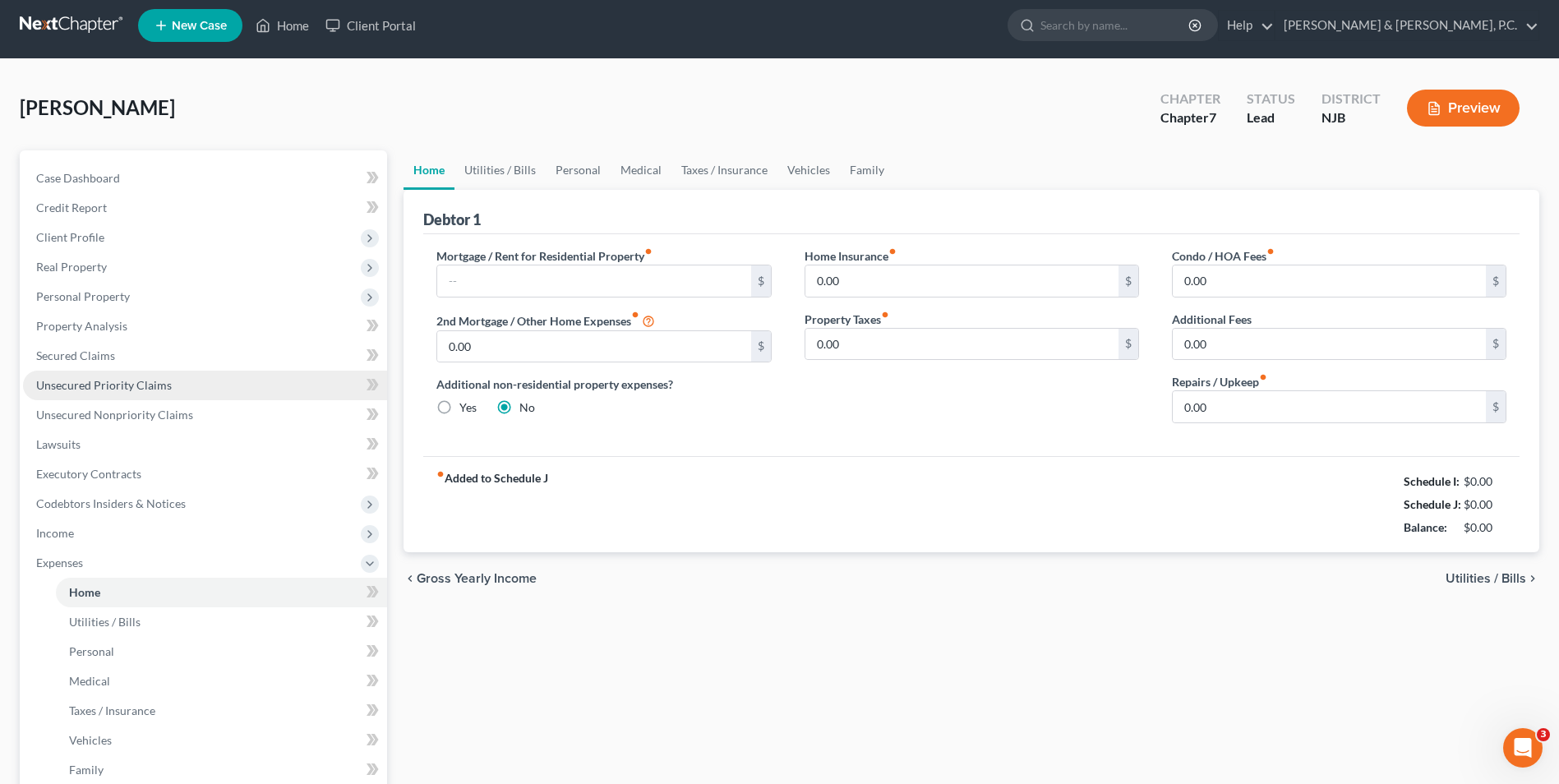
scroll to position [0, 0]
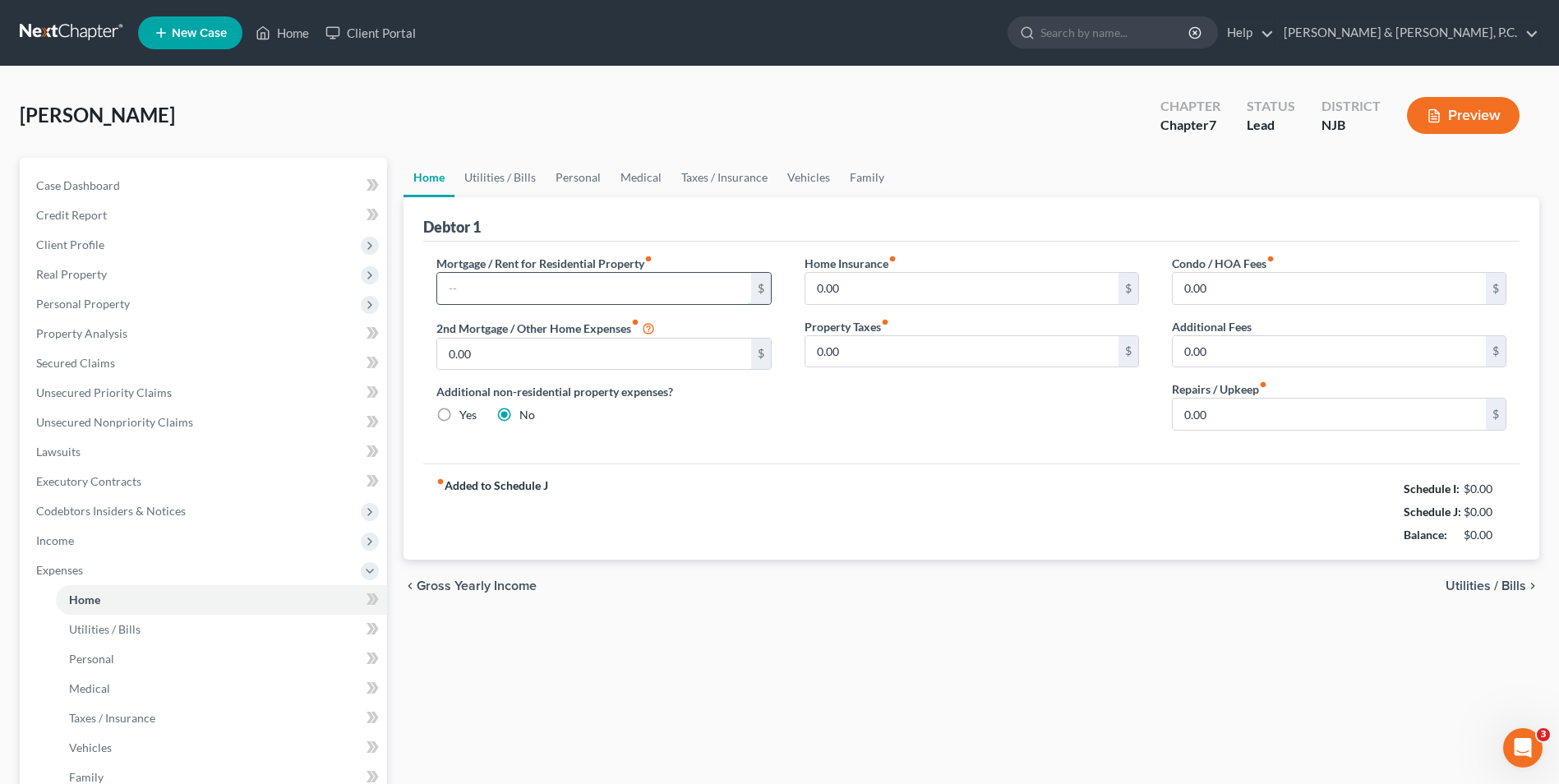
drag, startPoint x: 482, startPoint y: 284, endPoint x: 487, endPoint y: 277, distance: 8.6
click at [482, 284] on input "text" at bounding box center [594, 288] width 313 height 31
type input "1,470"
click at [1220, 354] on input "0.00" at bounding box center [1328, 352] width 313 height 31
click at [853, 294] on input "0.00" at bounding box center [961, 288] width 313 height 31
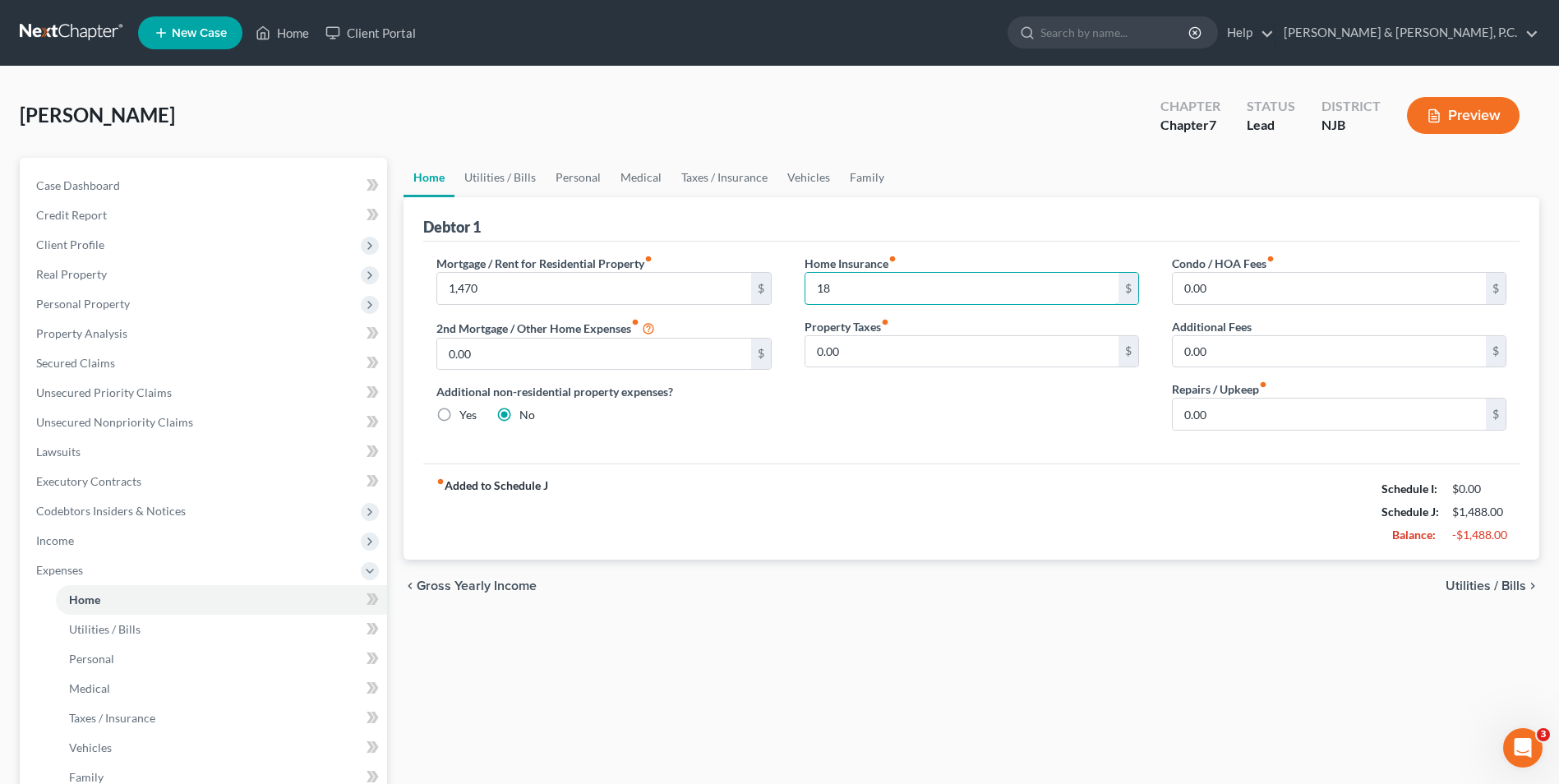
type input "18"
click at [1502, 580] on span "Utilities / Bills" at bounding box center [1486, 586] width 80 height 13
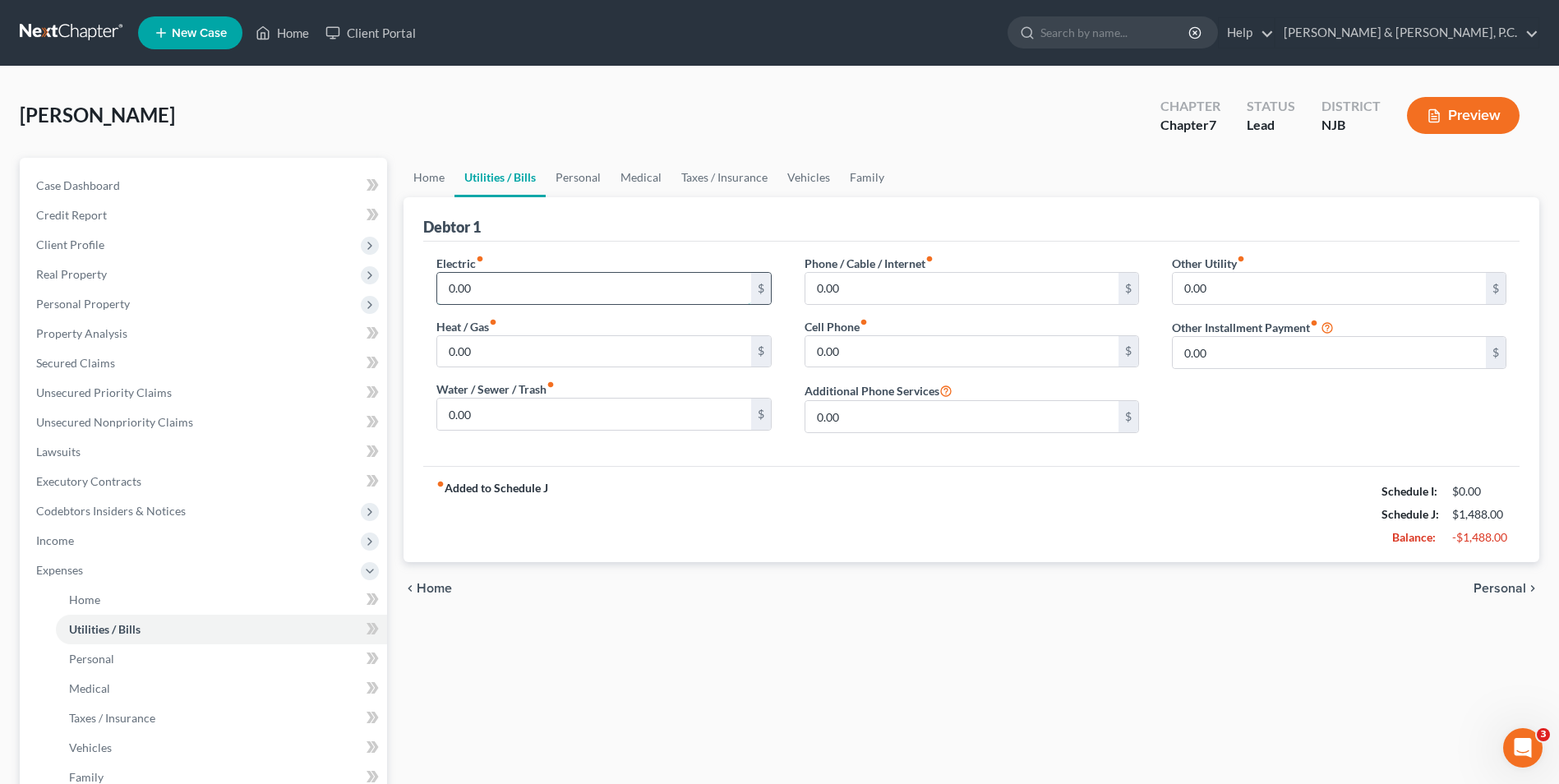
click at [545, 287] on input "0.00" at bounding box center [594, 288] width 313 height 31
type input "60"
click at [483, 355] on input "0.00" at bounding box center [594, 352] width 313 height 31
type input "30"
click at [450, 413] on input "0.00" at bounding box center [594, 414] width 313 height 31
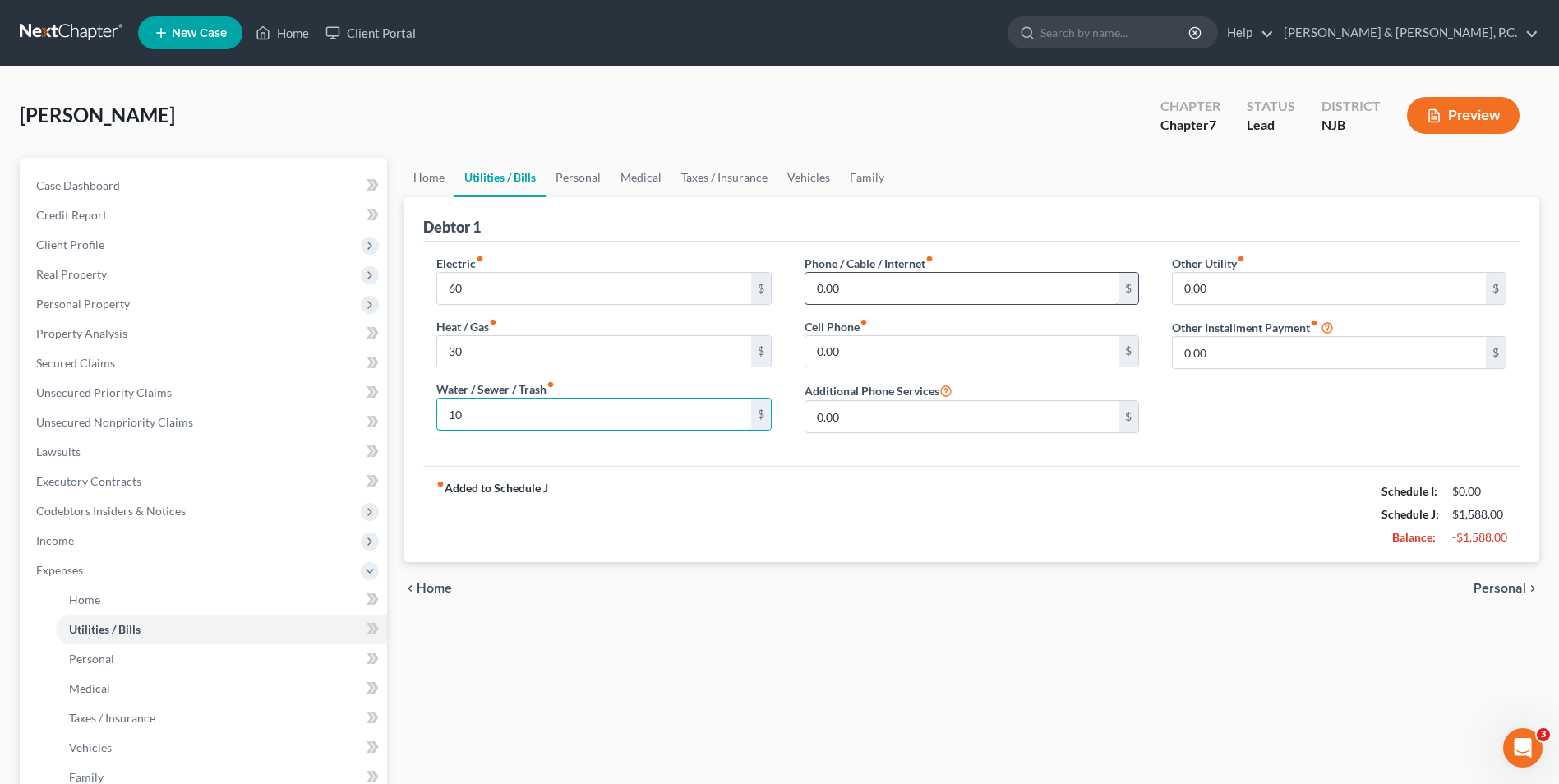
type input "10"
click at [841, 289] on input "0.00" at bounding box center [961, 288] width 313 height 31
type input "50"
click at [1485, 588] on span "Personal" at bounding box center [1500, 588] width 53 height 13
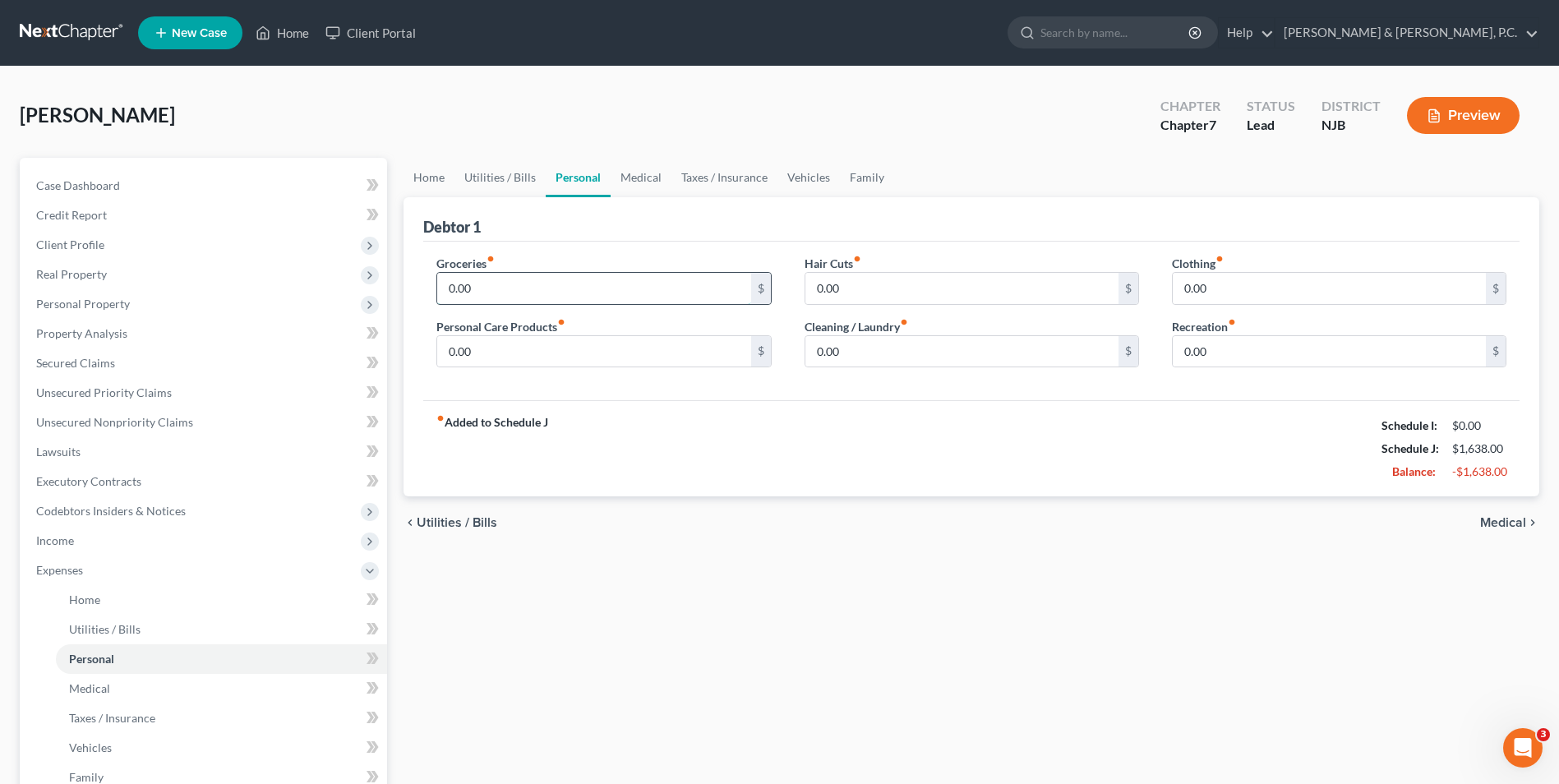
click at [479, 294] on input "0.00" at bounding box center [594, 288] width 313 height 31
type input "400"
click at [466, 353] on input "0.00" at bounding box center [594, 352] width 313 height 31
type input "30"
click at [847, 353] on input "0.00" at bounding box center [961, 352] width 313 height 31
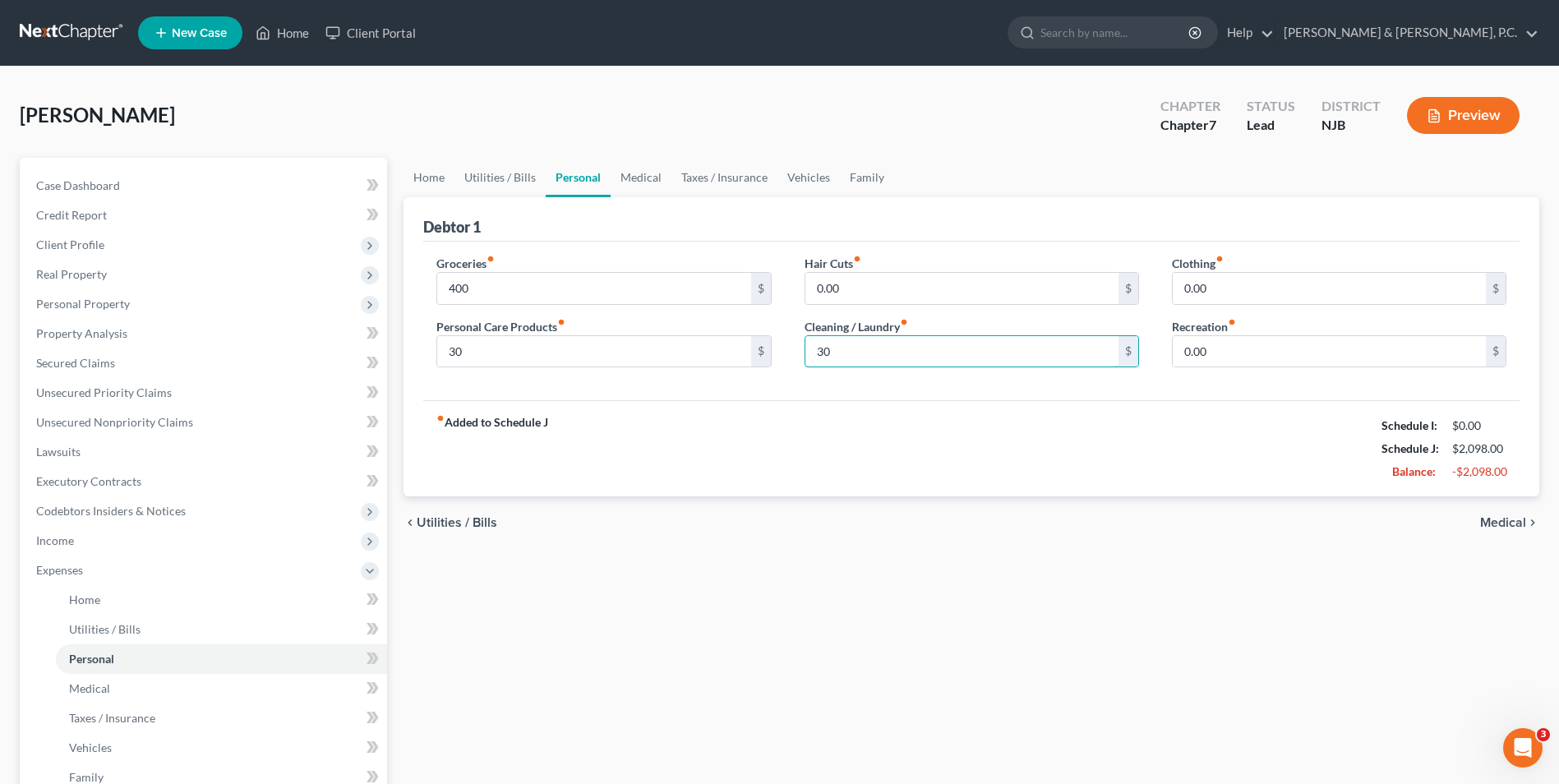
type input "30"
click at [1502, 521] on span "Medical" at bounding box center [1503, 522] width 46 height 13
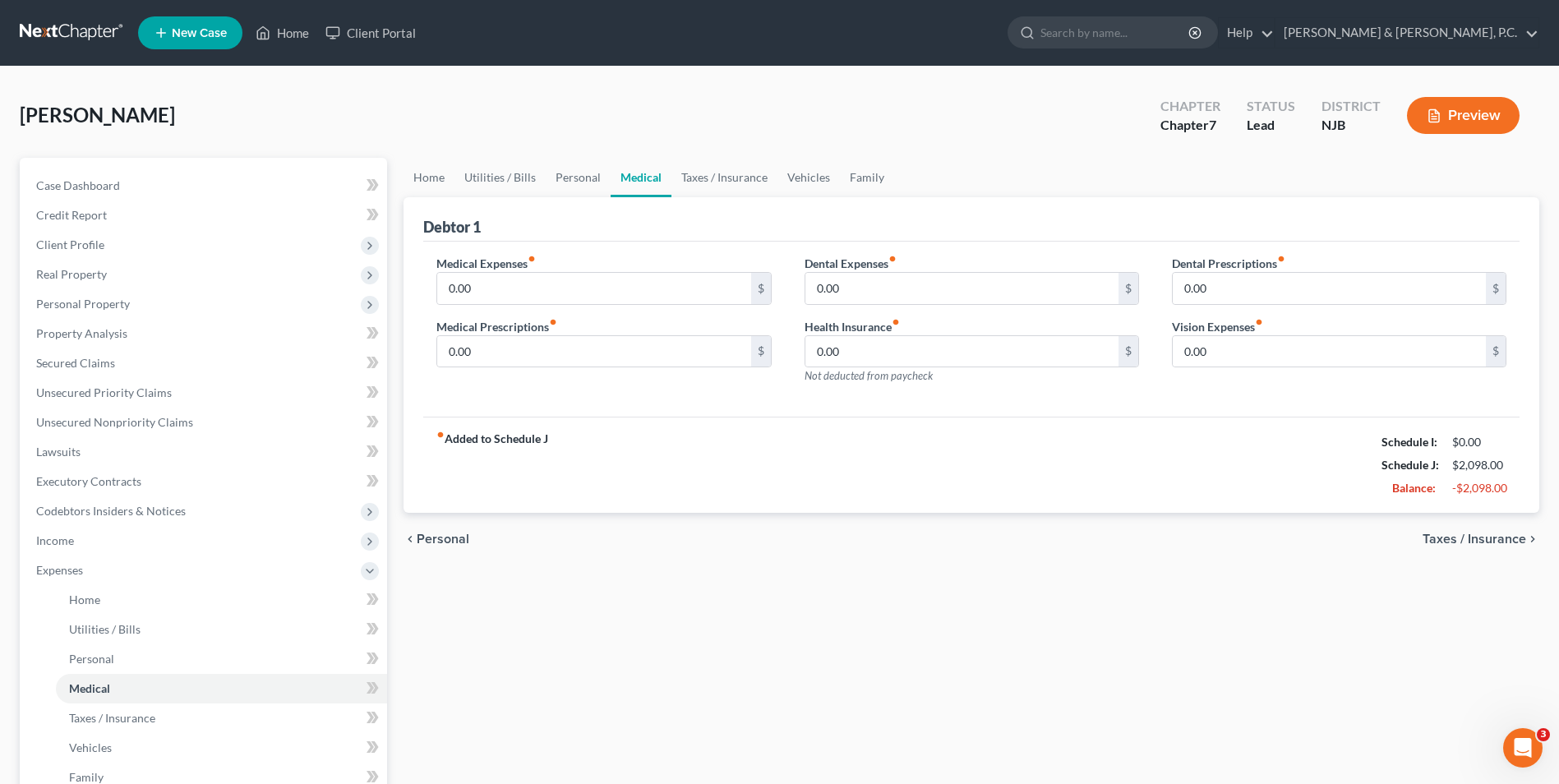
click at [1485, 535] on span "Taxes / Insurance" at bounding box center [1474, 539] width 104 height 13
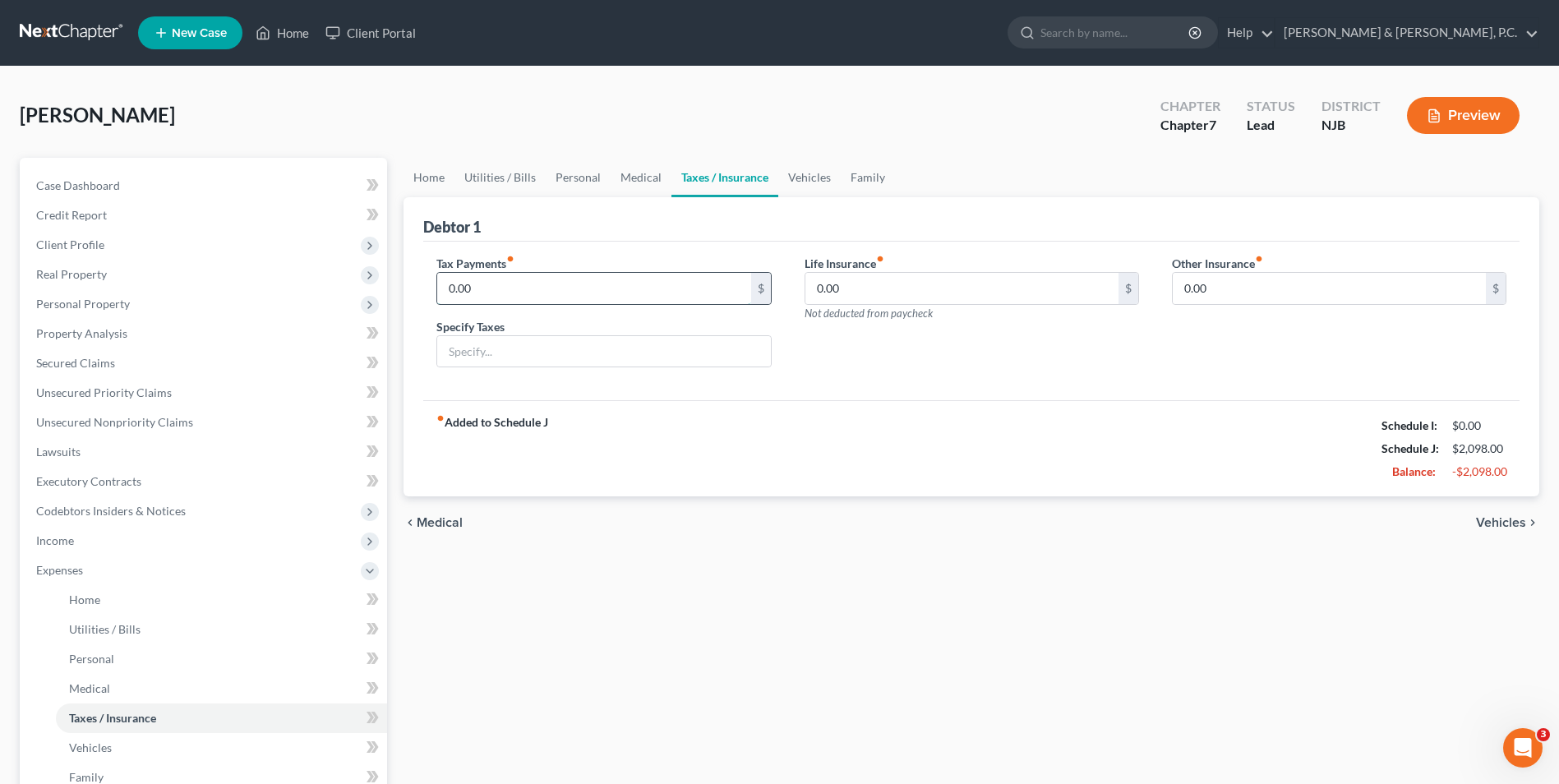
click at [536, 289] on input "0.00" at bounding box center [594, 288] width 313 height 31
type input "125"
click at [1487, 516] on span "Vehicles" at bounding box center [1501, 522] width 50 height 13
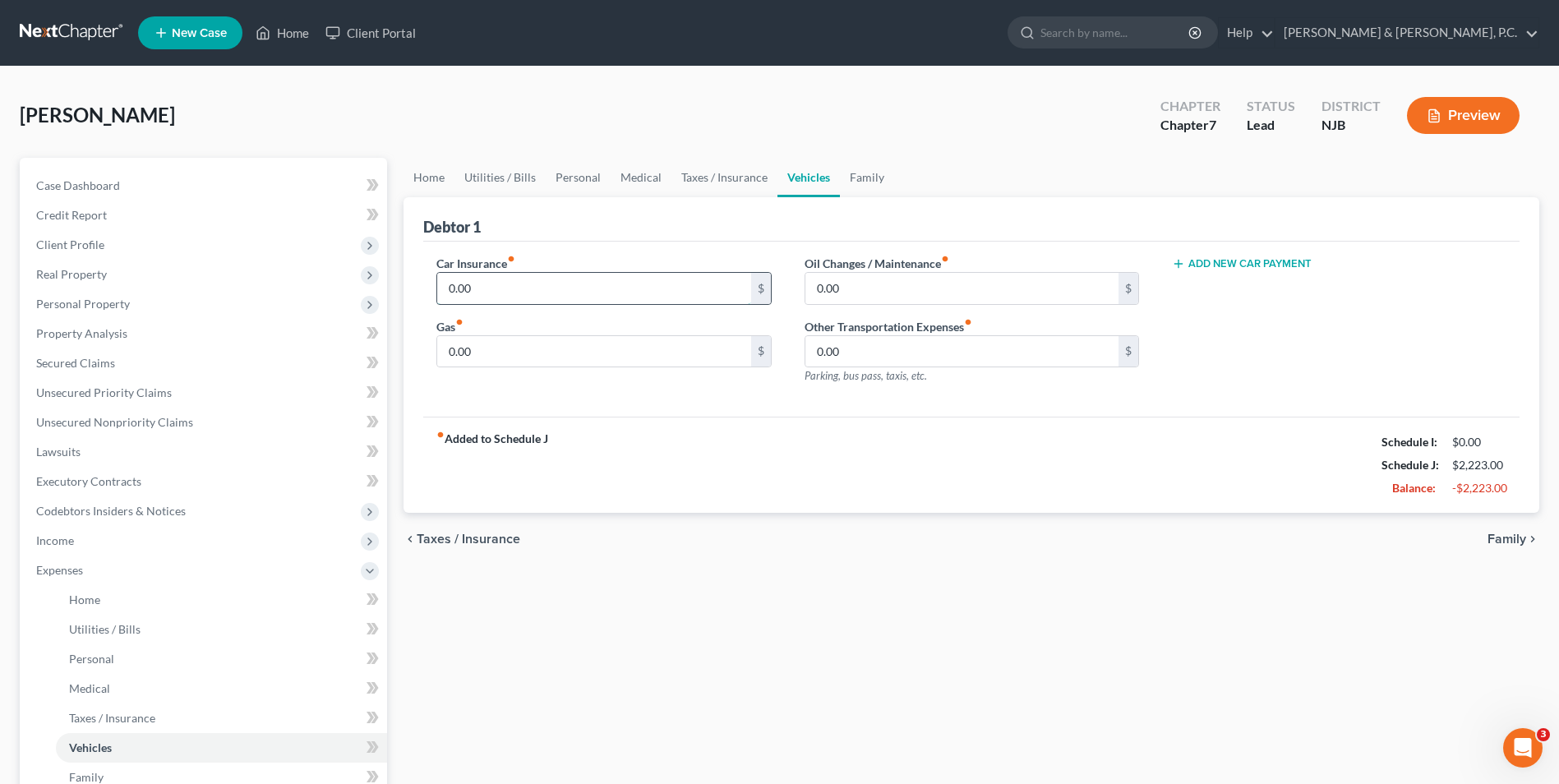
click at [514, 293] on input "0.00" at bounding box center [594, 288] width 313 height 31
type input "195"
click at [526, 350] on input "0.00" at bounding box center [594, 352] width 313 height 31
type input "400"
click at [1517, 539] on span "Family" at bounding box center [1507, 539] width 38 height 13
